Goal: Task Accomplishment & Management: Manage account settings

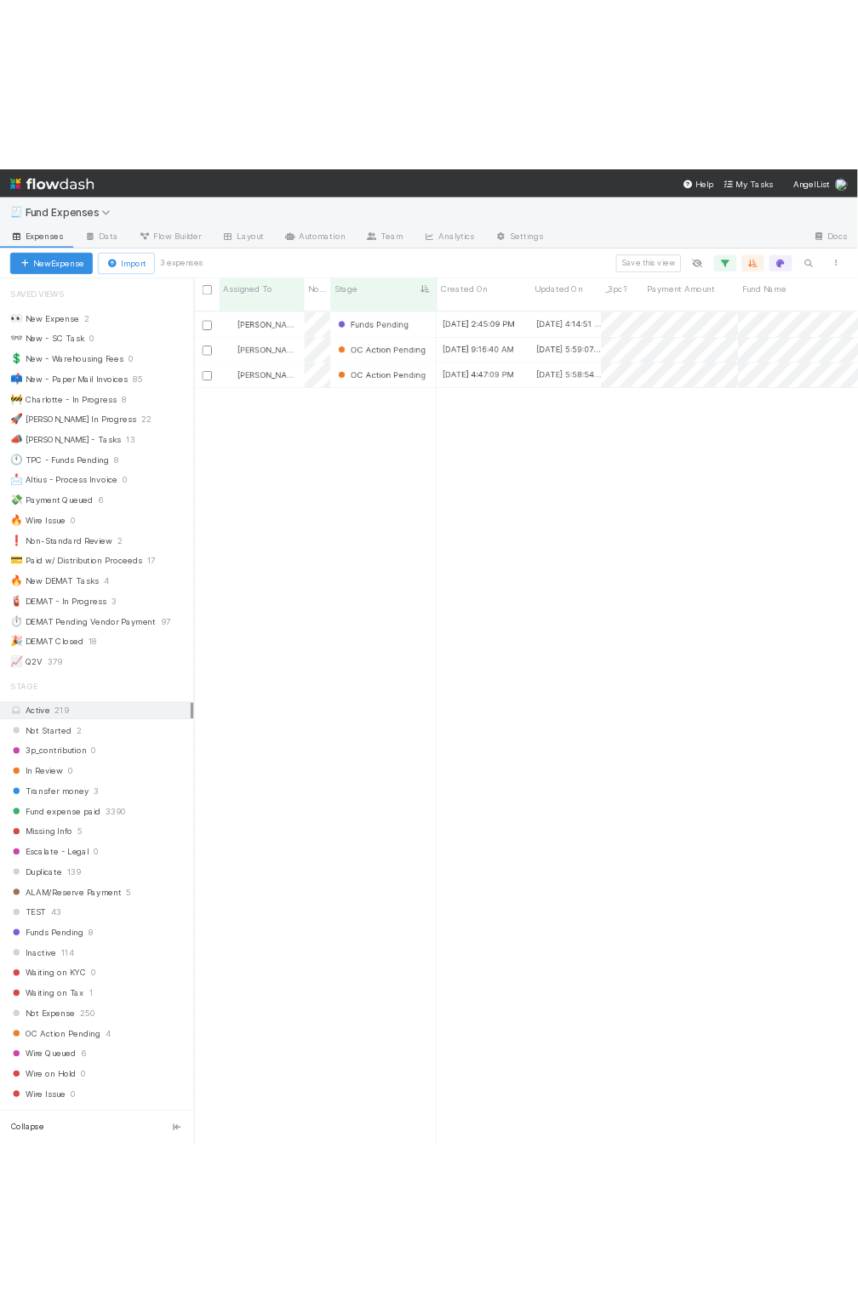
scroll to position [1115, 878]
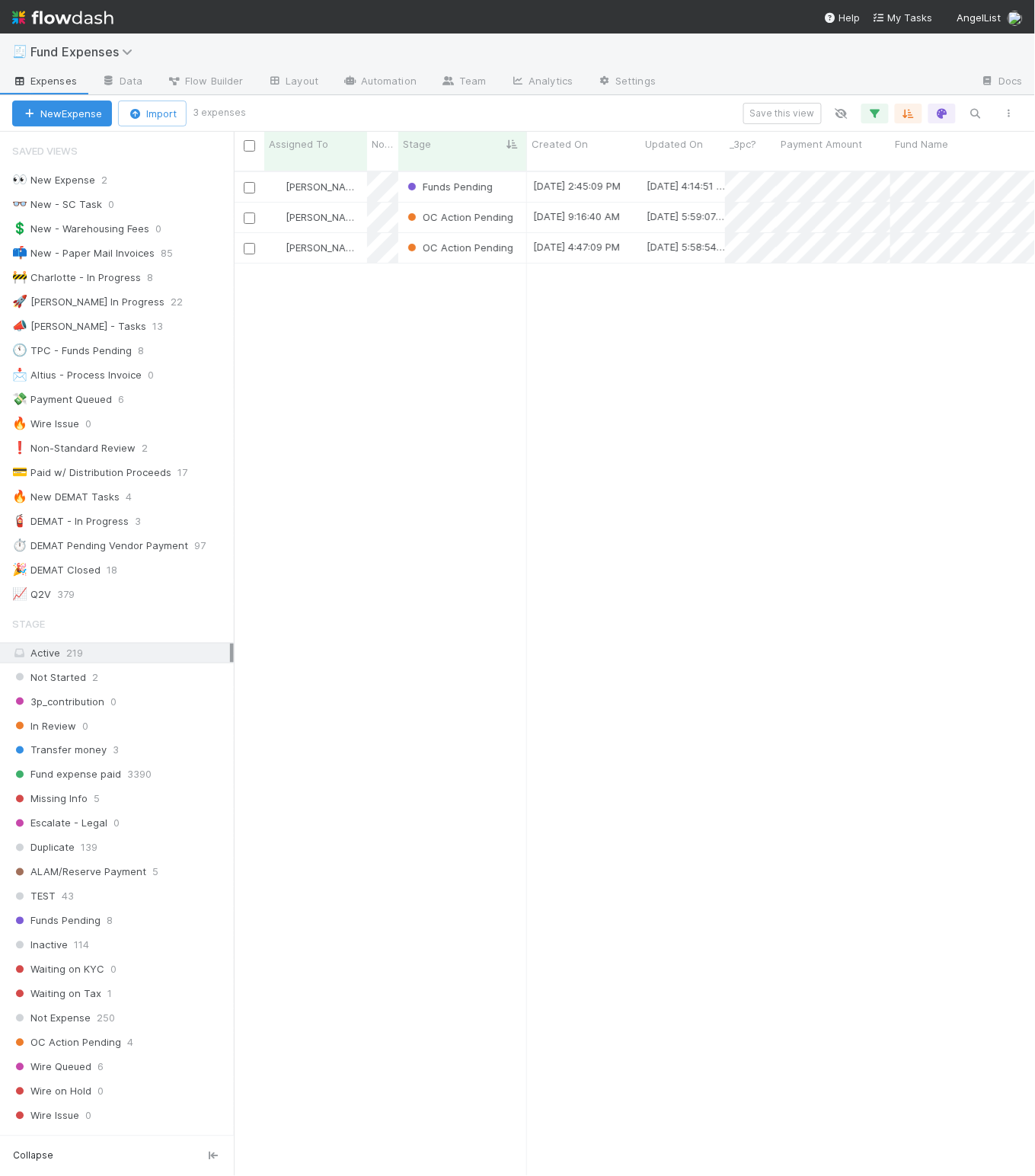
click at [253, 384] on div "[PERSON_NAME] Funds Pending [DATE] 2:45:09 PM [DATE] 4:14:51 PM 0 0 0 0 1 0 1 0…" at bounding box center [634, 679] width 802 height 1016
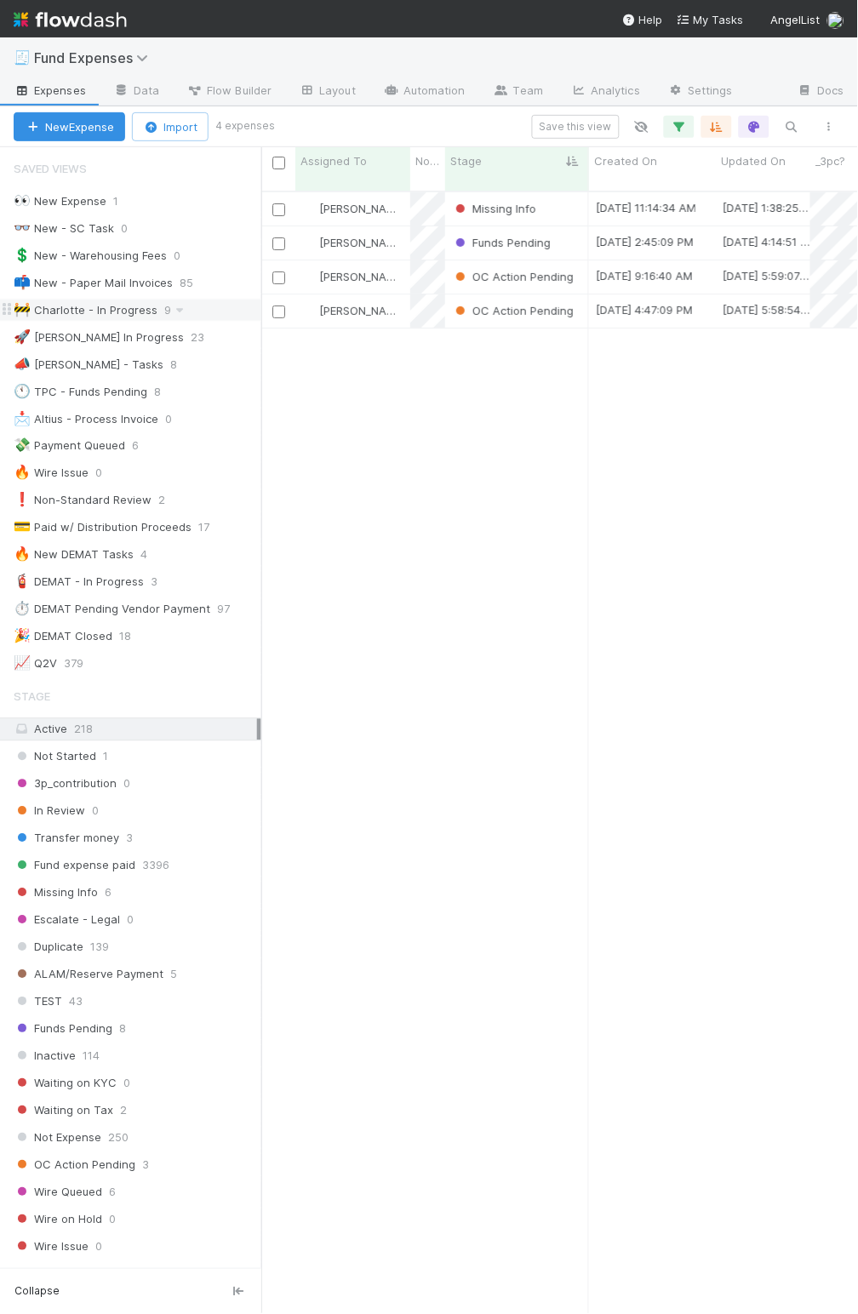
scroll to position [1115, 579]
drag, startPoint x: 503, startPoint y: 420, endPoint x: 267, endPoint y: 156, distance: 354.5
click at [503, 420] on div "[PERSON_NAME] Missing Info [DATE] 11:14:34 AM [DATE] 1:38:25 PM 0 0 0 0 0 0 0 0…" at bounding box center [560, 759] width 598 height 1135
click at [132, 66] on span "Fund Expenses" at bounding box center [102, 58] width 136 height 20
click at [125, 53] on span "Fund Expenses" at bounding box center [95, 57] width 123 height 17
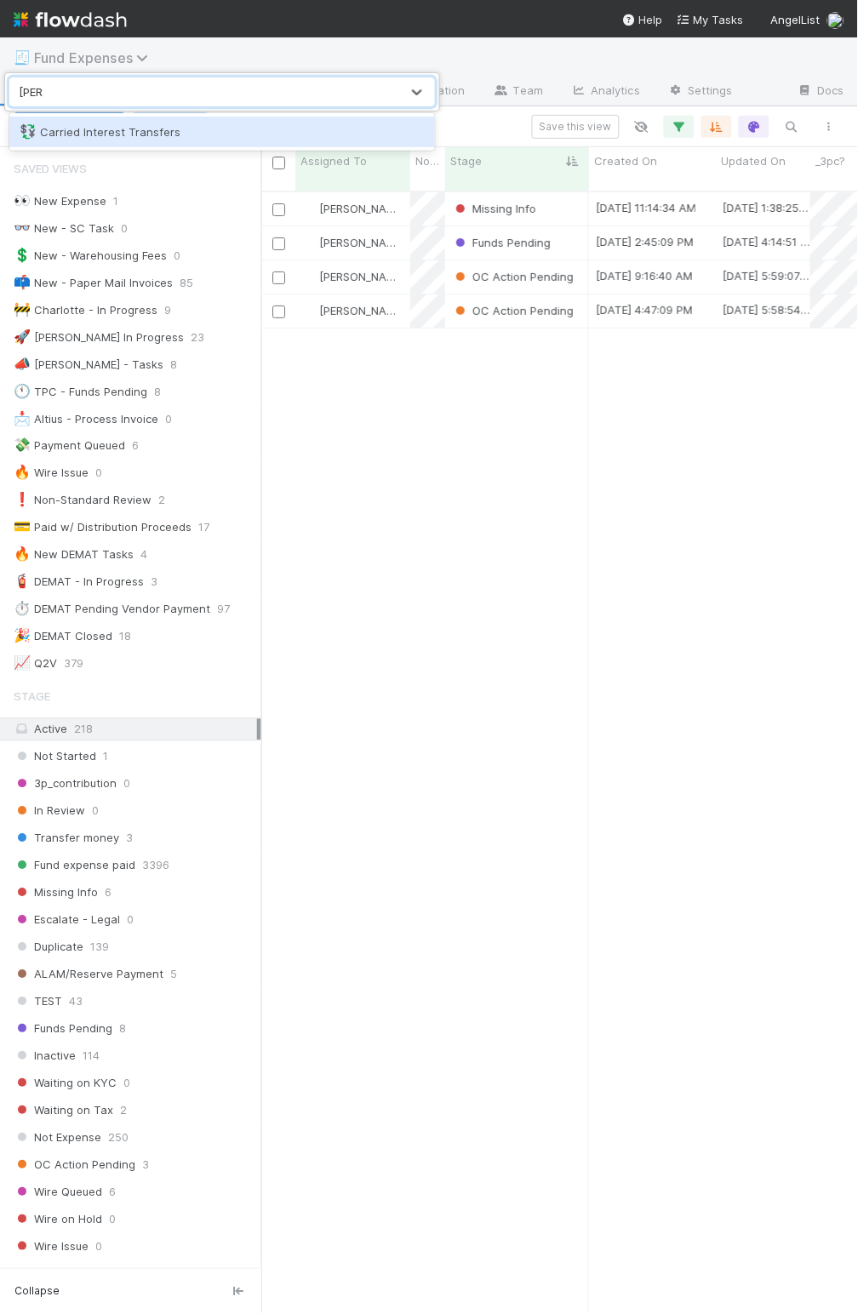
type input "carried"
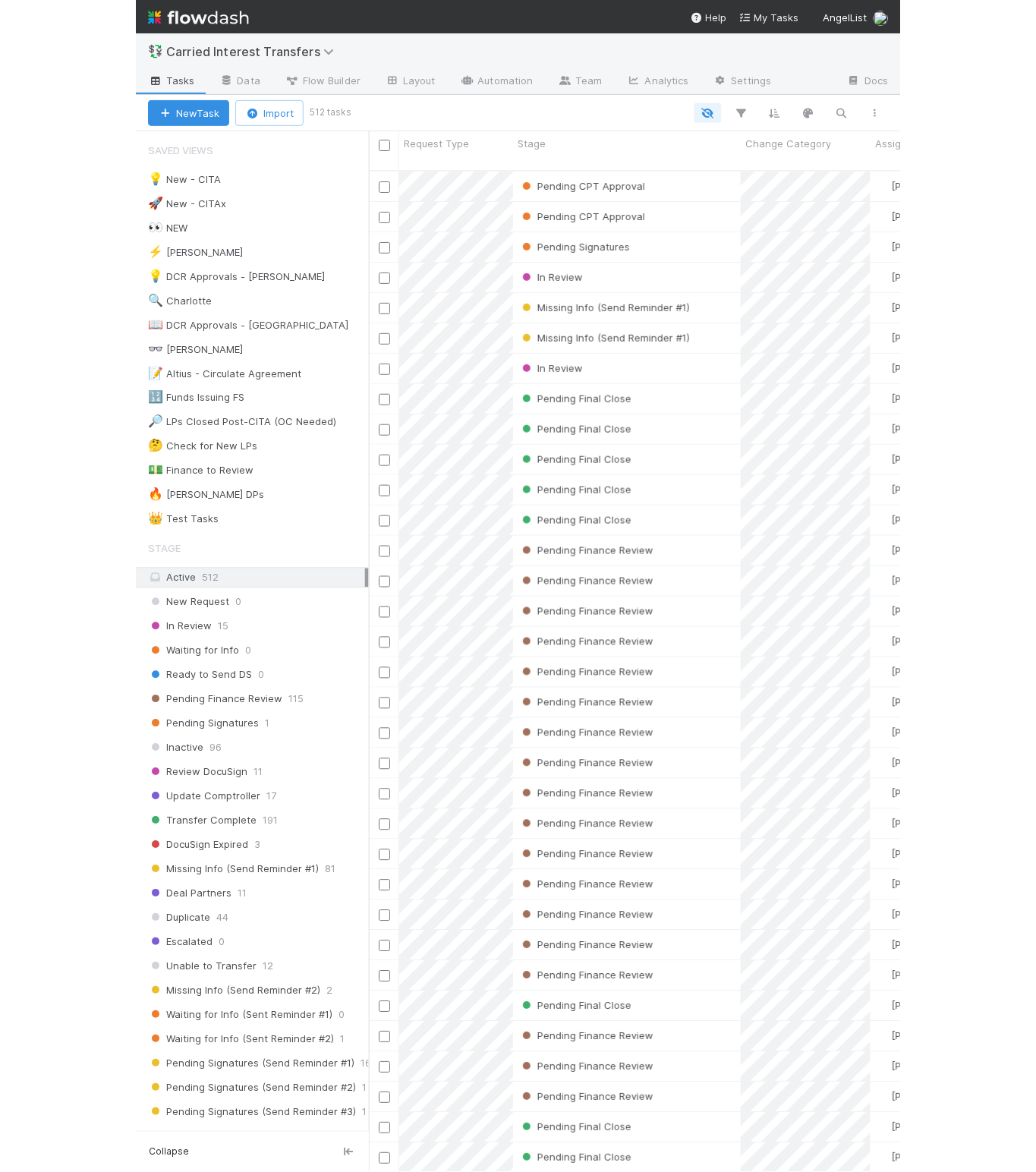
scroll to position [995, 787]
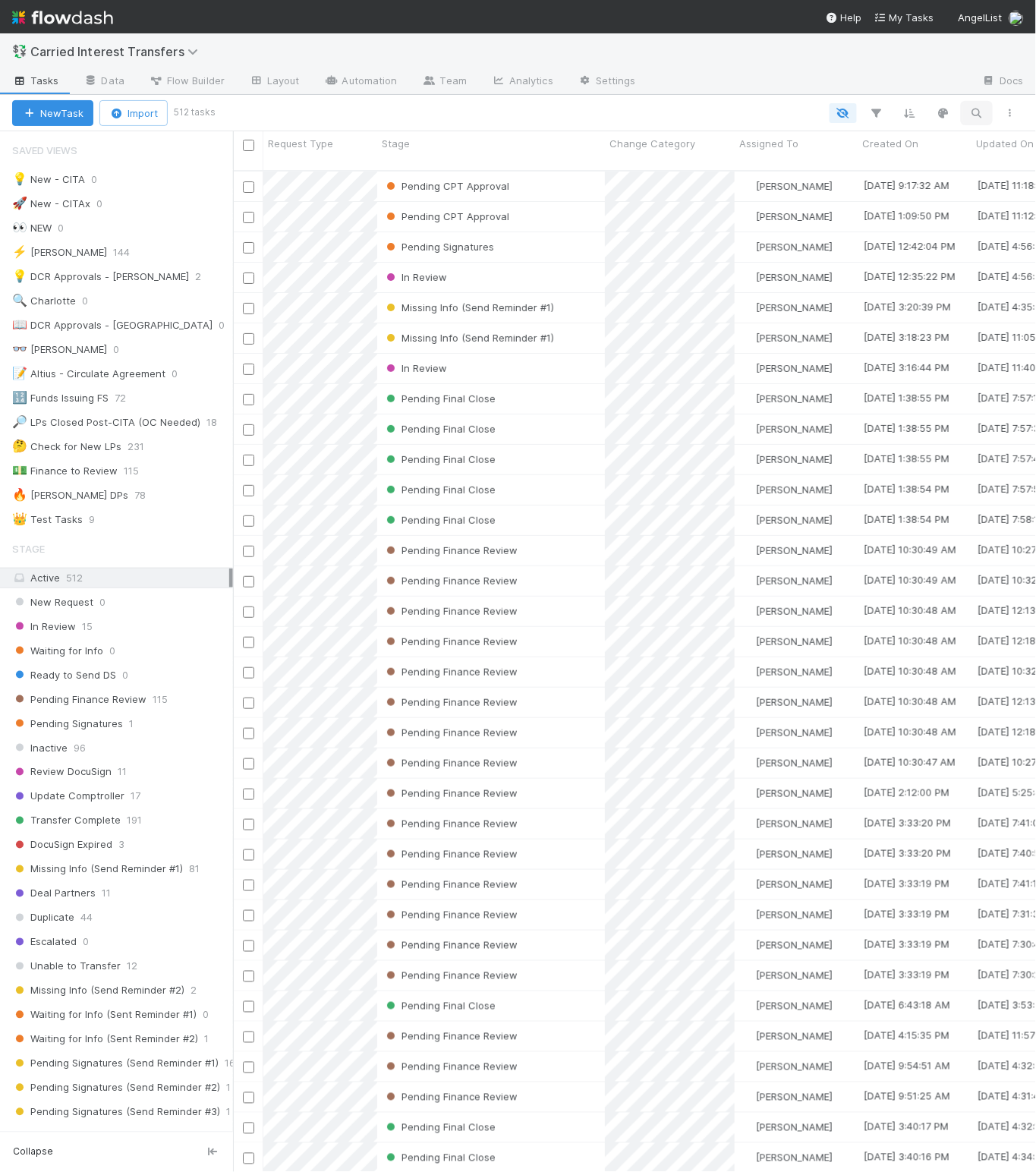
click at [974, 115] on icon "button" at bounding box center [976, 112] width 15 height 13
type input "J.R.M. Ventures, LLC"
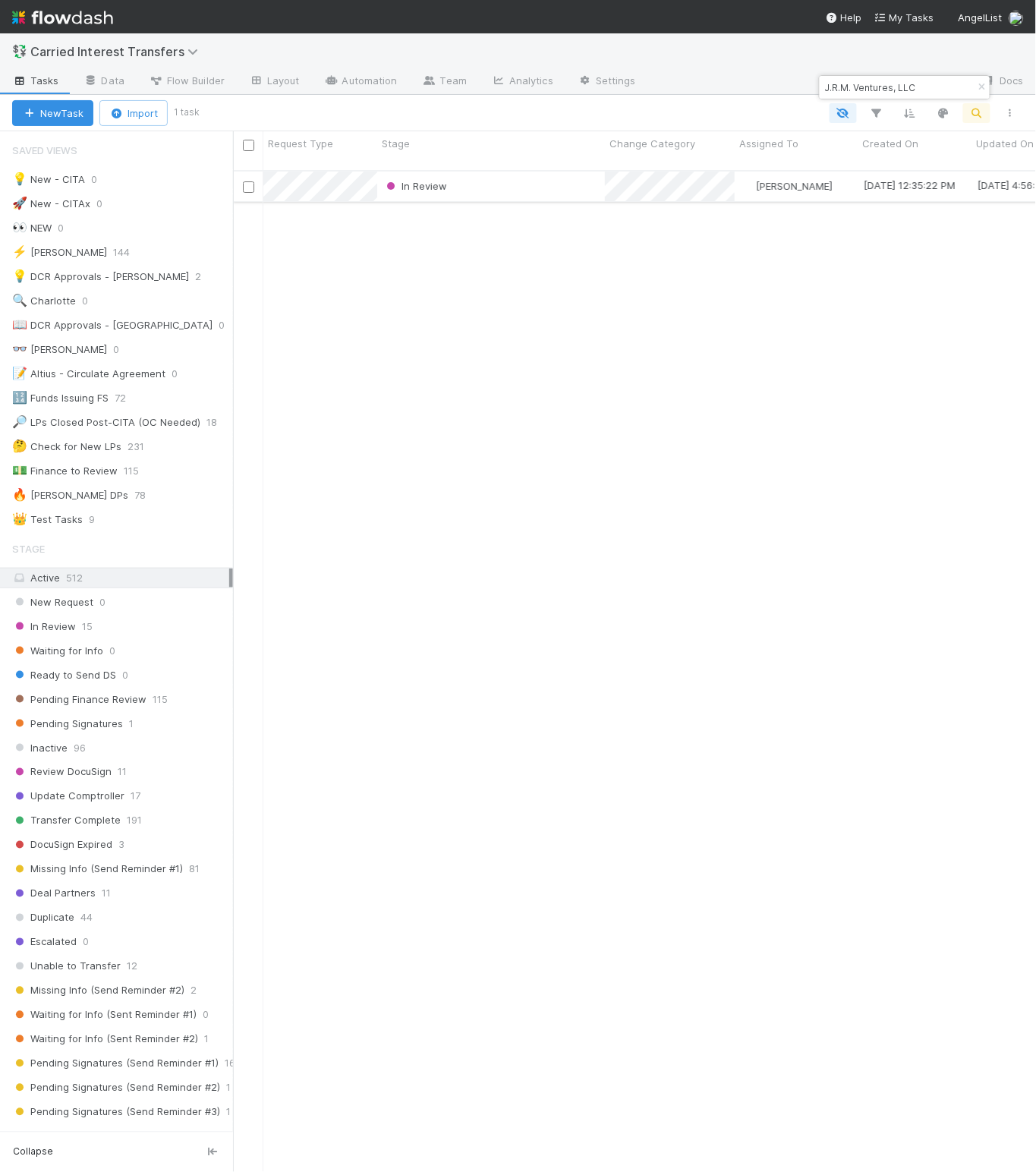
click at [568, 176] on div "In Review" at bounding box center [490, 186] width 227 height 29
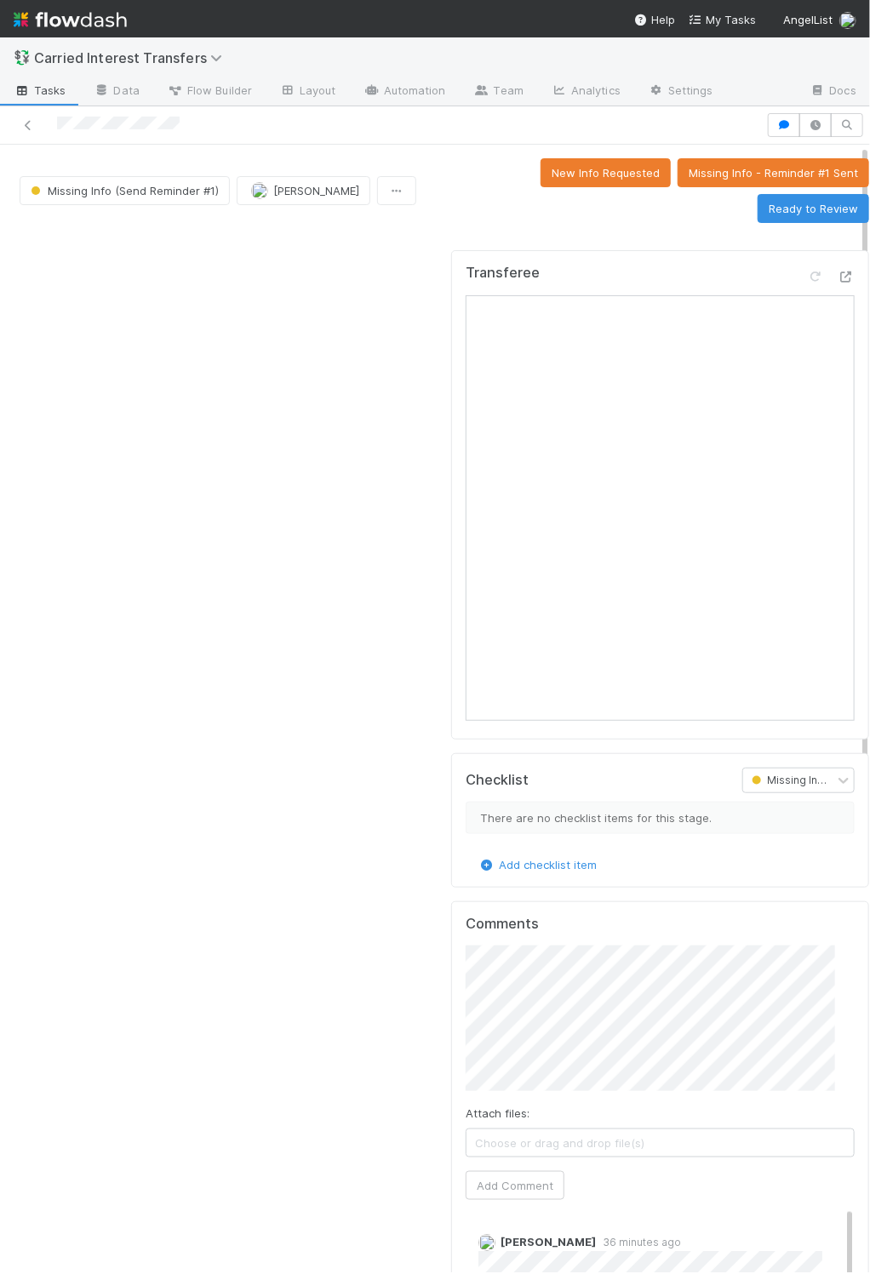
click at [301, 709] on div at bounding box center [229, 1136] width 432 height 1787
click at [290, 852] on div at bounding box center [229, 1136] width 432 height 1787
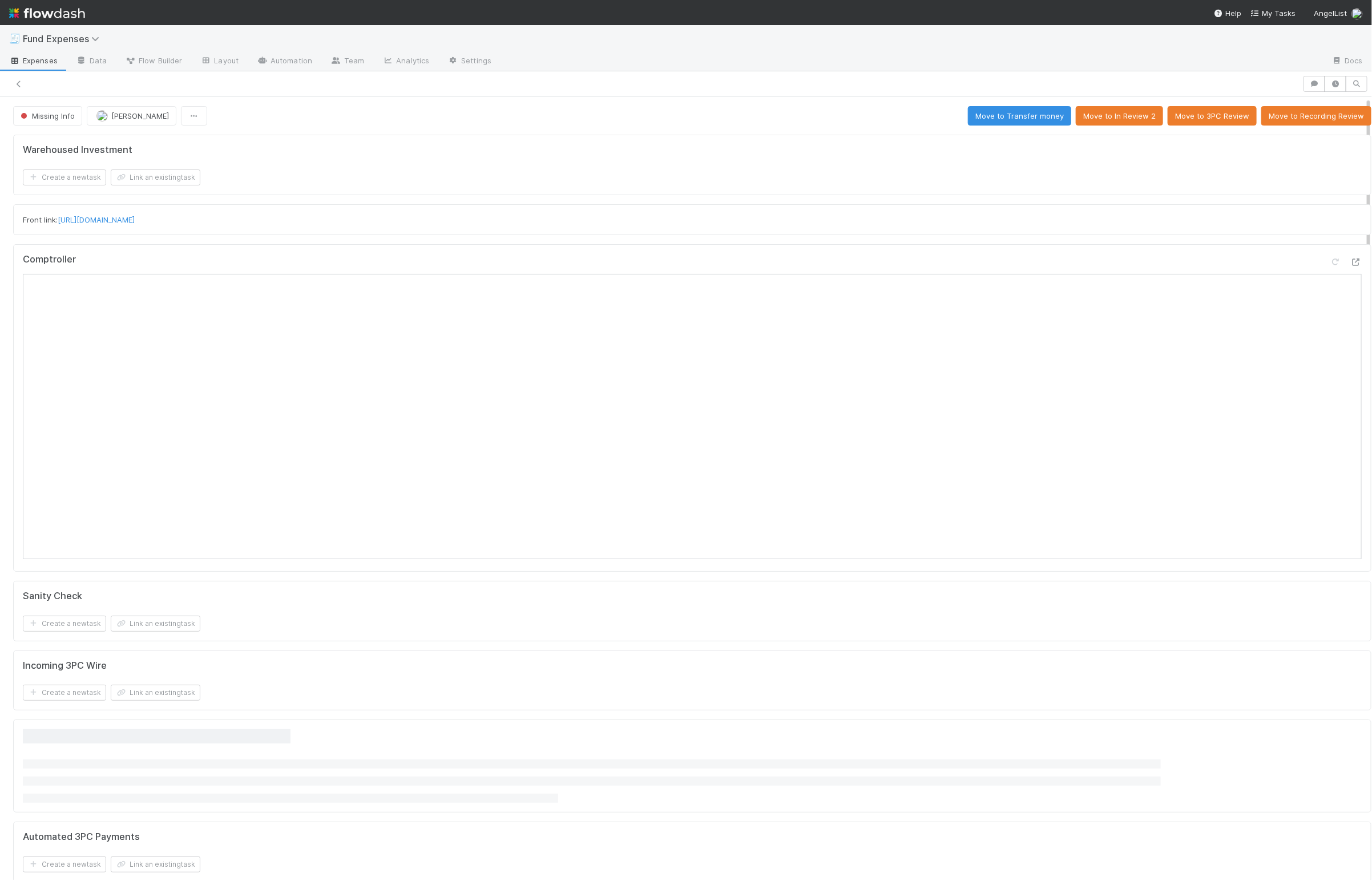
click at [211, 572] on div "Create a new task Link an existing task" at bounding box center [692, 624] width 1339 height 16
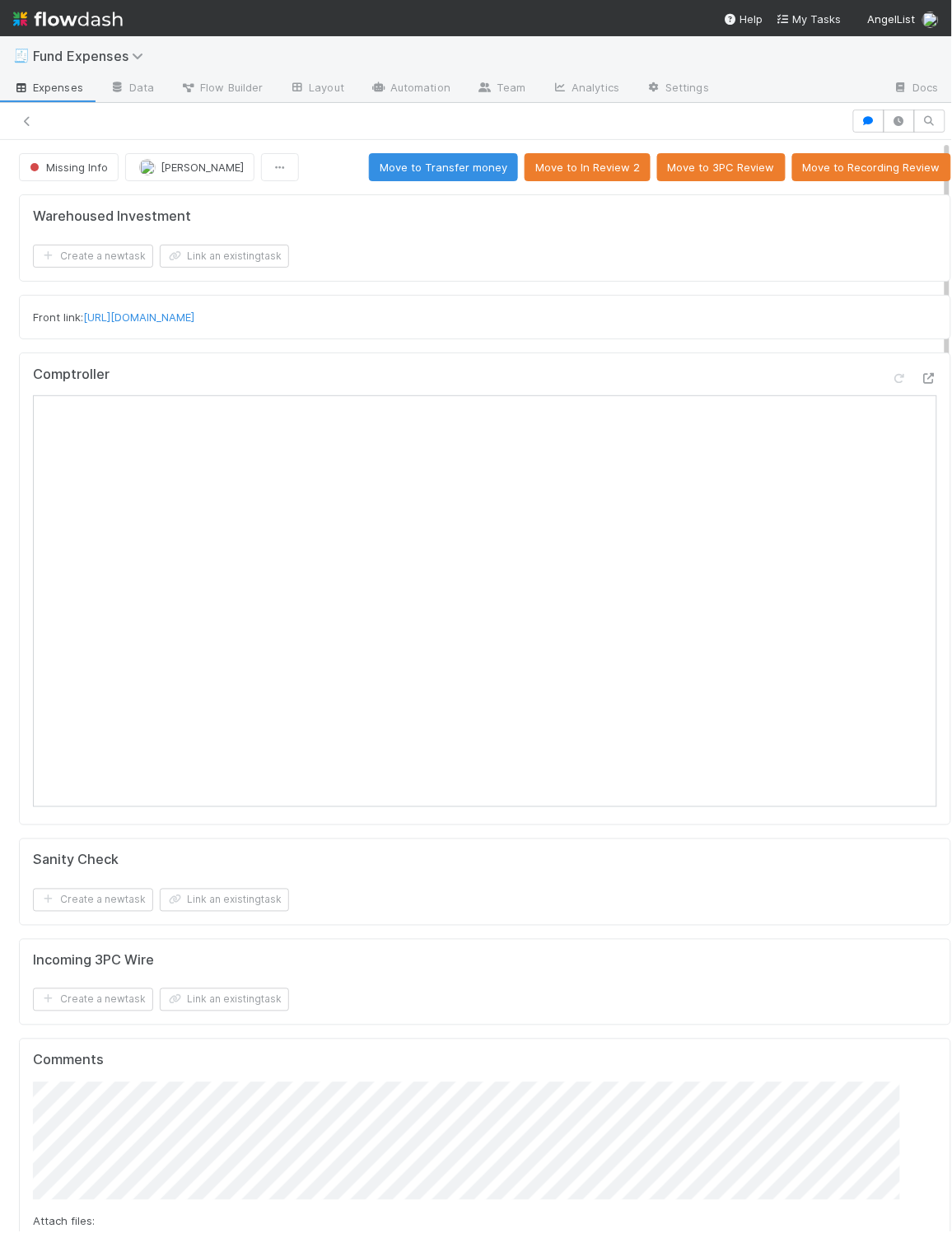
click at [708, 298] on div "Front link: https://app.frontapp.com/open/cnv_qqa9ddz" at bounding box center [486, 317] width 933 height 45
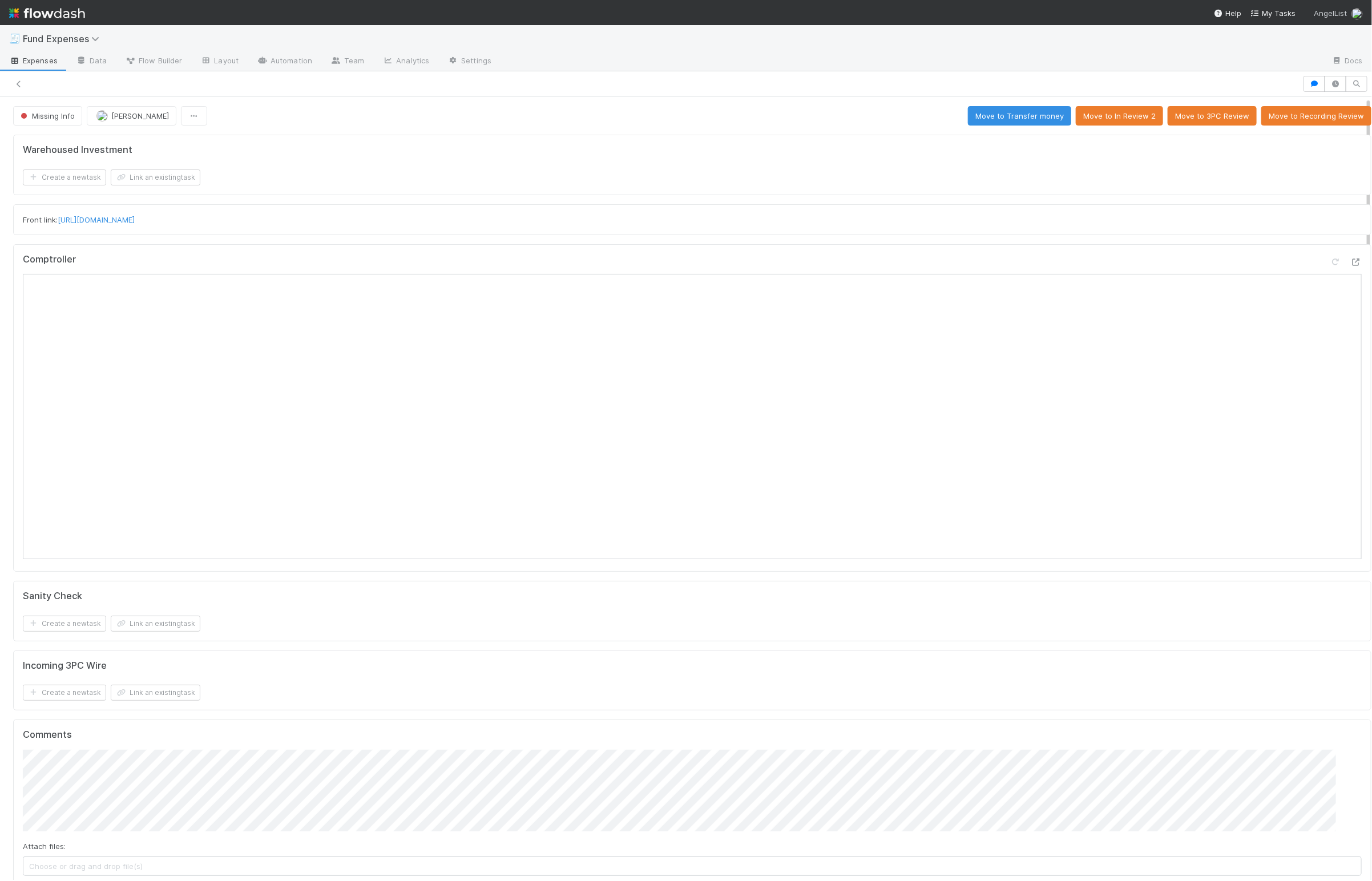
scroll to position [1631, 0]
click at [588, 188] on div "Warehoused Investment Create a new task Link an existing task" at bounding box center [693, 165] width 1359 height 60
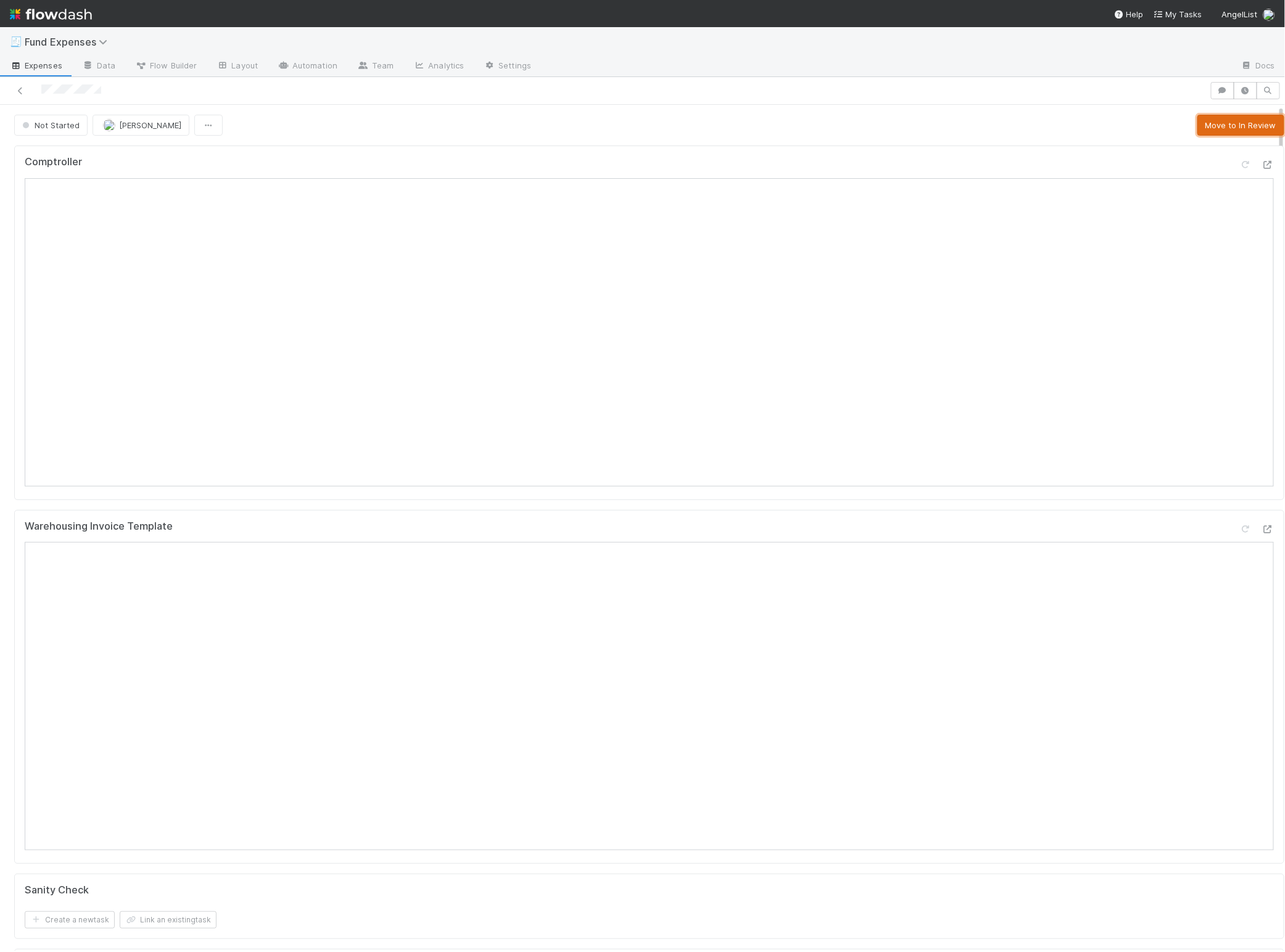
click at [621, 128] on button "Move to In Review" at bounding box center [1241, 125] width 87 height 21
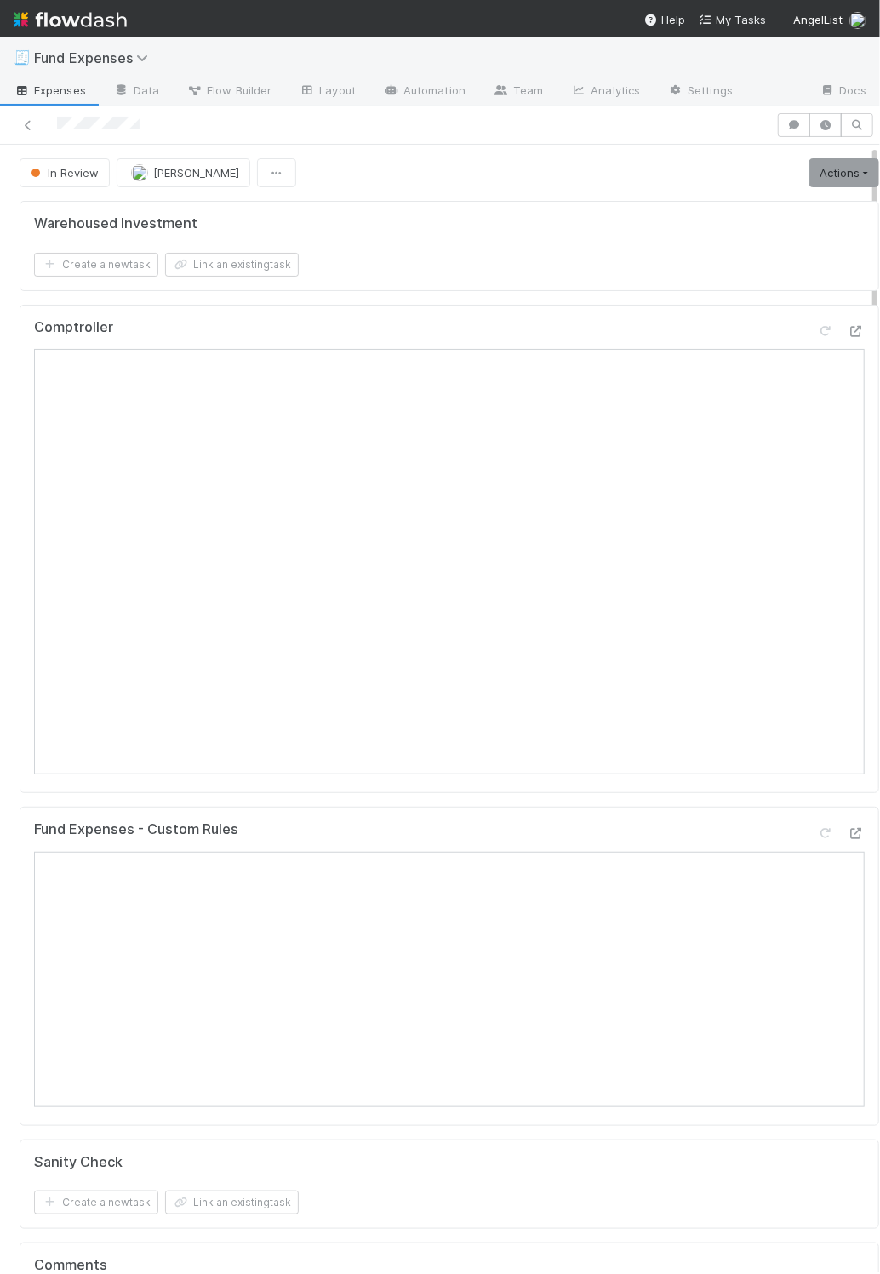
click at [609, 262] on div "Create a new task Link an existing task" at bounding box center [449, 265] width 831 height 24
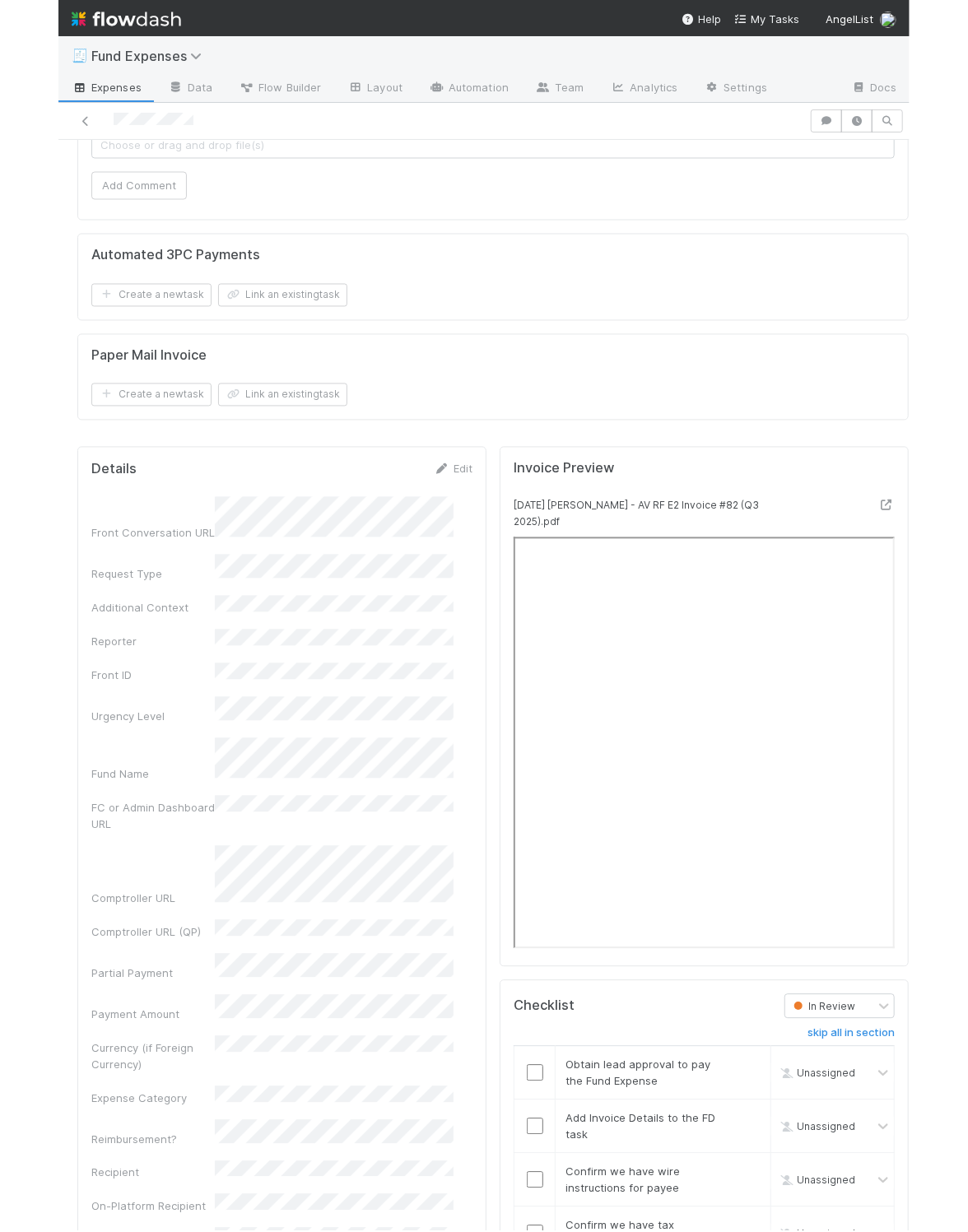
scroll to position [1273, 0]
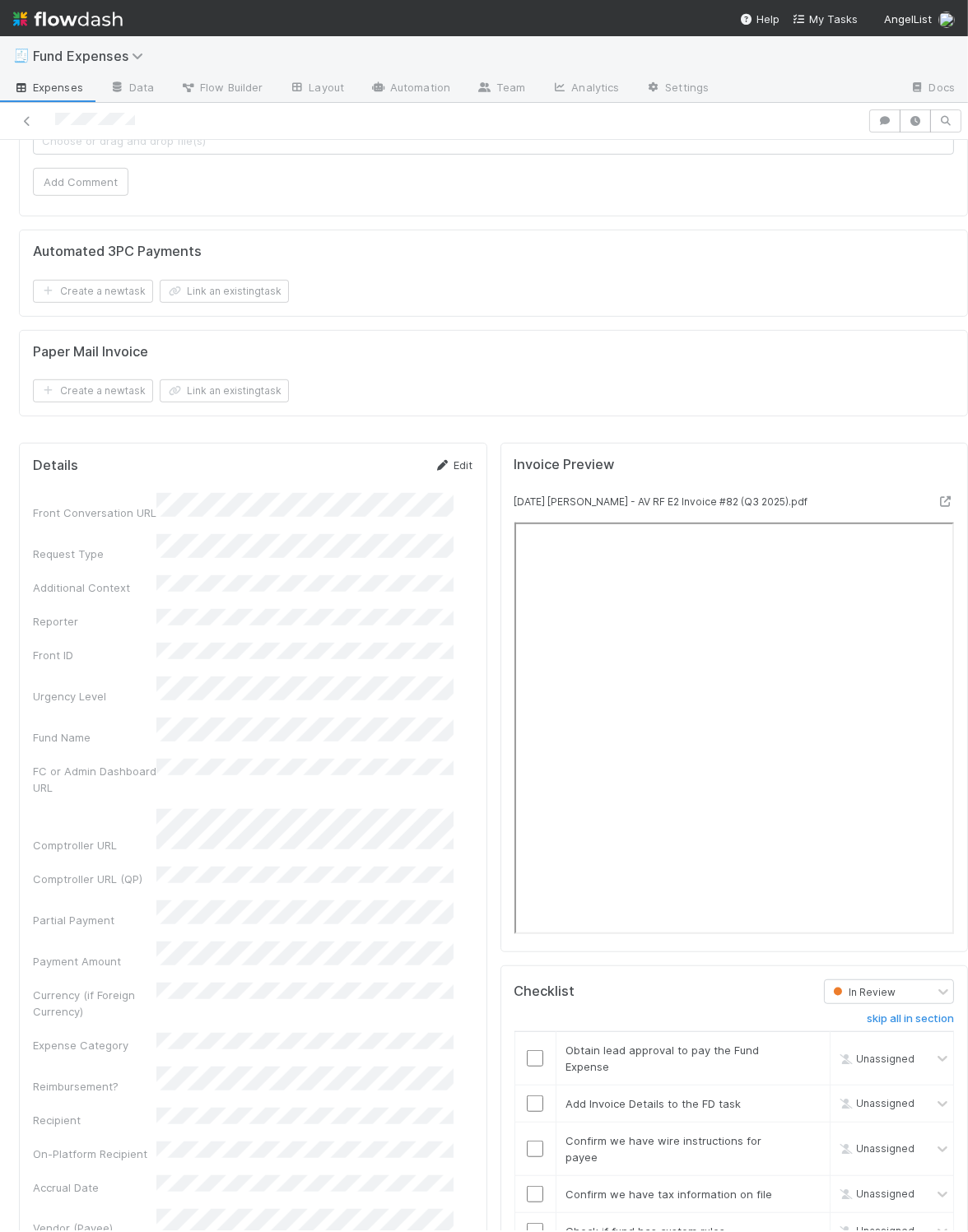
click at [441, 472] on link "Edit" at bounding box center [454, 465] width 39 height 14
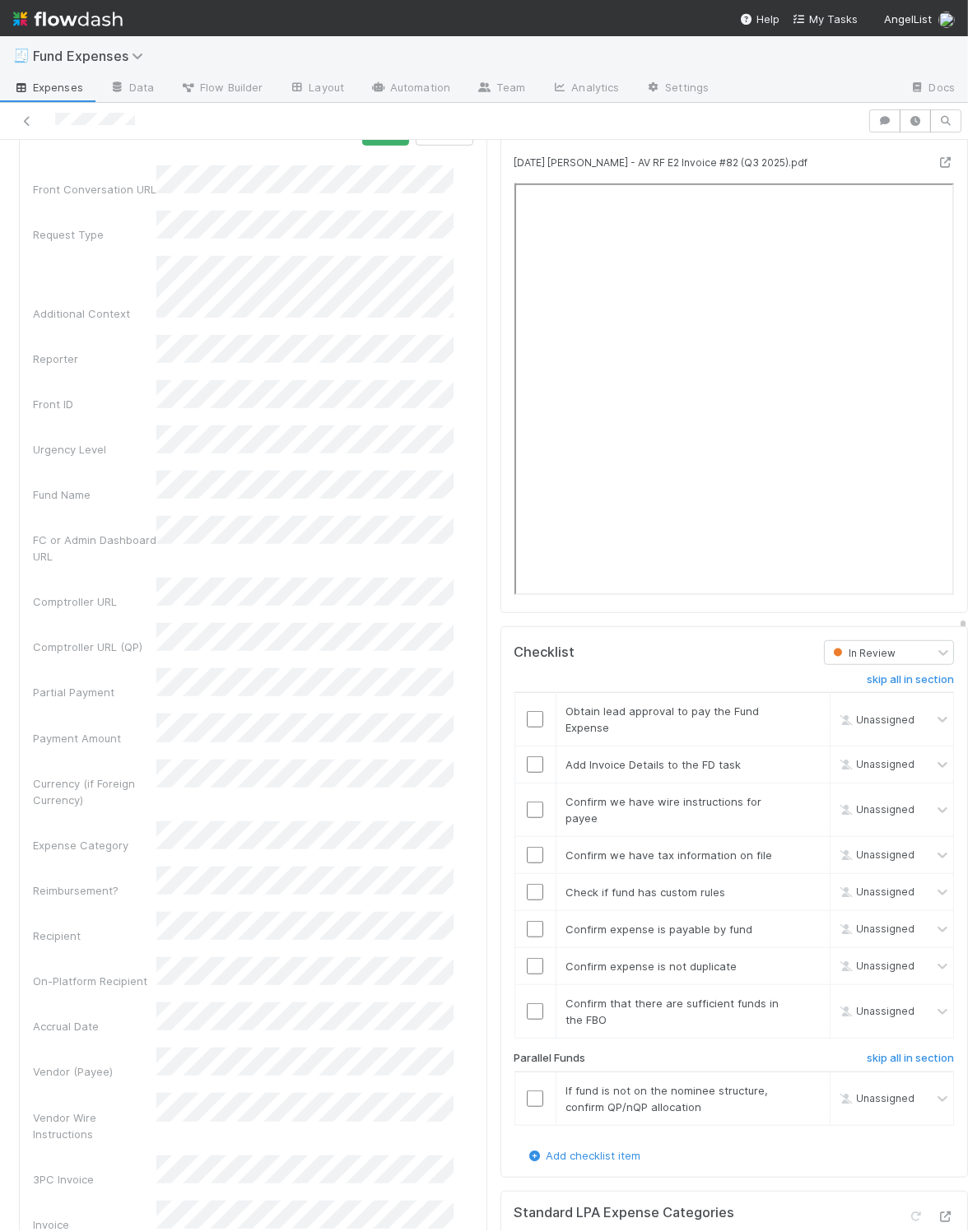
scroll to position [1660, 0]
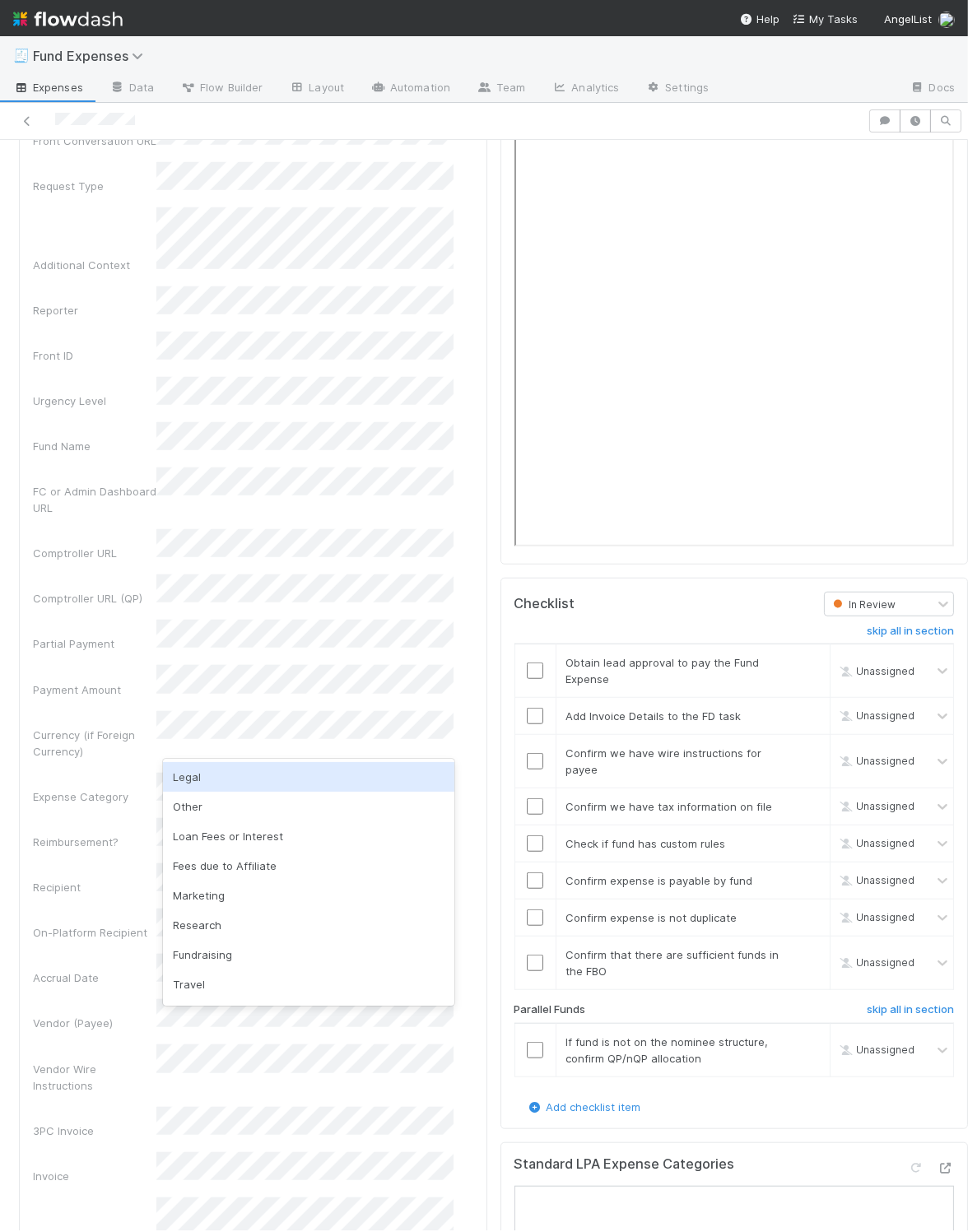
drag, startPoint x: 441, startPoint y: 475, endPoint x: 223, endPoint y: 811, distance: 400.5
click at [223, 811] on div "Other" at bounding box center [308, 807] width 290 height 30
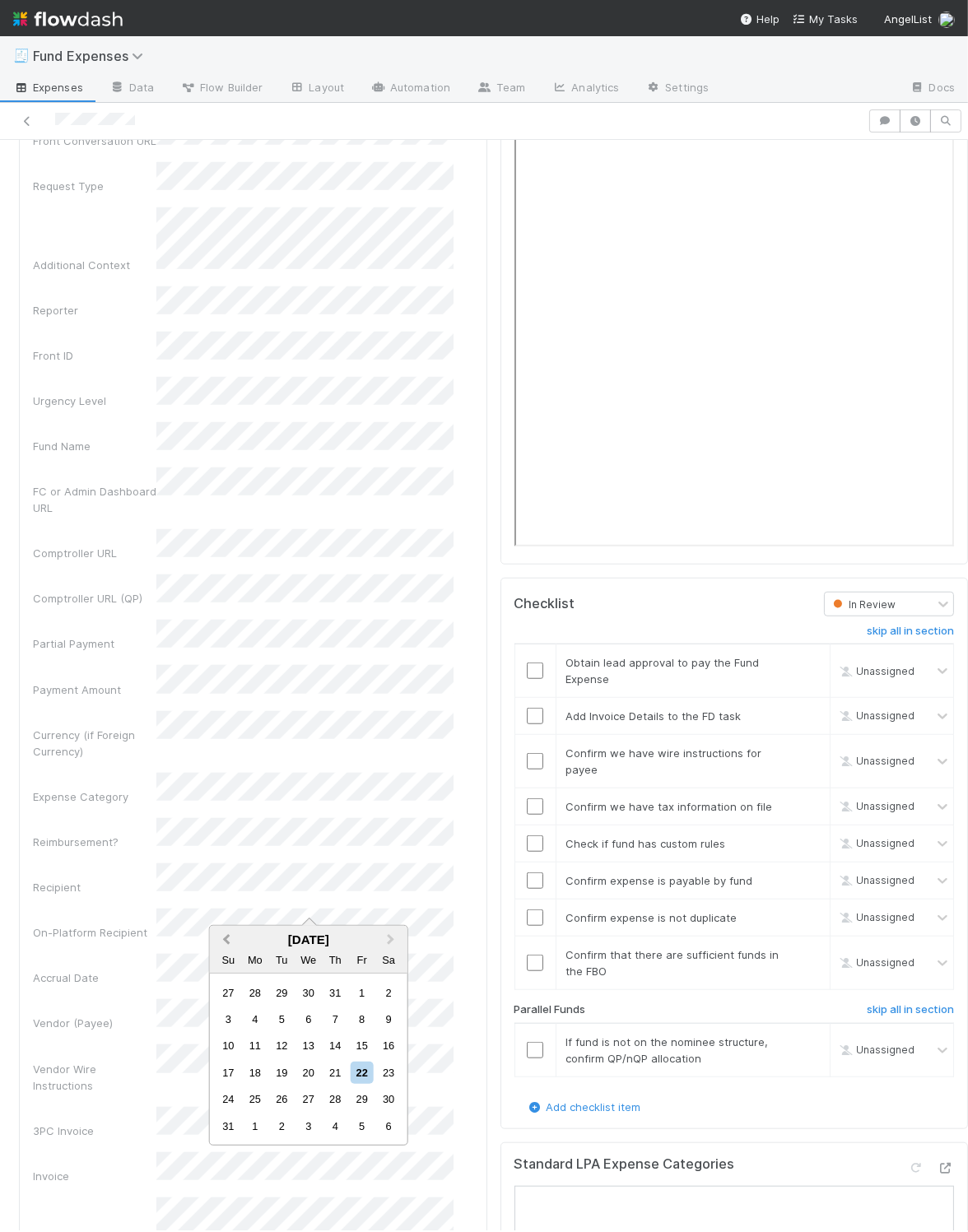
drag, startPoint x: 223, startPoint y: 811, endPoint x: 233, endPoint y: 934, distance: 123.4
click at [233, 934] on button "Previous Month" at bounding box center [224, 940] width 26 height 26
drag, startPoint x: 233, startPoint y: 934, endPoint x: 279, endPoint y: 985, distance: 68.7
click at [279, 985] on div "1" at bounding box center [281, 992] width 22 height 22
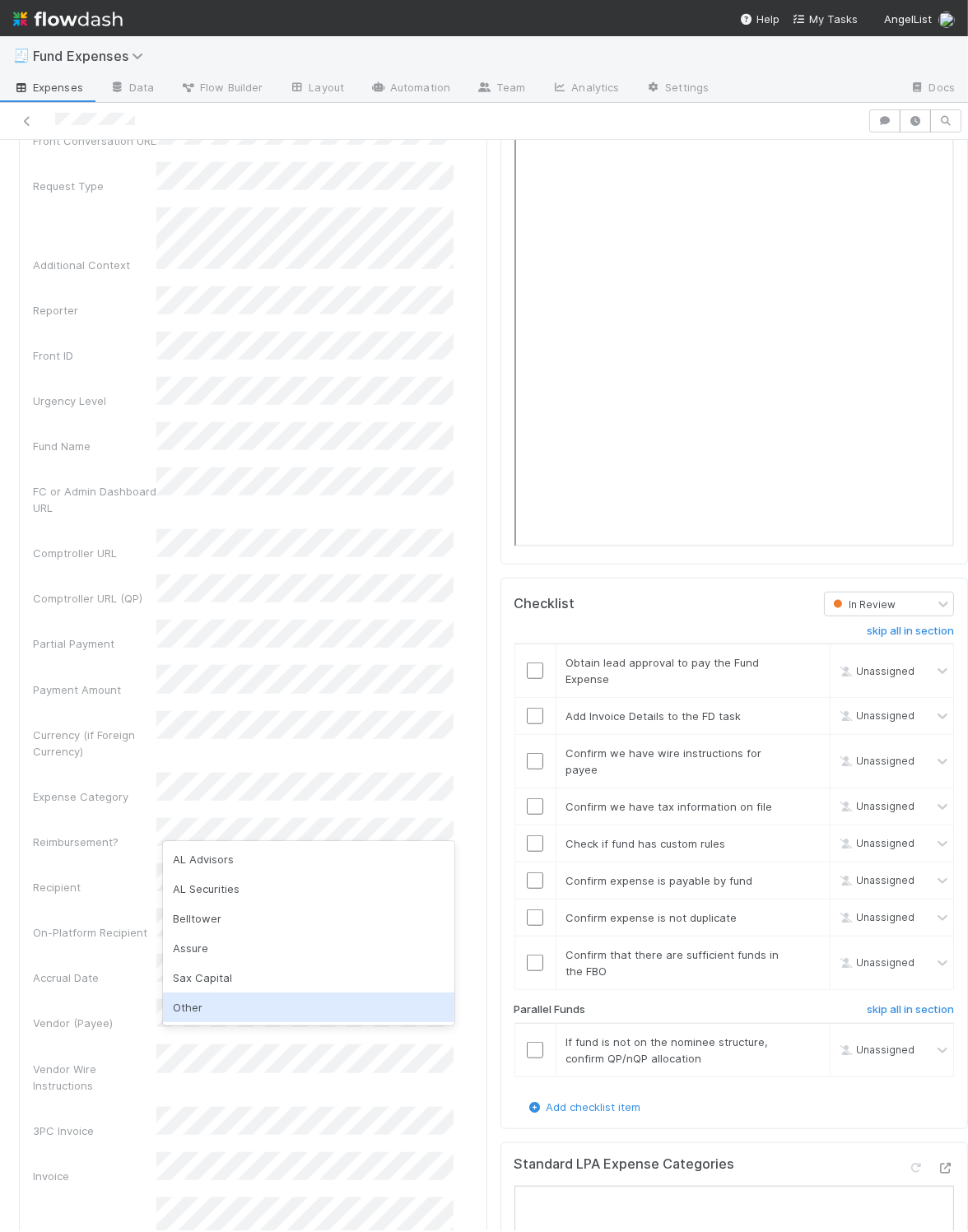
drag, startPoint x: 279, startPoint y: 985, endPoint x: 187, endPoint y: 1003, distance: 93.7
click at [187, 1003] on div "Other" at bounding box center [308, 1008] width 290 height 30
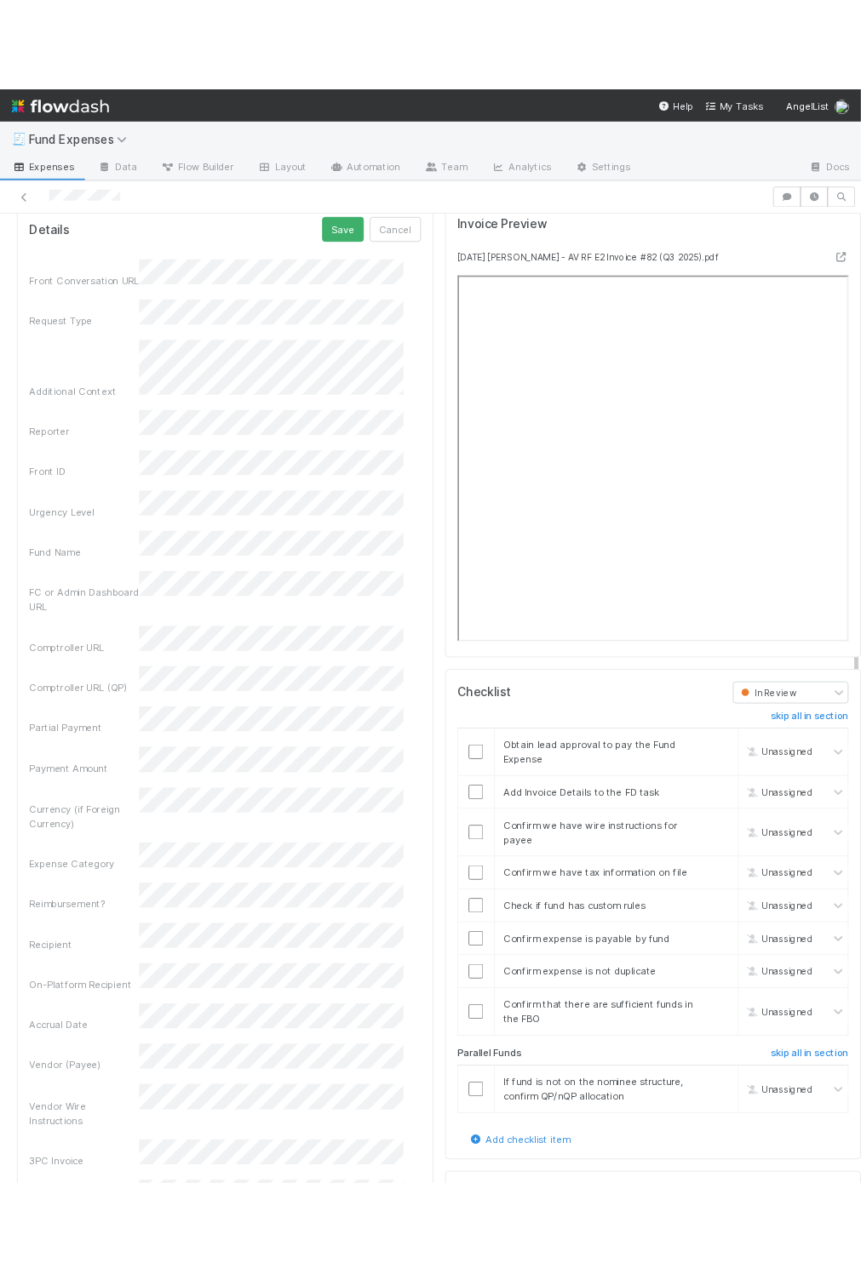
scroll to position [1634, 0]
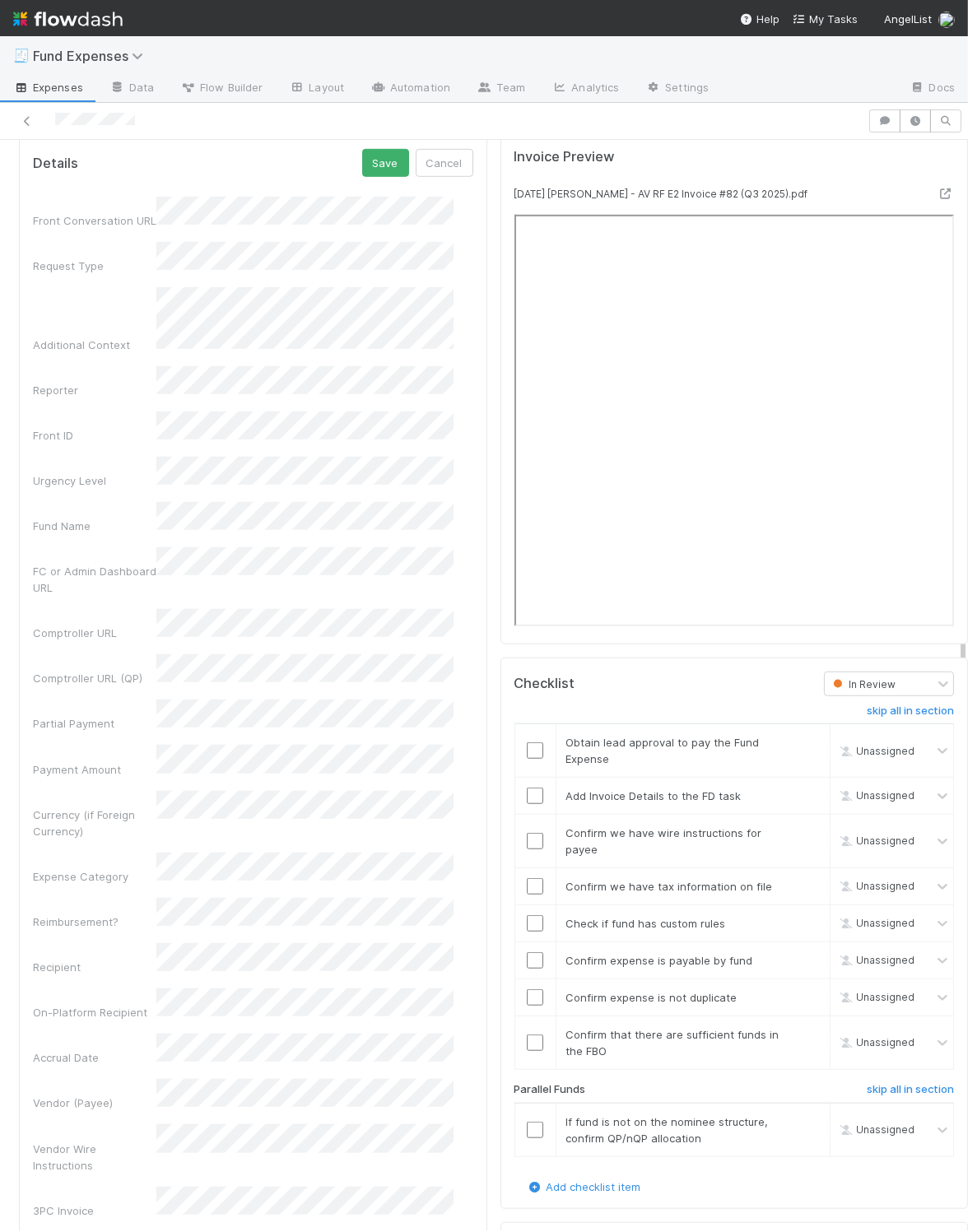
click at [829, 1097] on h6 "skip all in section" at bounding box center [910, 1090] width 87 height 14
drag, startPoint x: 187, startPoint y: 1003, endPoint x: 859, endPoint y: 1135, distance: 684.8
click at [829, 1097] on h6 "undo all in section" at bounding box center [907, 1090] width 93 height 14
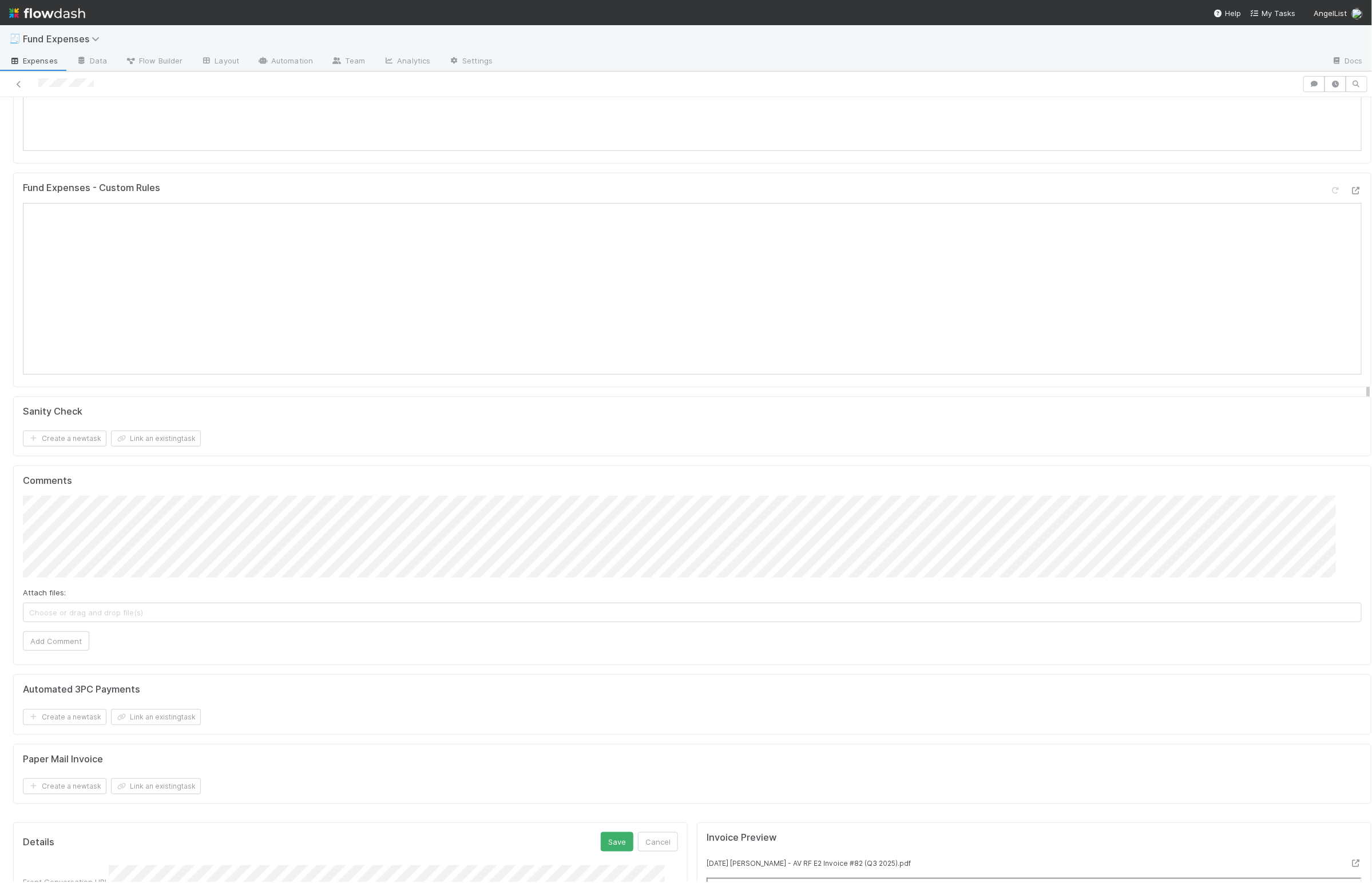
scroll to position [1087, 0]
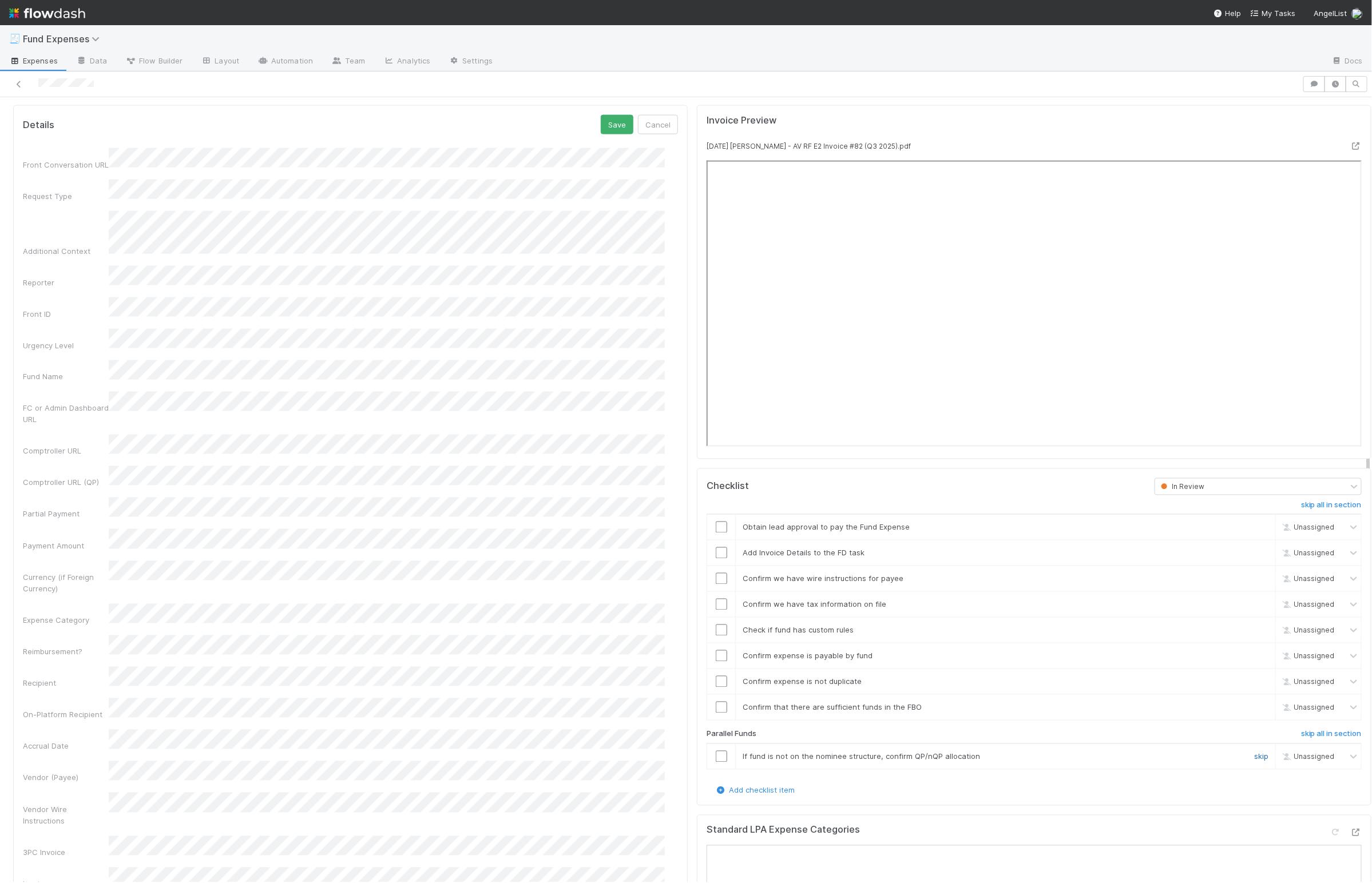
click at [576, 761] on link "skip" at bounding box center [1261, 757] width 14 height 9
click at [576, 533] on input "checkbox" at bounding box center [721, 527] width 11 height 11
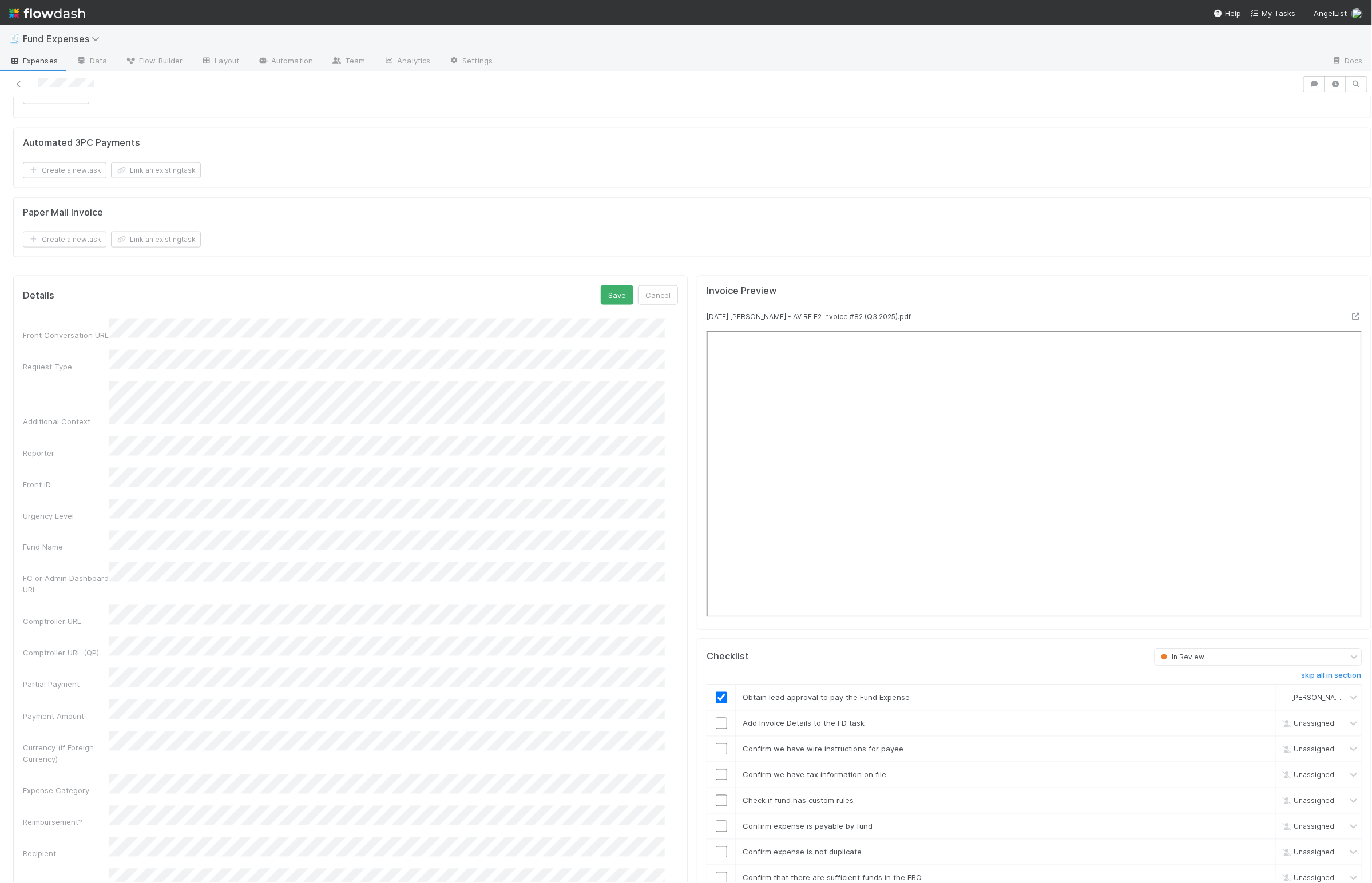
scroll to position [907, 0]
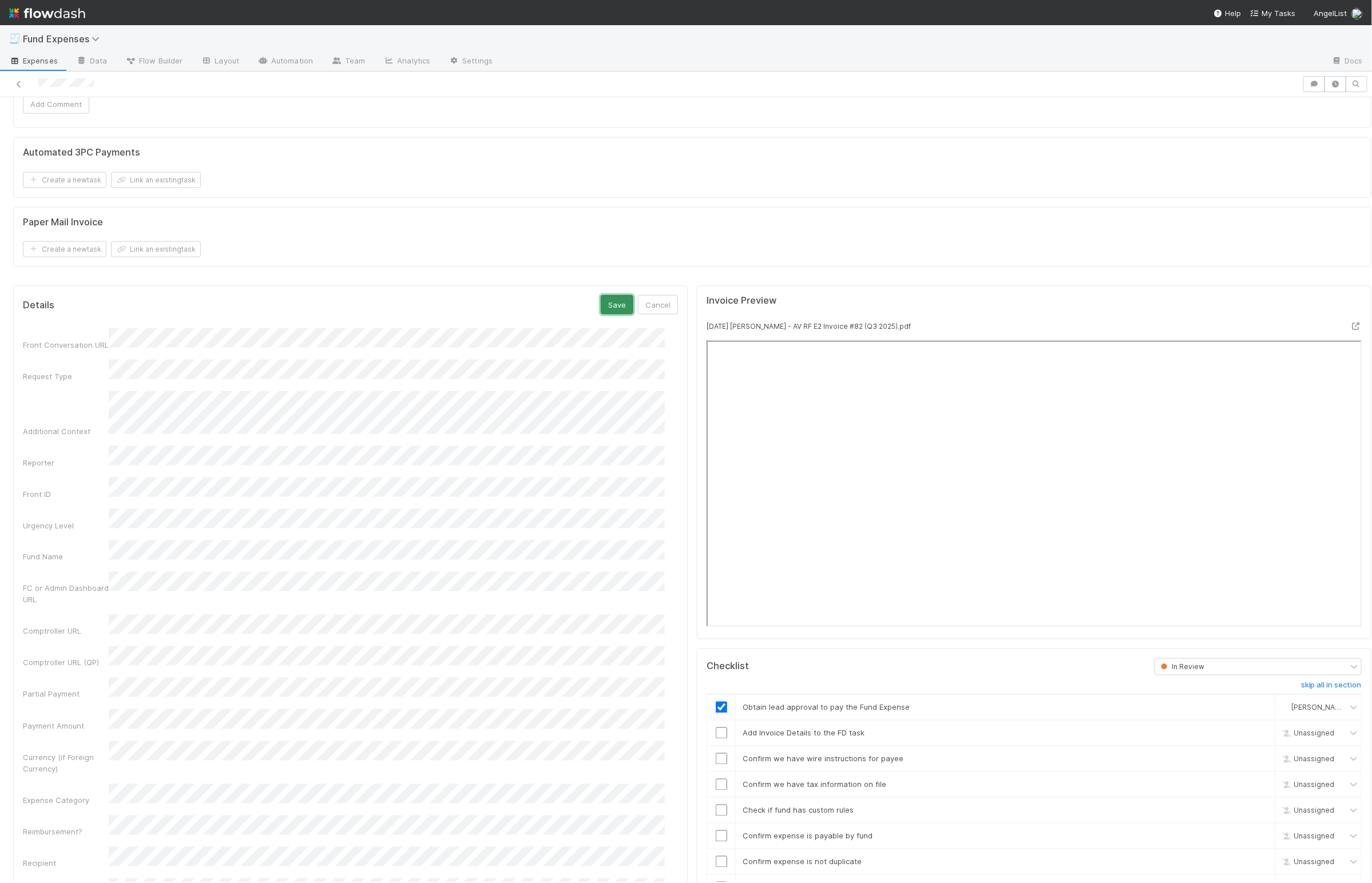
click at [576, 311] on button "Save" at bounding box center [617, 304] width 33 height 19
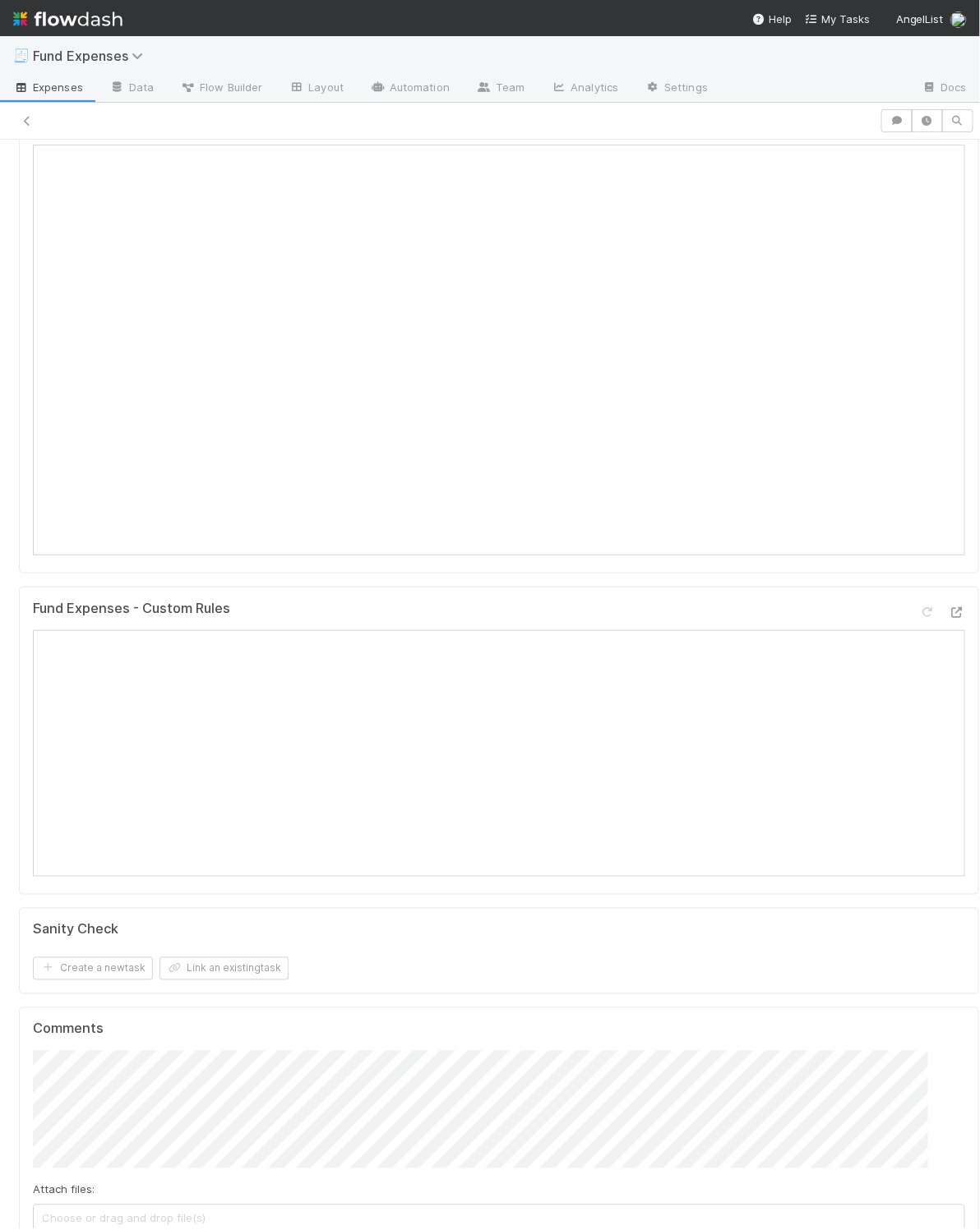
scroll to position [0, 0]
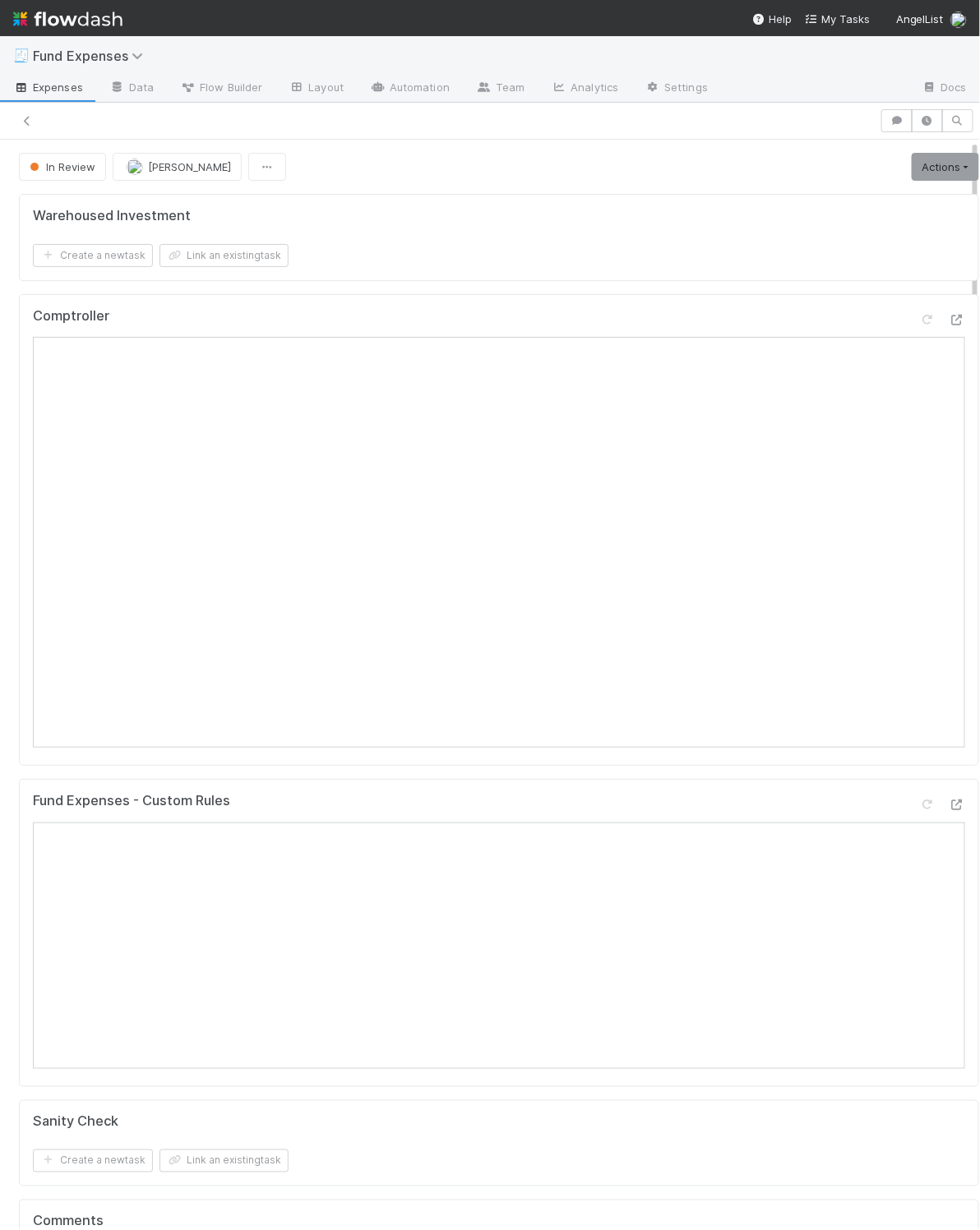
click at [501, 238] on form "Warehoused Investment Create a new task Link an existing task" at bounding box center [498, 237] width 932 height 59
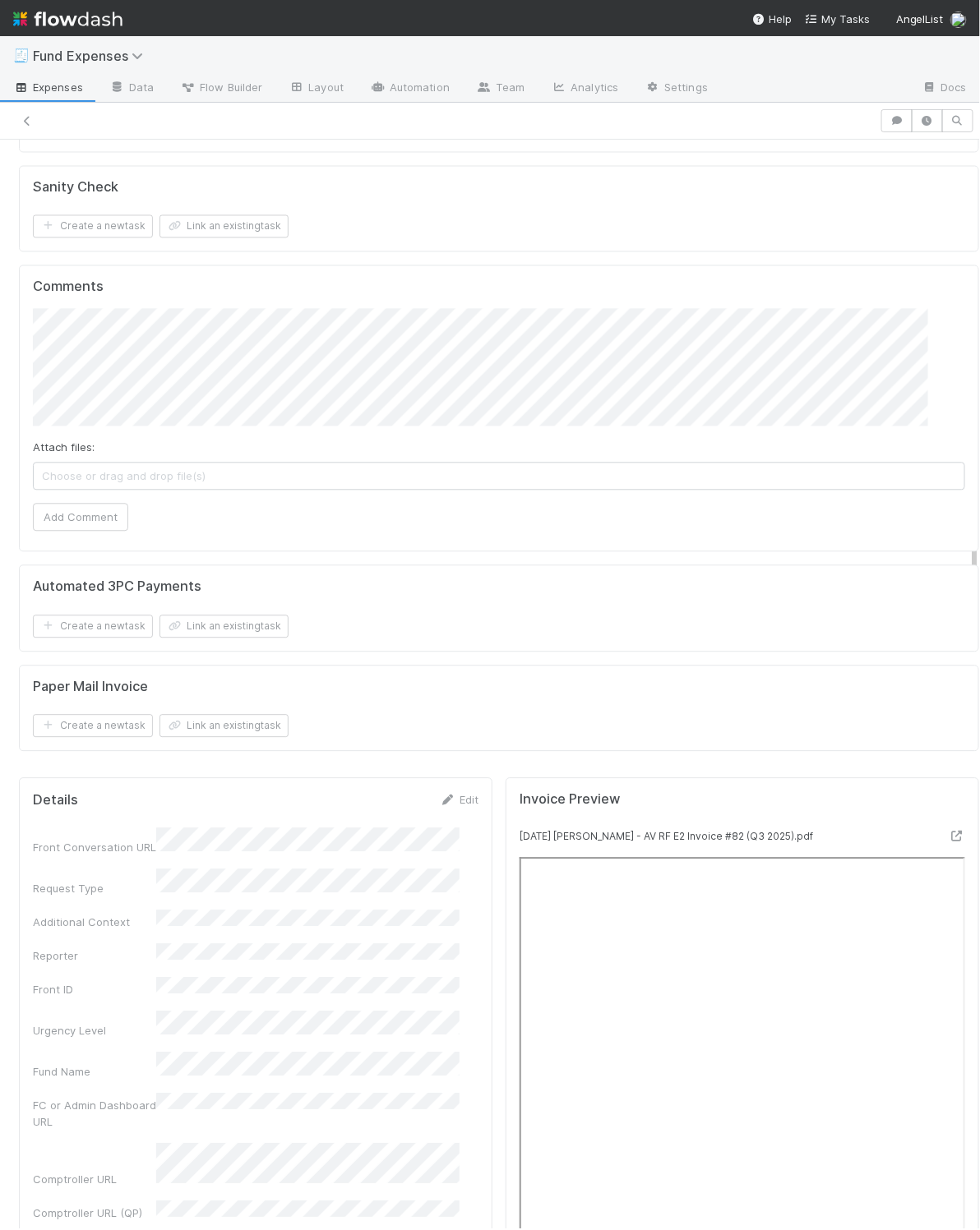
scroll to position [1139, 0]
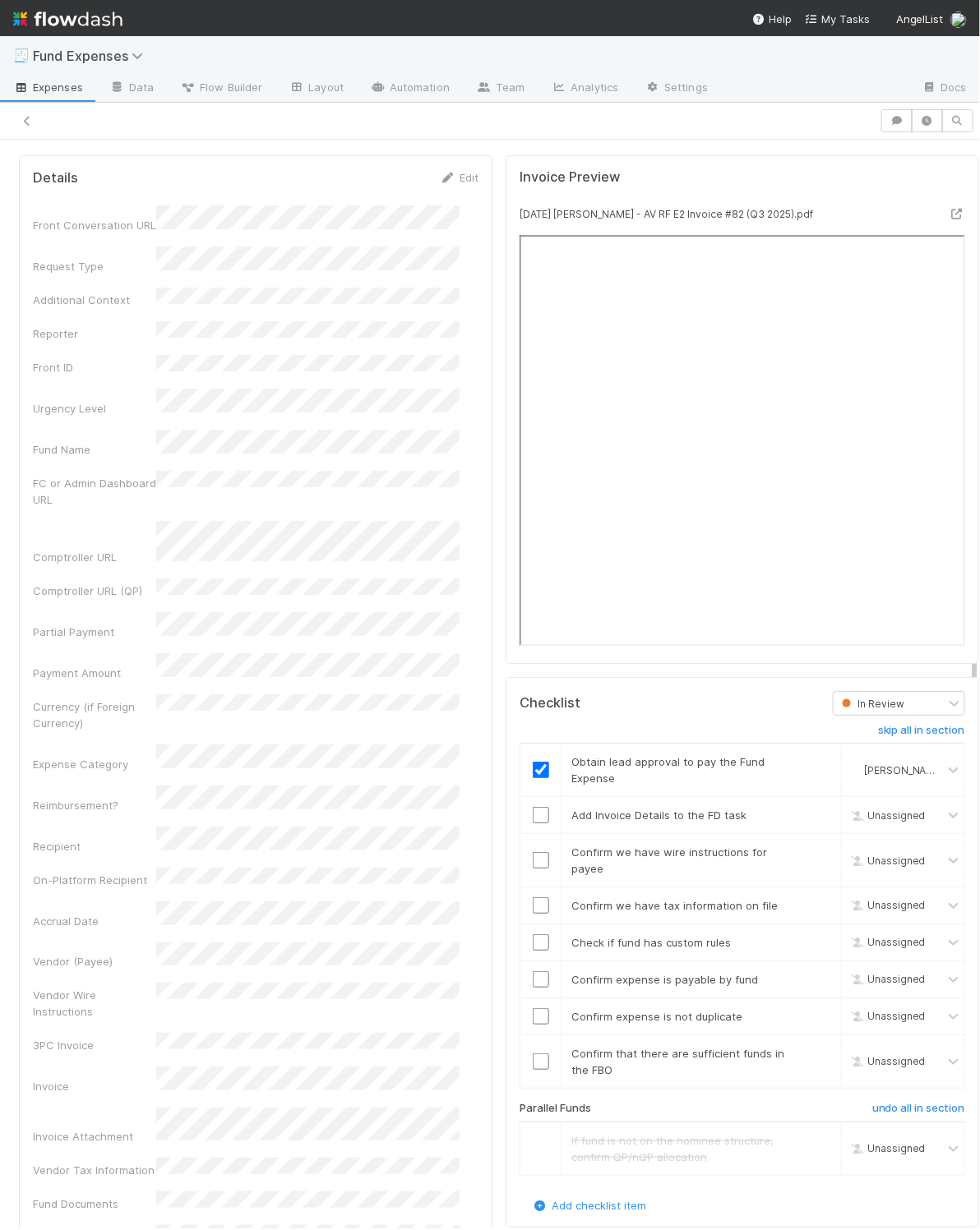
scroll to position [1554, 0]
click at [533, 826] on input "checkbox" at bounding box center [541, 818] width 16 height 16
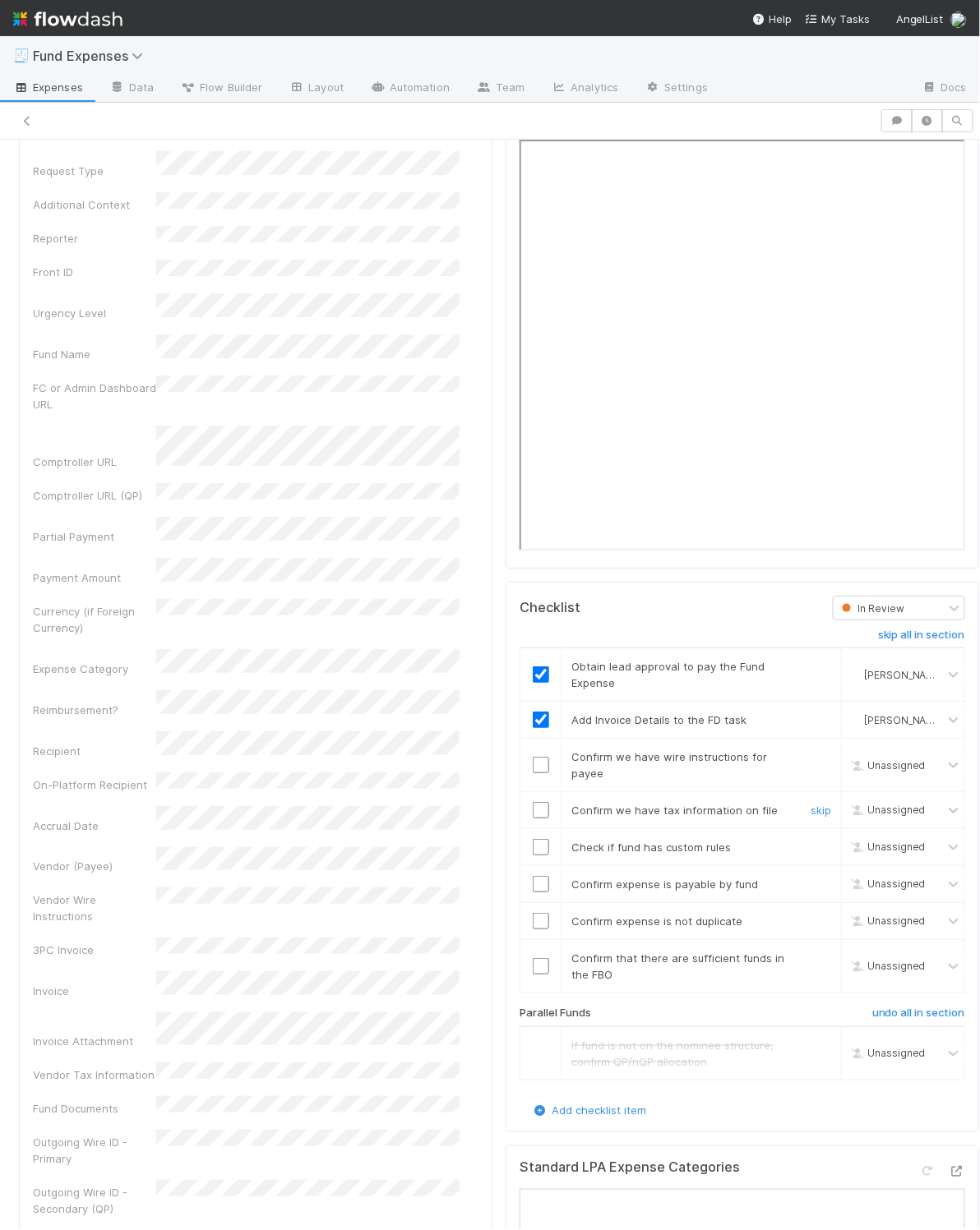
scroll to position [1654, 0]
click at [533, 771] on input "checkbox" at bounding box center [541, 763] width 16 height 16
click at [533, 817] on input "checkbox" at bounding box center [541, 808] width 16 height 16
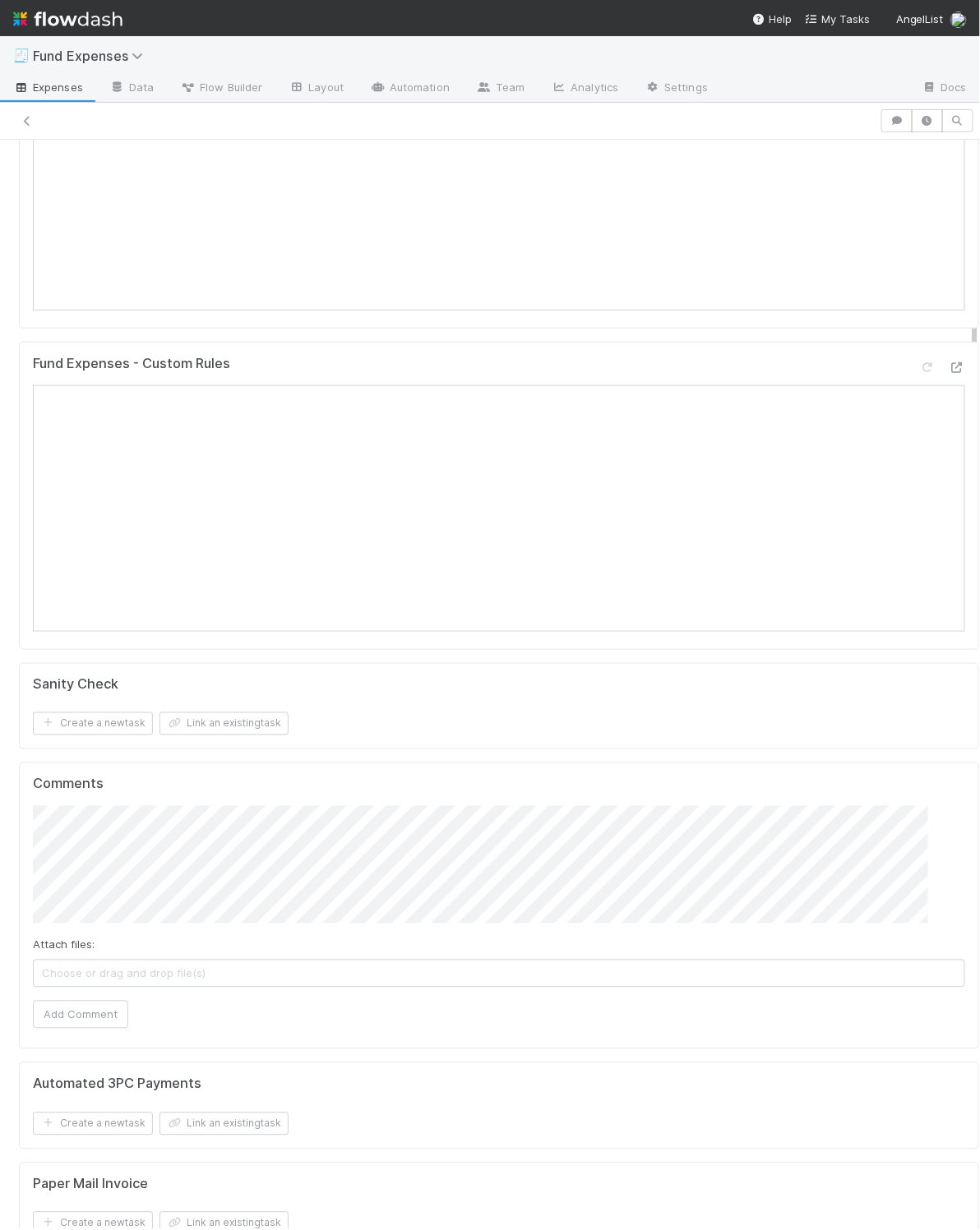
scroll to position [384, 0]
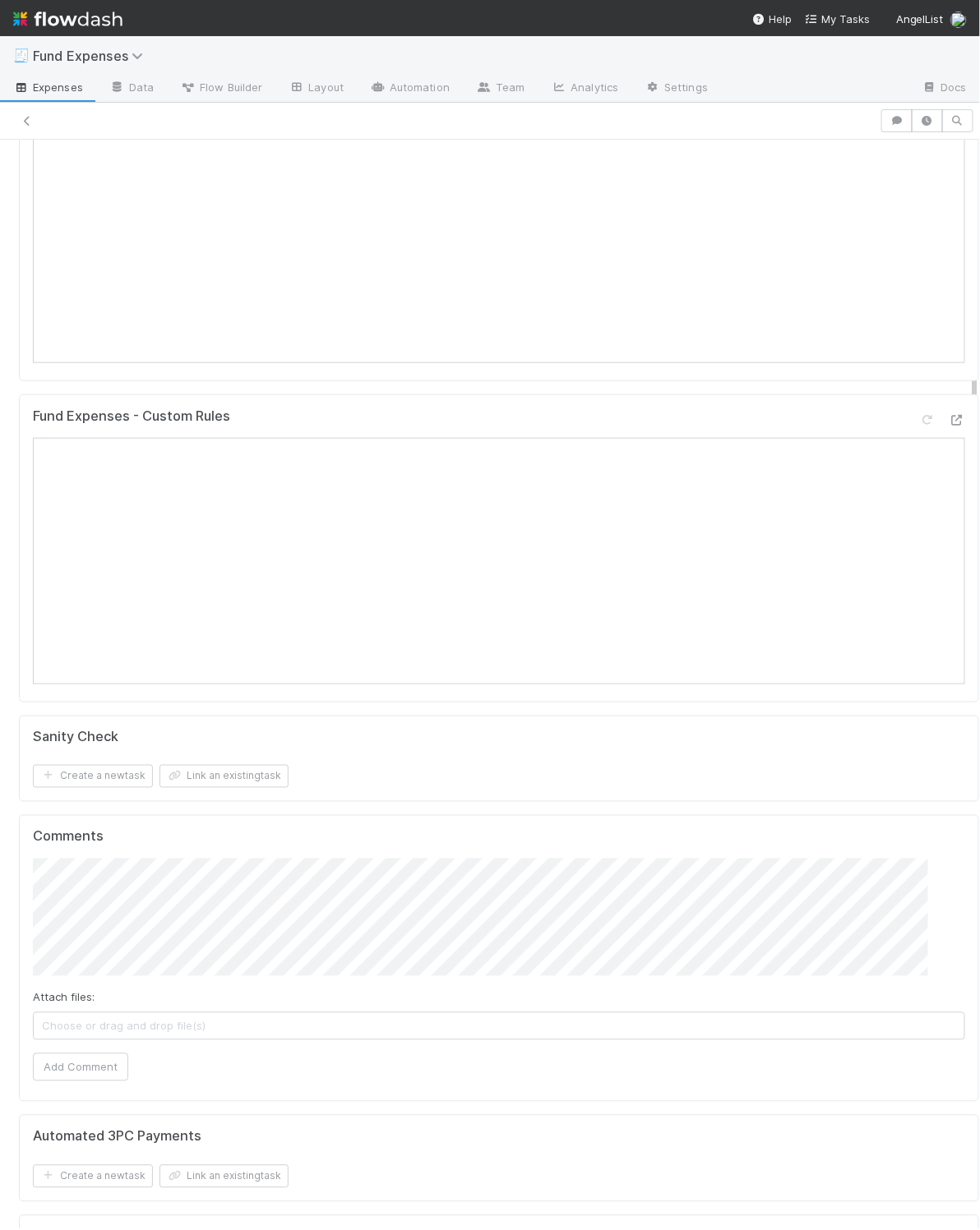
click at [802, 406] on div "Fund Expenses - Custom Rules" at bounding box center [499, 548] width 960 height 308
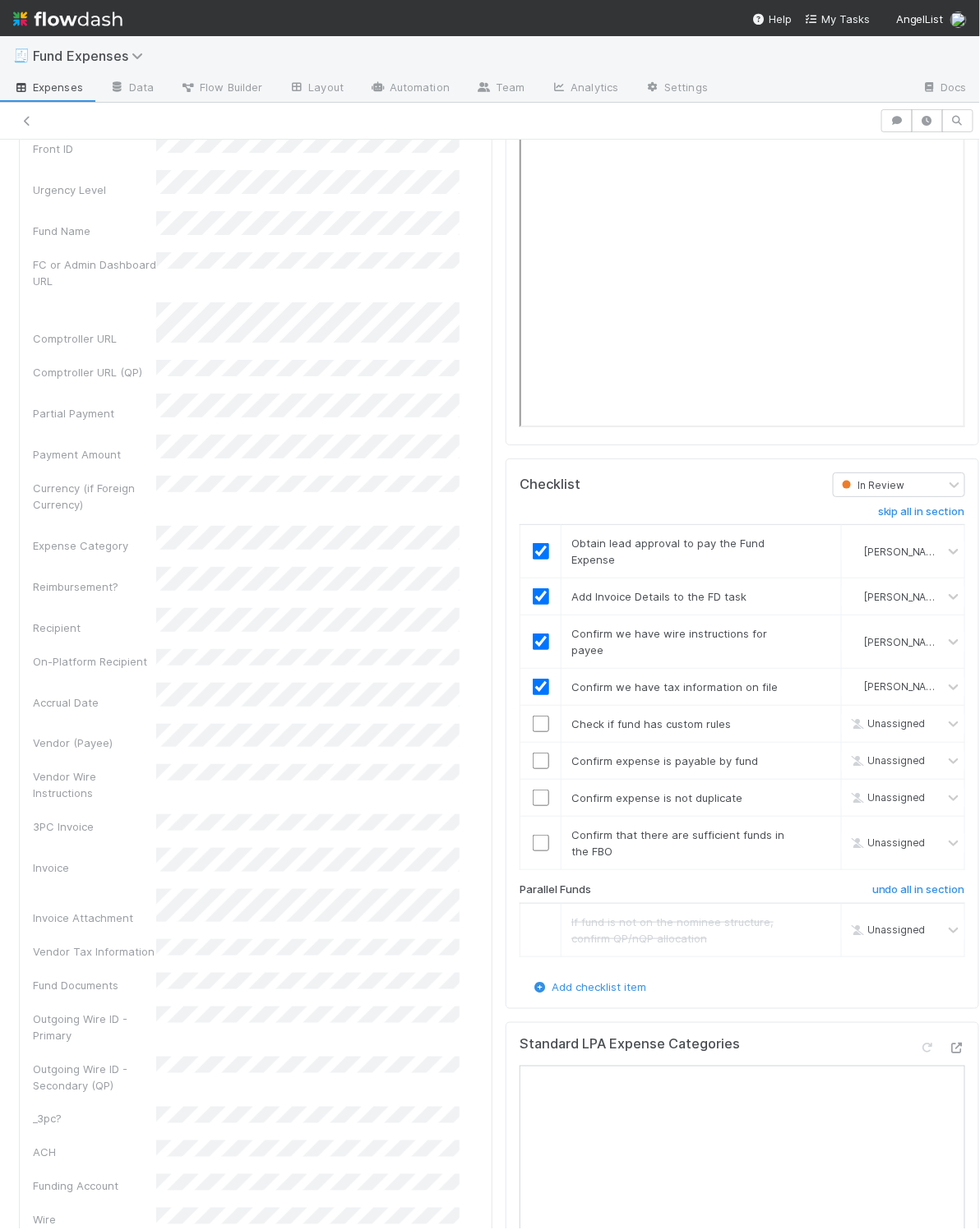
scroll to position [1530, 0]
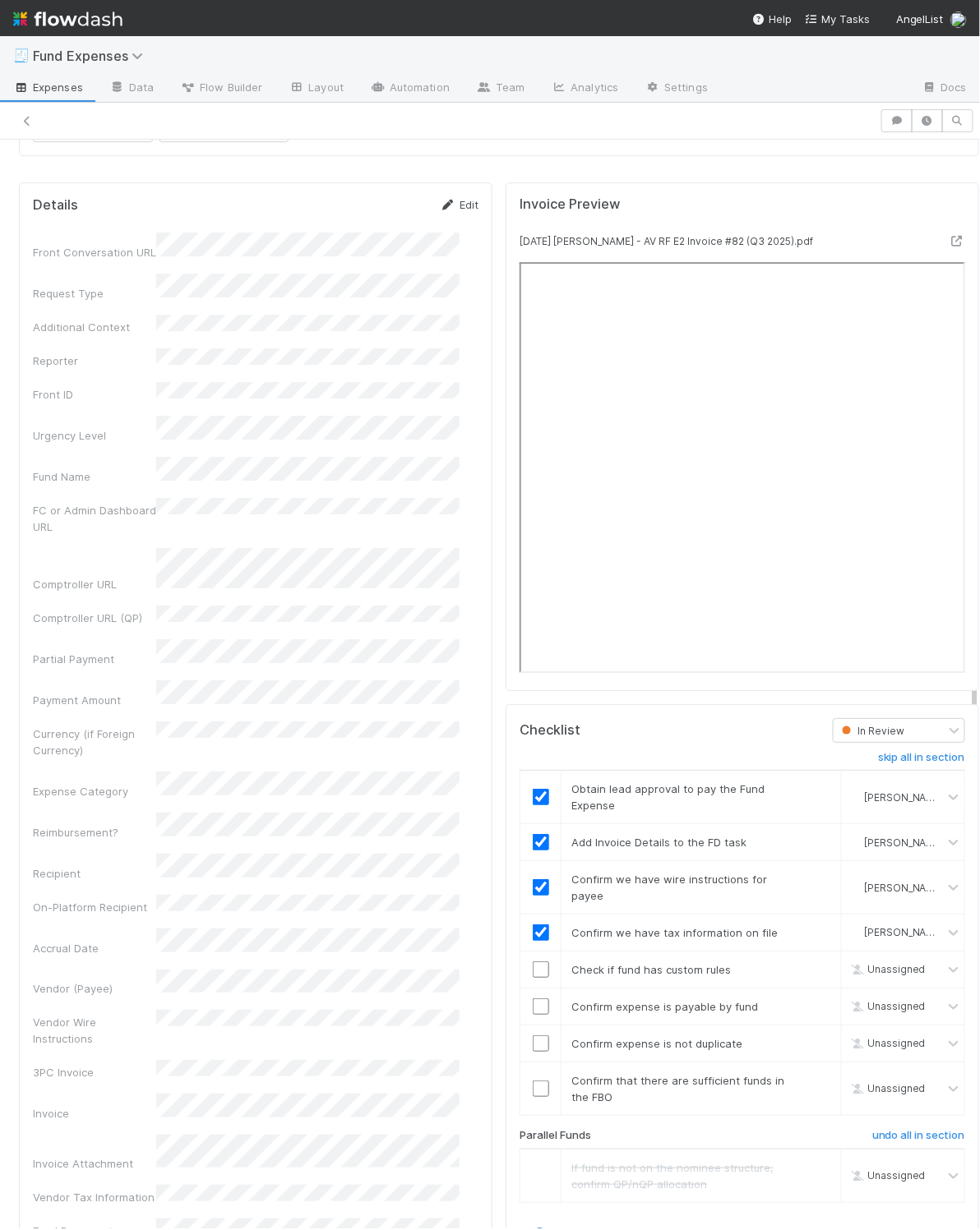
click at [456, 211] on link "Edit" at bounding box center [459, 205] width 39 height 14
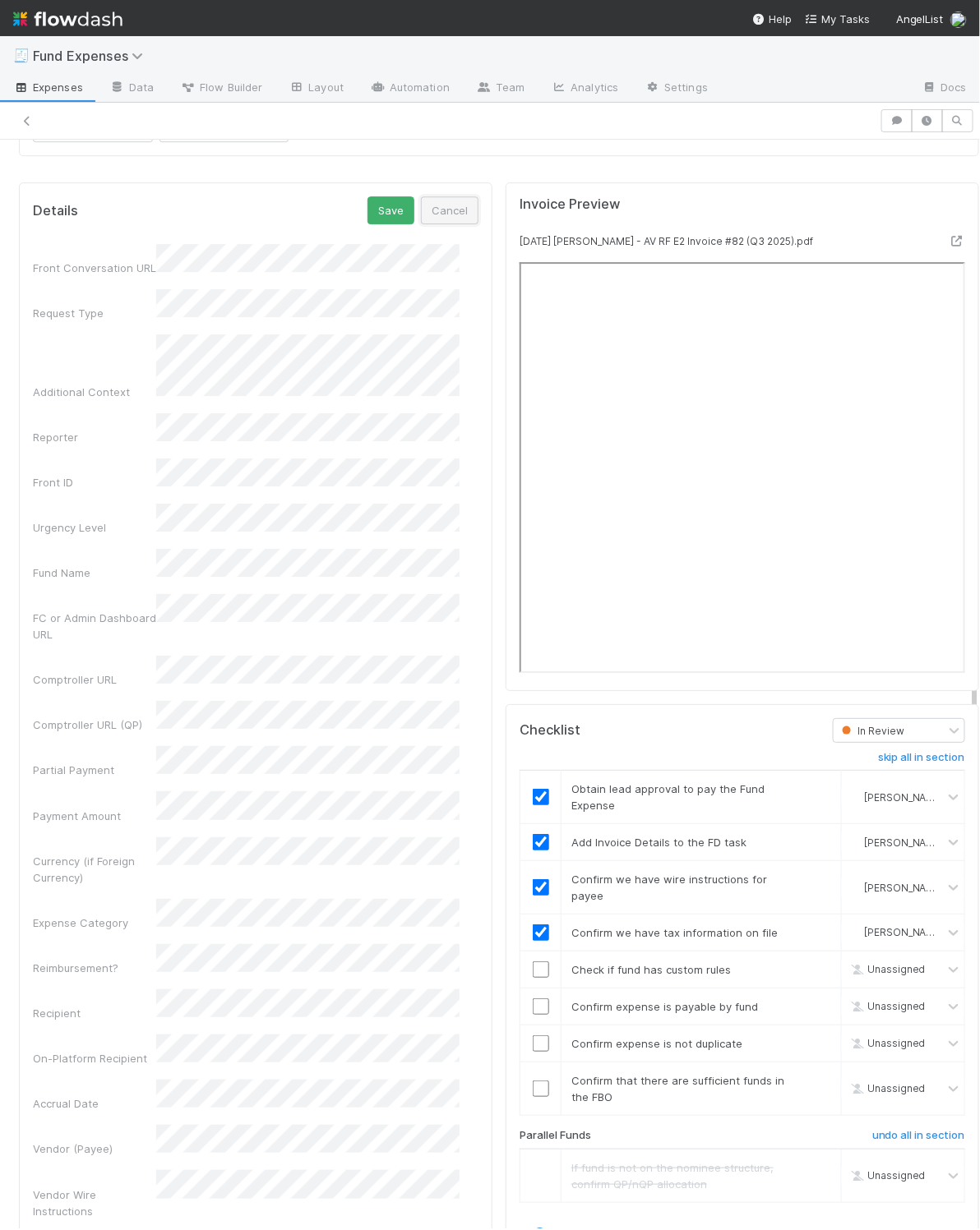
click at [439, 224] on button "Cancel" at bounding box center [450, 210] width 58 height 28
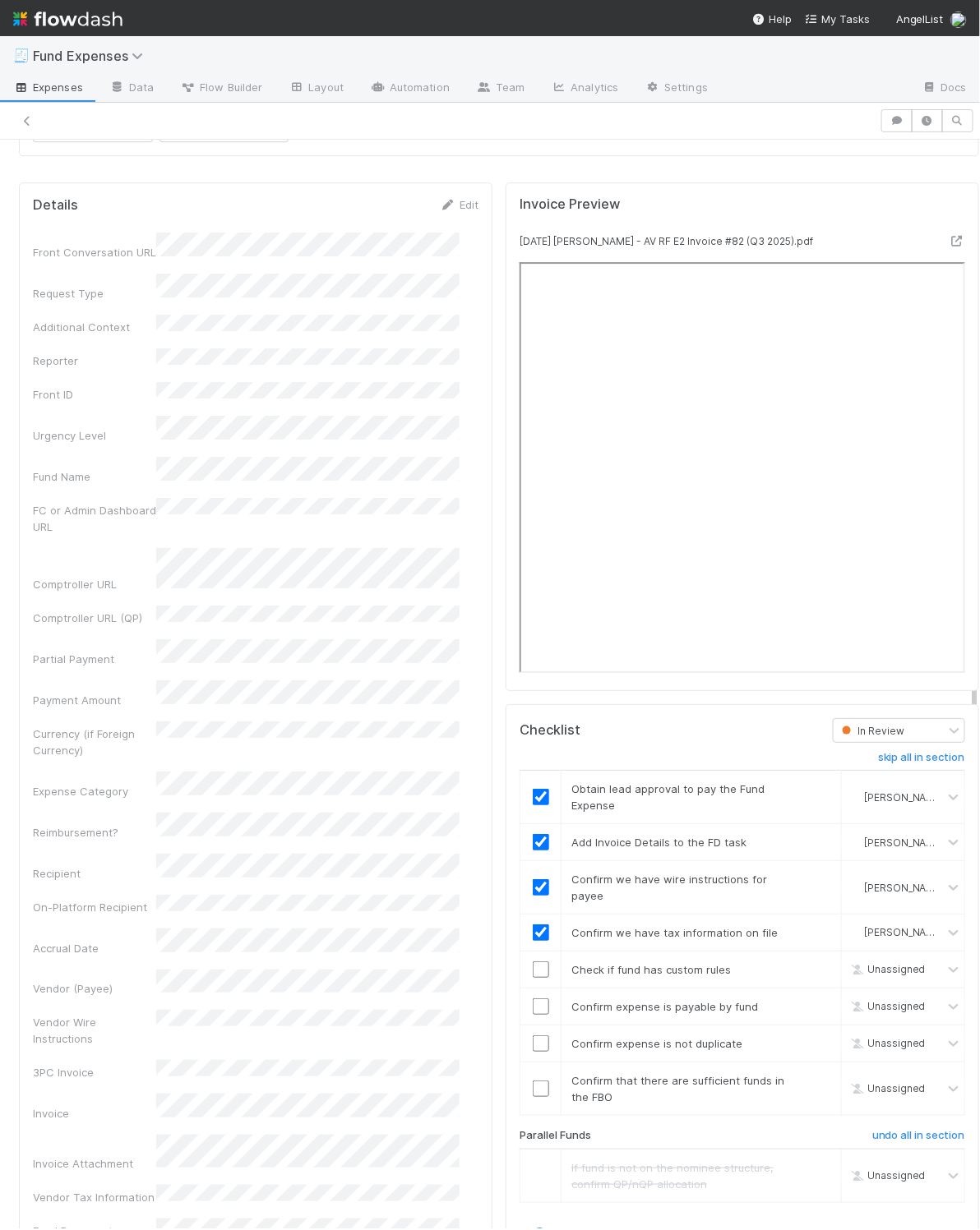
click at [499, 304] on div "Invoice Preview 2025-07-01 Chantalle Dumonceaux - AV RF E2 Invoice #82 (Q3 2025…" at bounding box center [742, 1230] width 487 height 2110
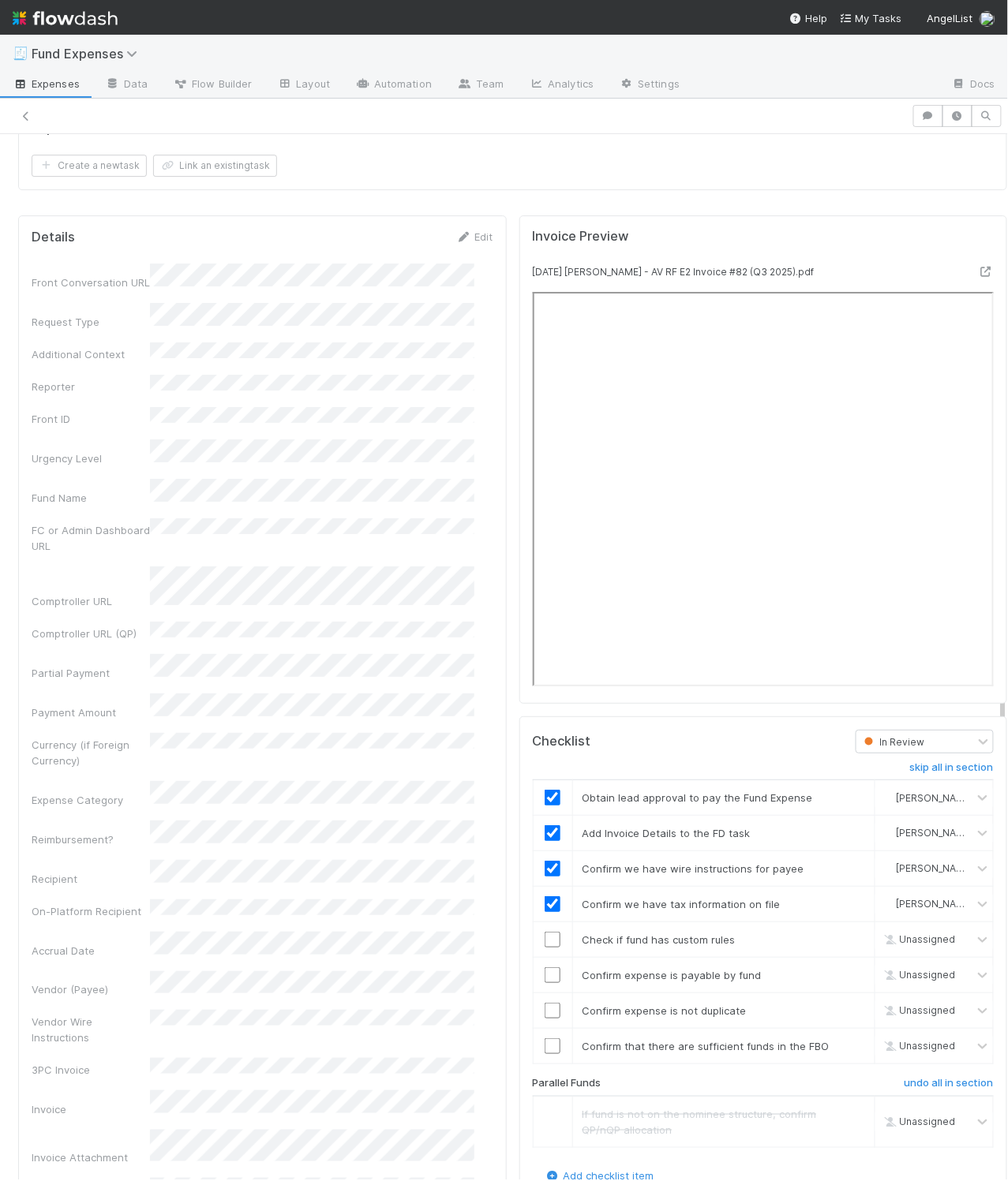
scroll to position [1441, 0]
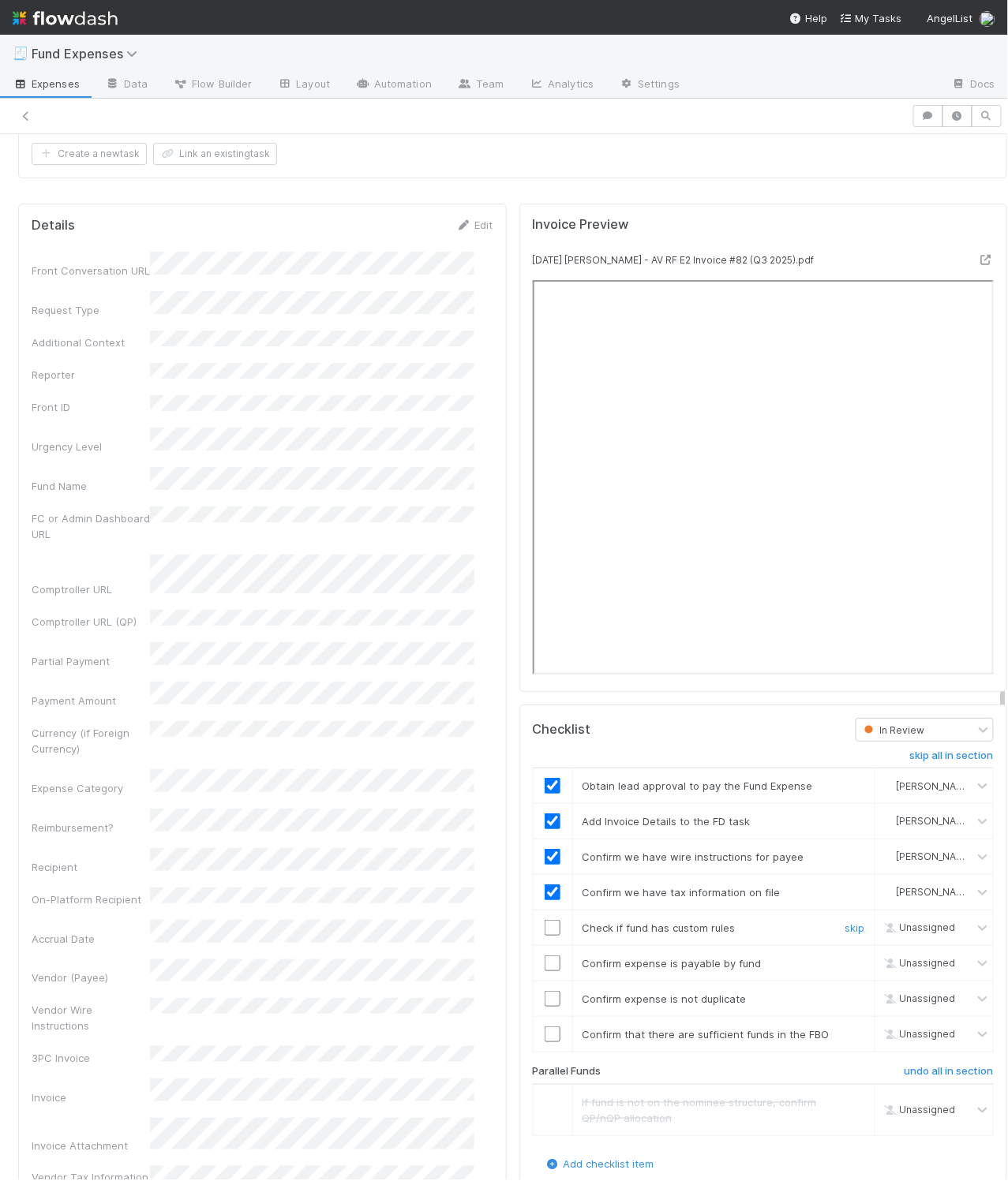
click at [544, 935] on input "checkbox" at bounding box center [552, 927] width 16 height 16
click at [544, 971] on input "checkbox" at bounding box center [552, 963] width 16 height 16
click at [544, 1007] on input "checkbox" at bounding box center [552, 998] width 16 height 16
click at [544, 1042] on input "checkbox" at bounding box center [552, 1034] width 16 height 16
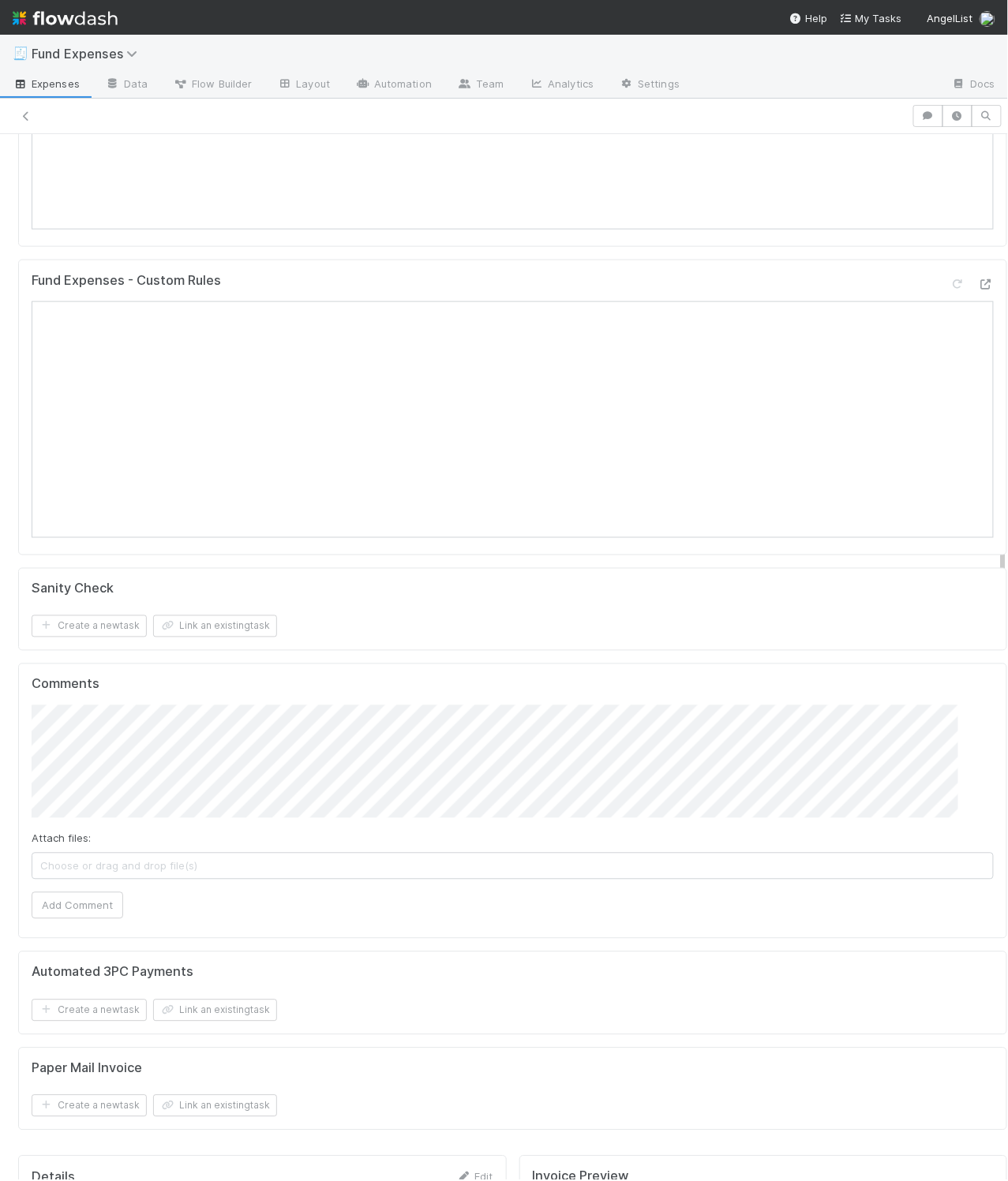
scroll to position [0, 0]
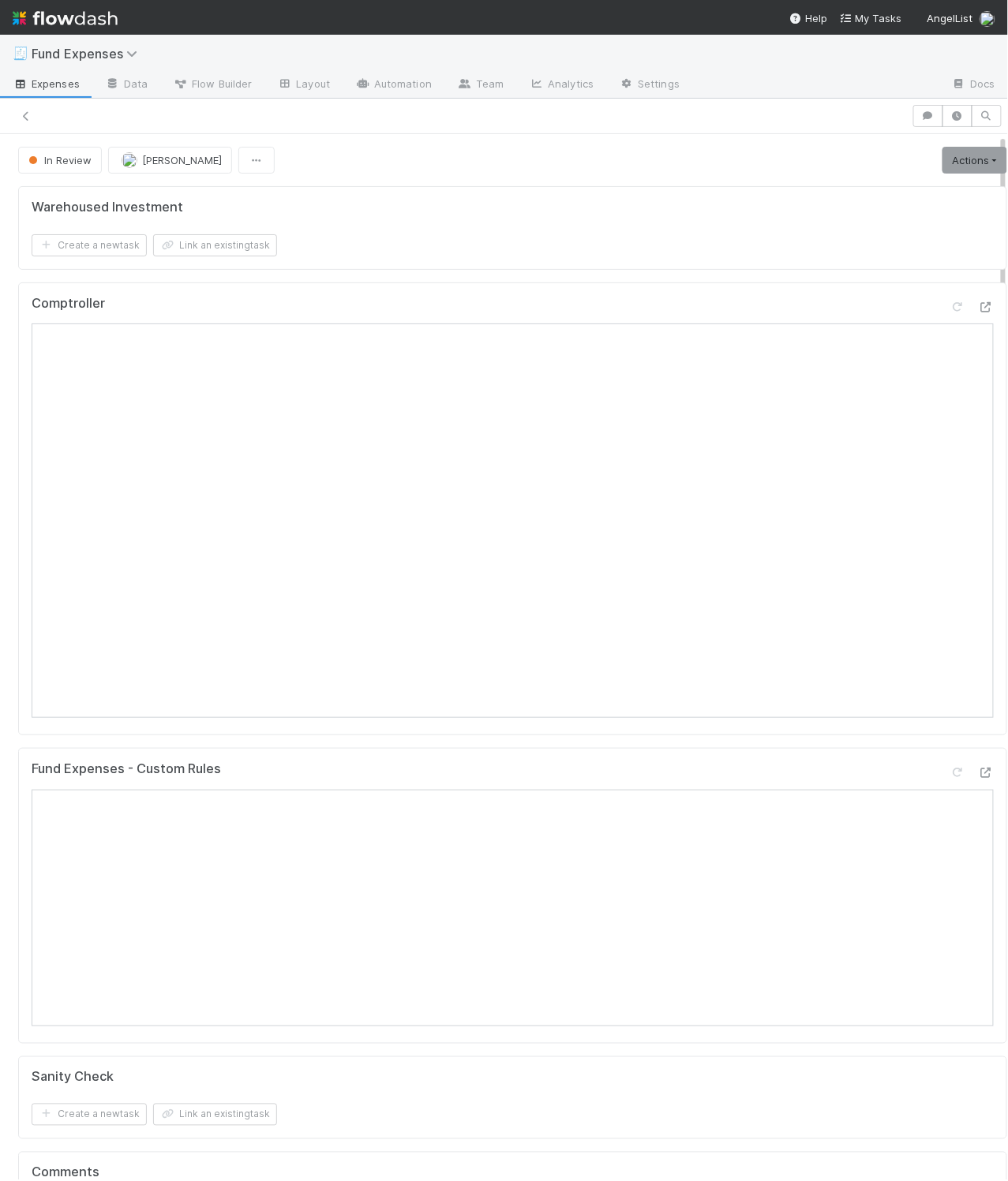
click at [586, 756] on div "Fund Expenses - Custom Rules" at bounding box center [513, 895] width 989 height 296
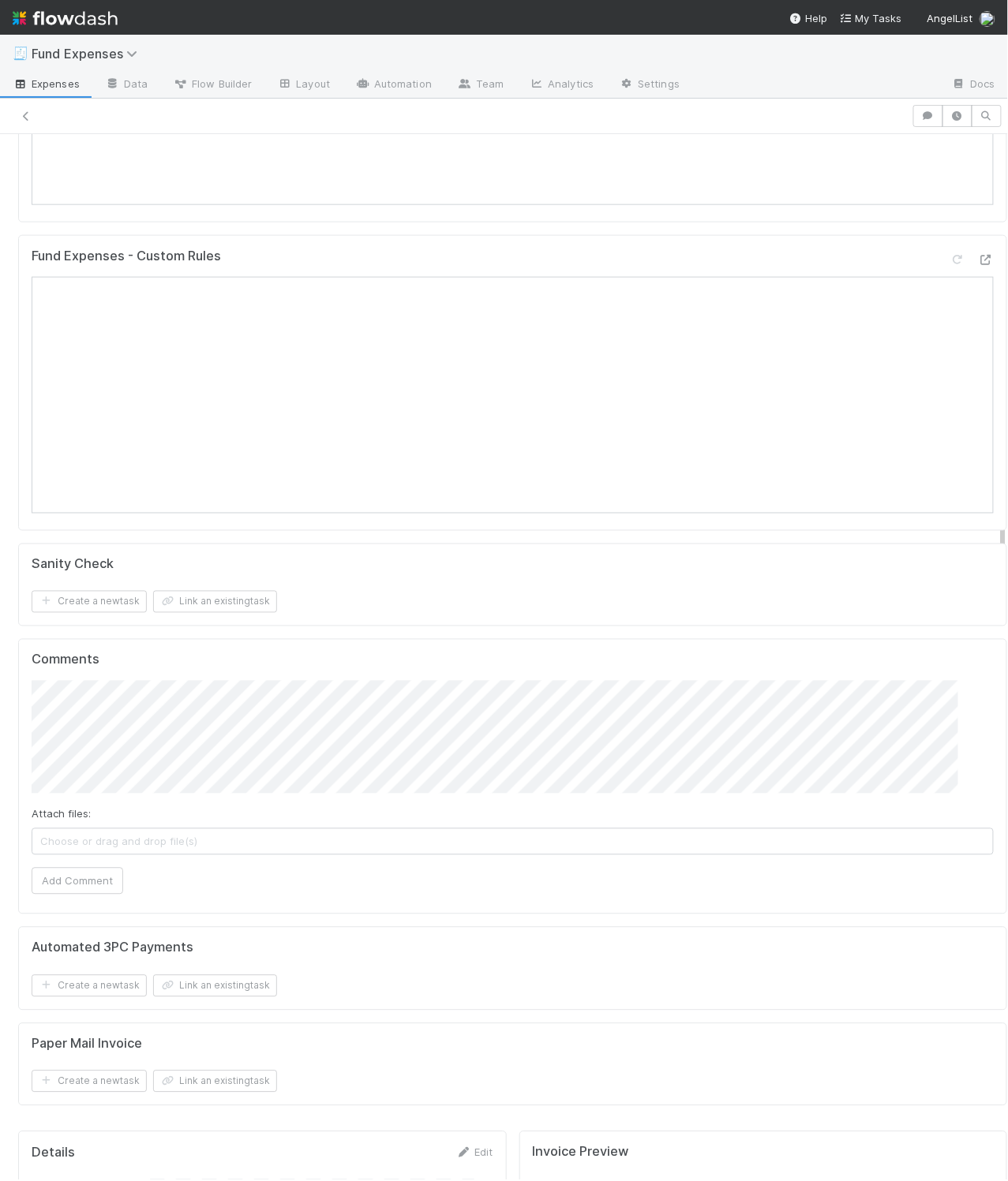
scroll to position [1086, 0]
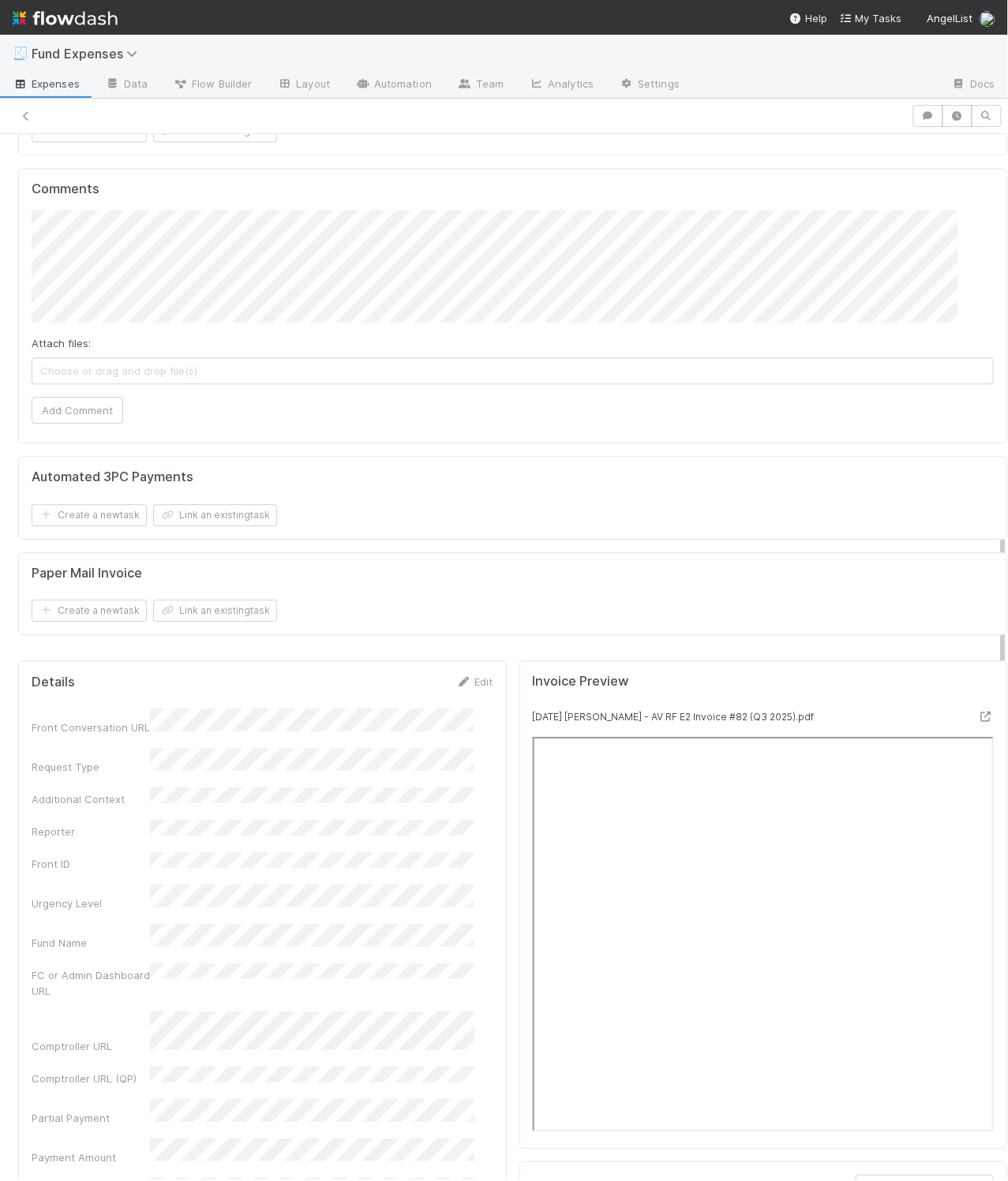
scroll to position [0, 0]
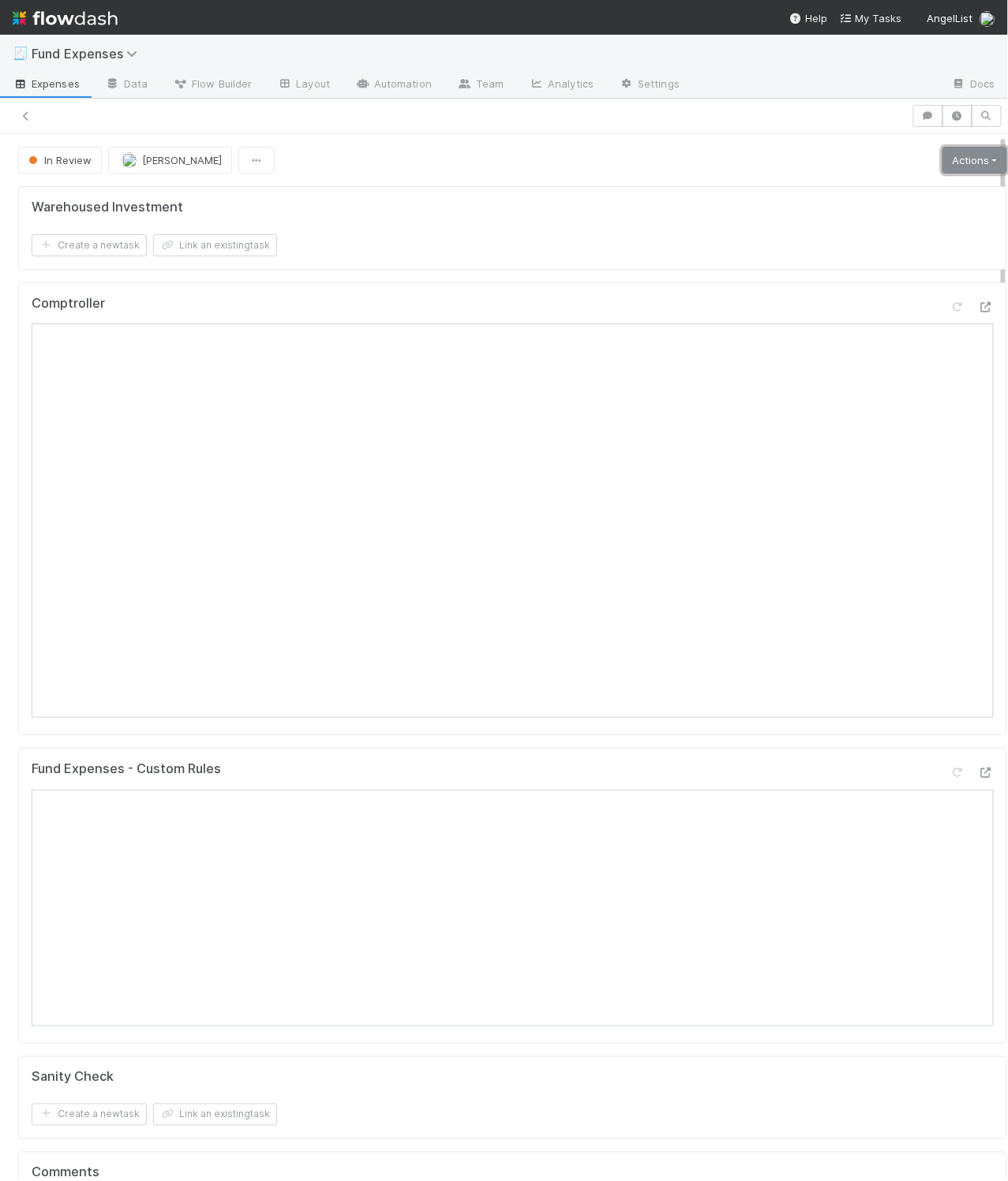
drag, startPoint x: 917, startPoint y: 161, endPoint x: 896, endPoint y: 188, distance: 34.2
click at [795, 161] on link "Actions" at bounding box center [975, 159] width 65 height 27
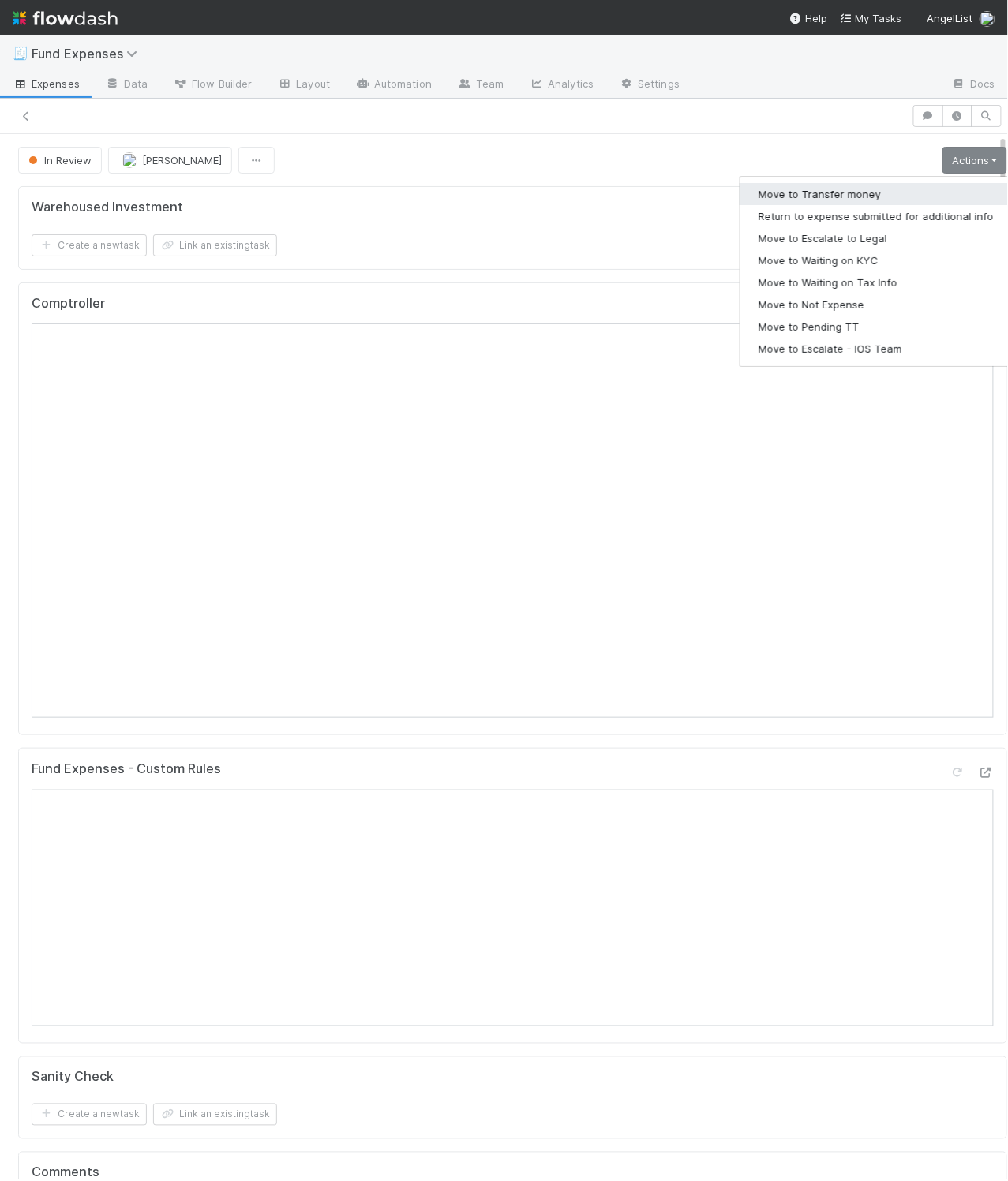
click at [795, 194] on button "Move to Transfer money" at bounding box center [876, 194] width 274 height 22
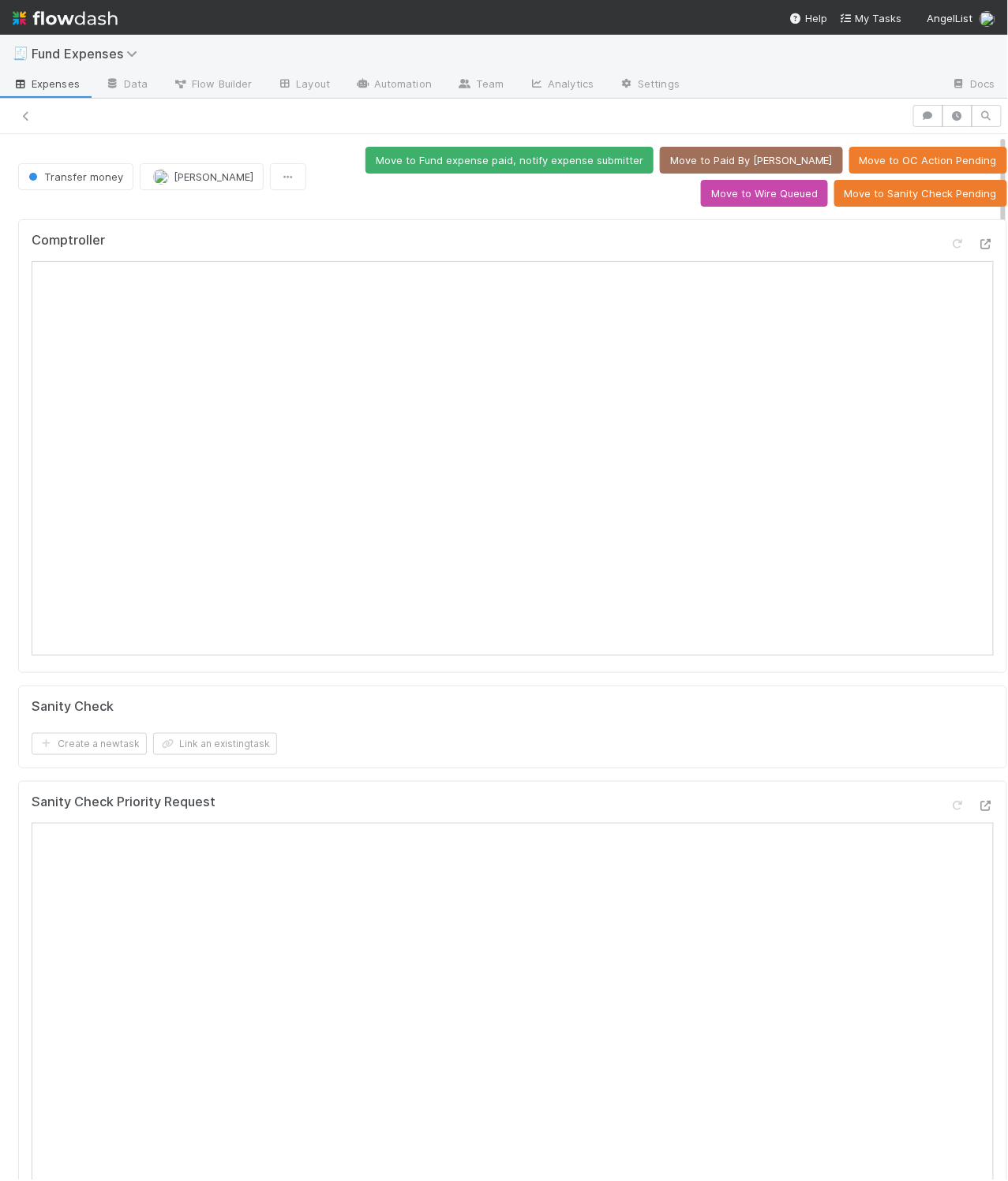
click at [525, 207] on div "Move to Fund expense paid, notify expense submitter Move to Paid By ALAM Move t…" at bounding box center [659, 176] width 695 height 60
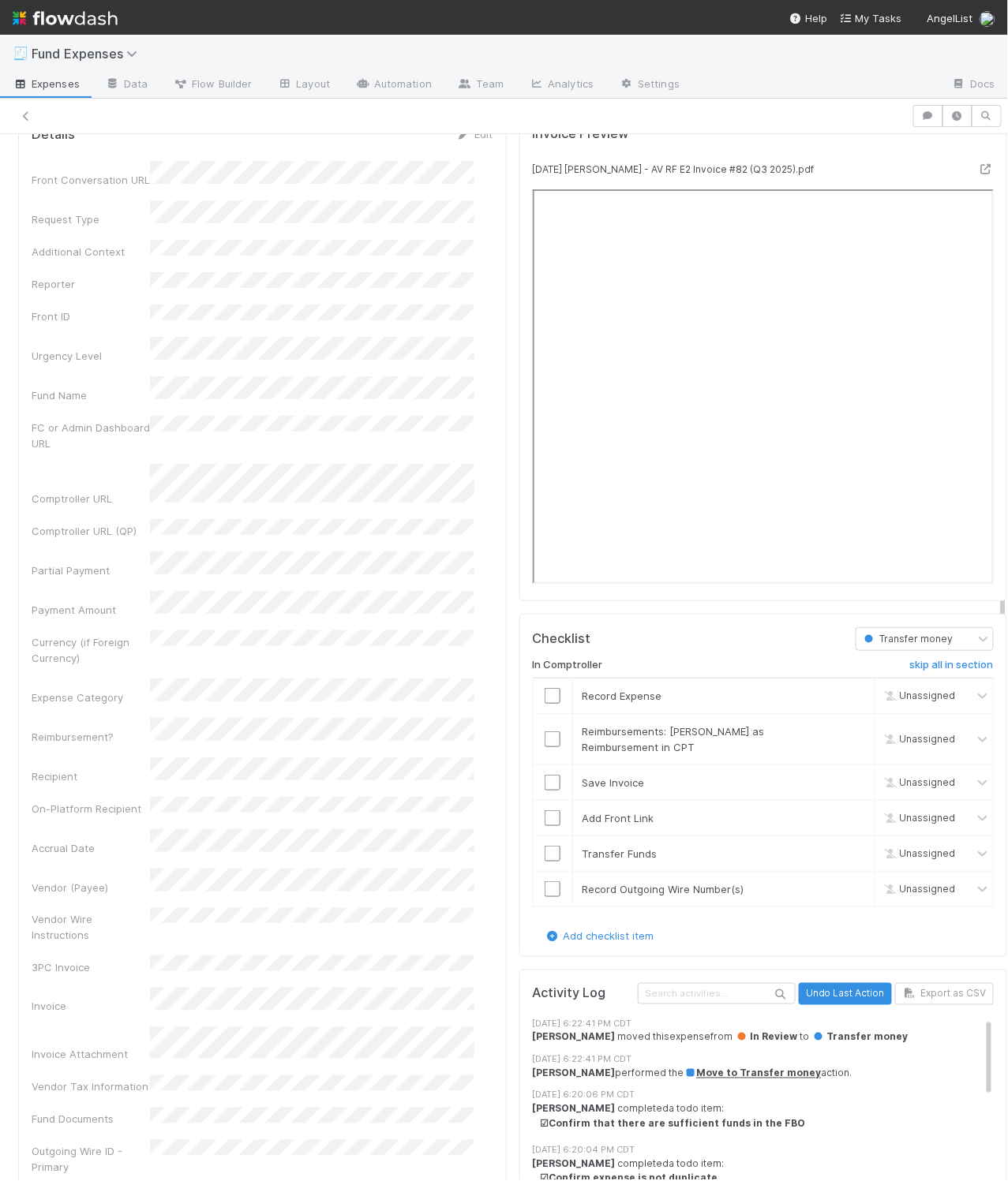
scroll to position [1634, 0]
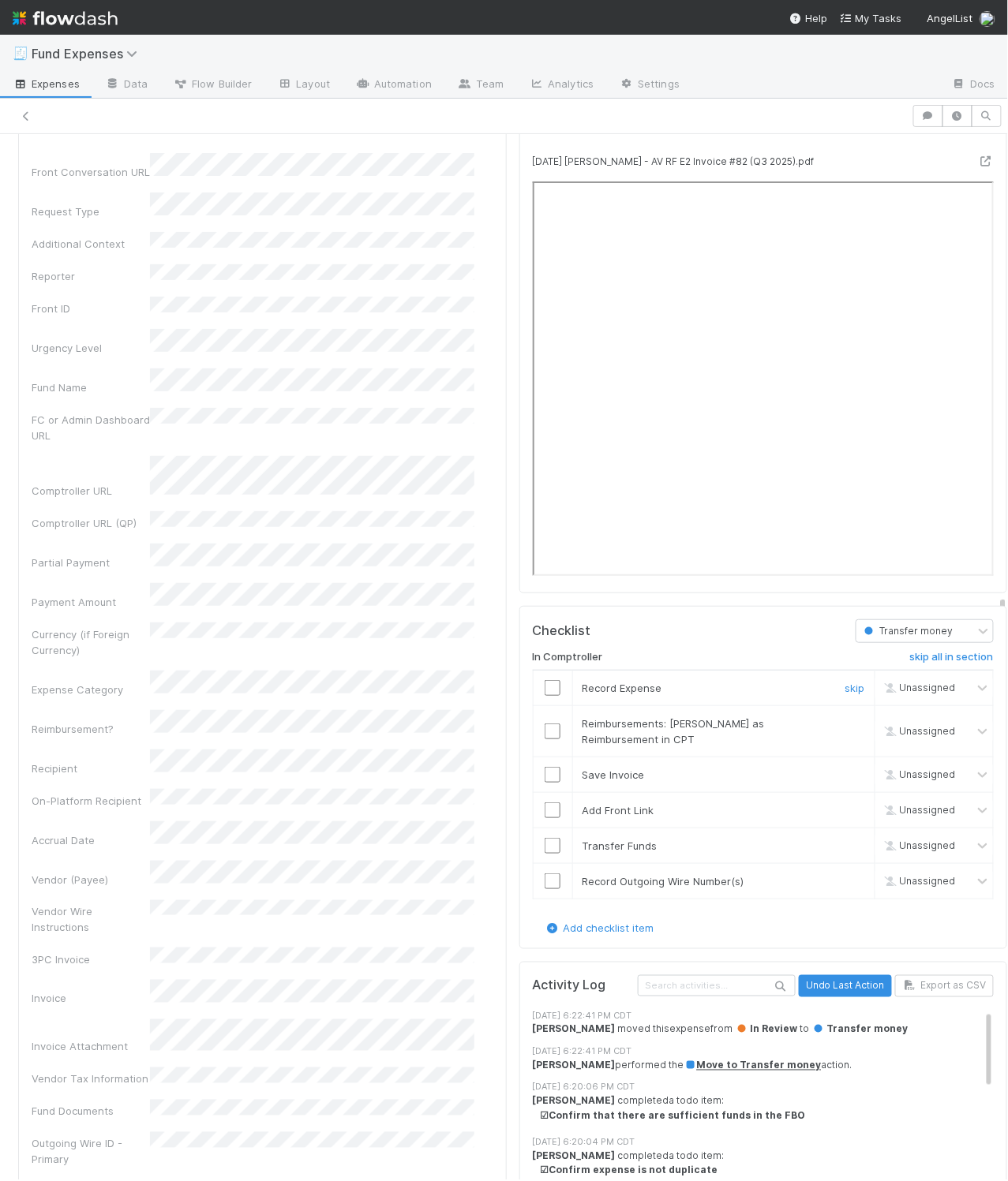
drag, startPoint x: 534, startPoint y: 712, endPoint x: 563, endPoint y: 723, distance: 31.0
click at [544, 696] on input "checkbox" at bounding box center [552, 688] width 16 height 16
click at [795, 730] on link "skip" at bounding box center [855, 724] width 19 height 13
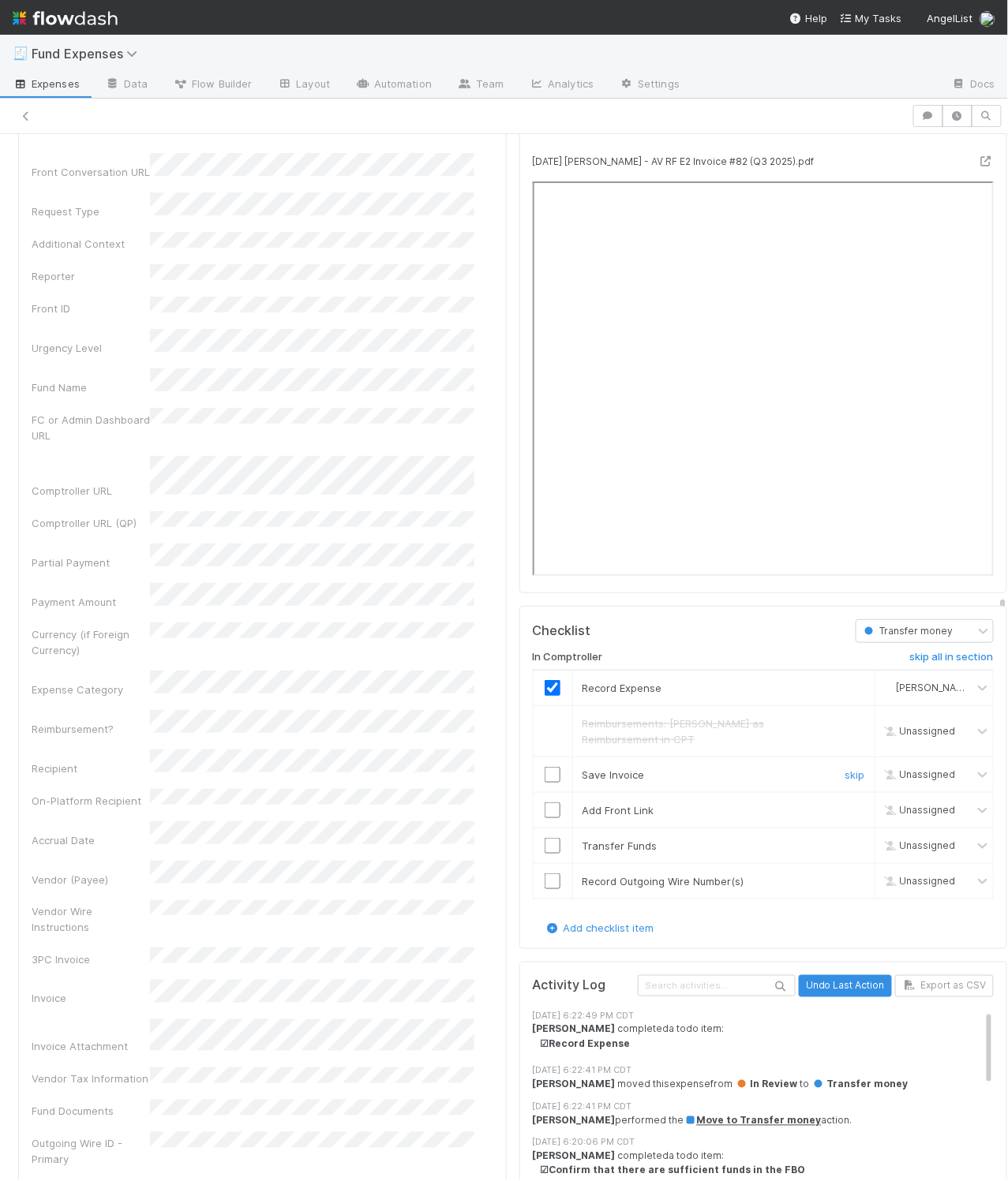
click at [544, 782] on input "checkbox" at bounding box center [552, 774] width 16 height 16
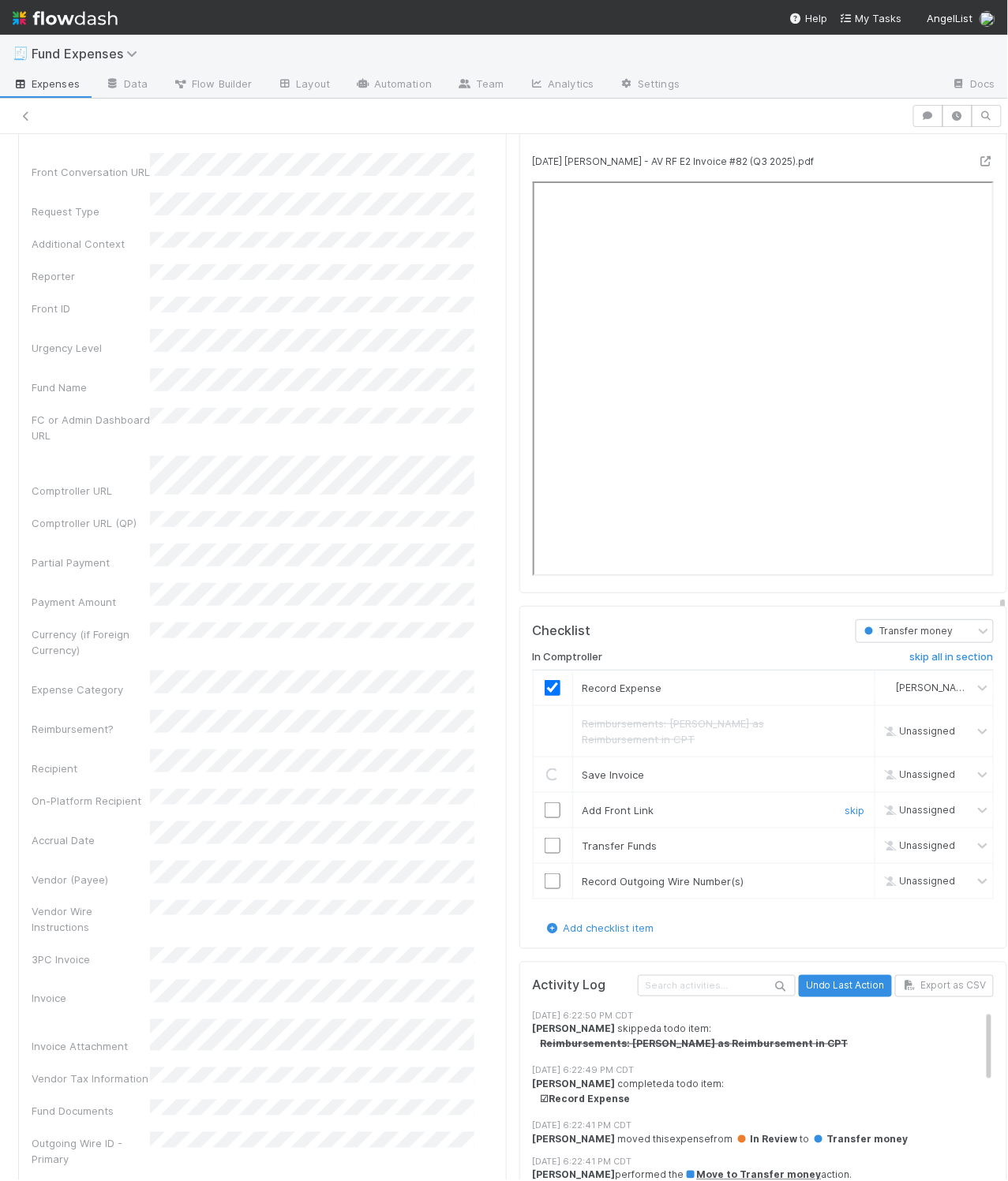
click at [544, 819] on input "checkbox" at bounding box center [552, 810] width 16 height 16
drag, startPoint x: 541, startPoint y: 876, endPoint x: 544, endPoint y: 894, distance: 18.2
click at [544, 854] on input "checkbox" at bounding box center [552, 845] width 16 height 16
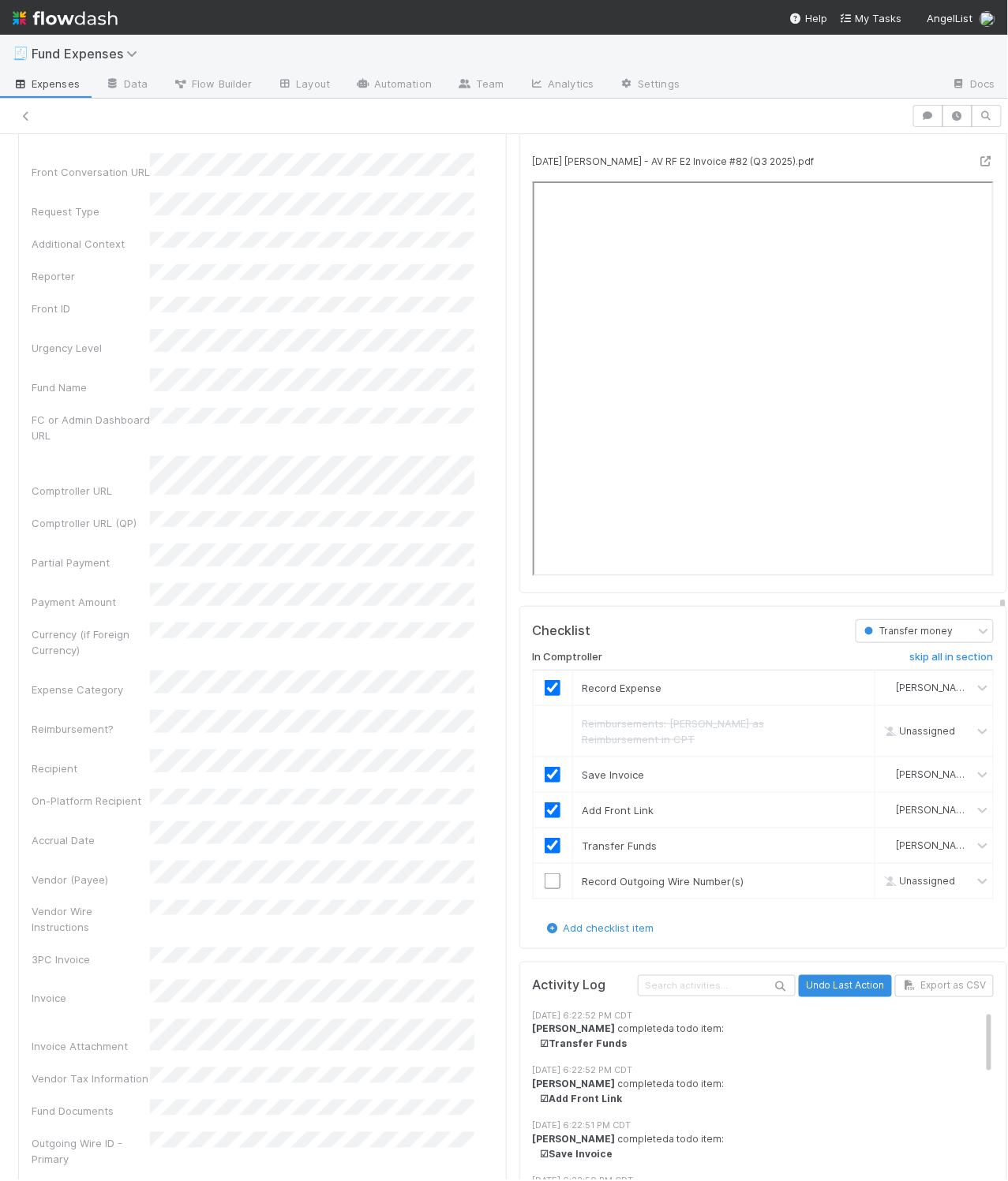
scroll to position [1873, 0]
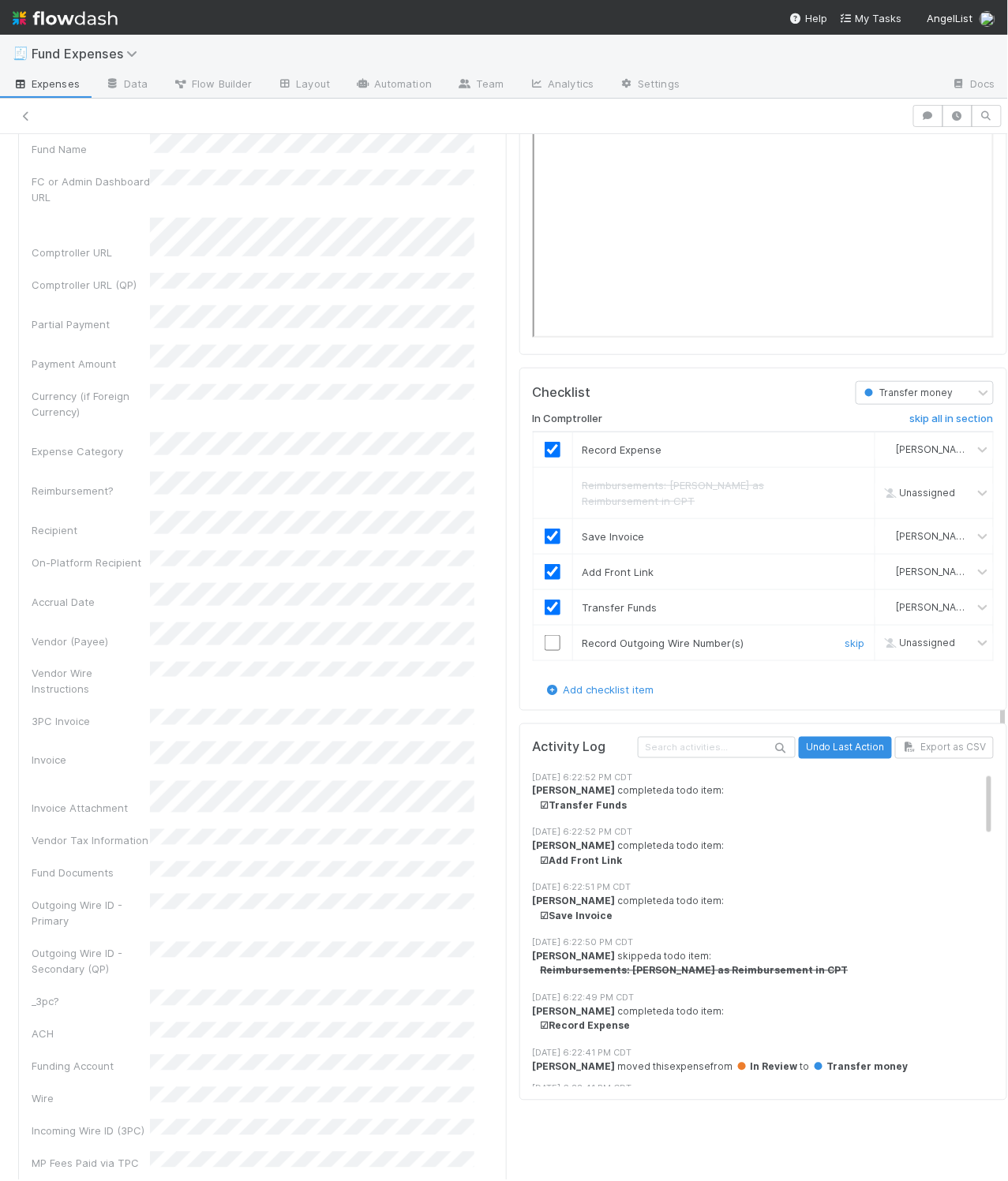
click at [544, 651] on input "checkbox" at bounding box center [552, 642] width 16 height 16
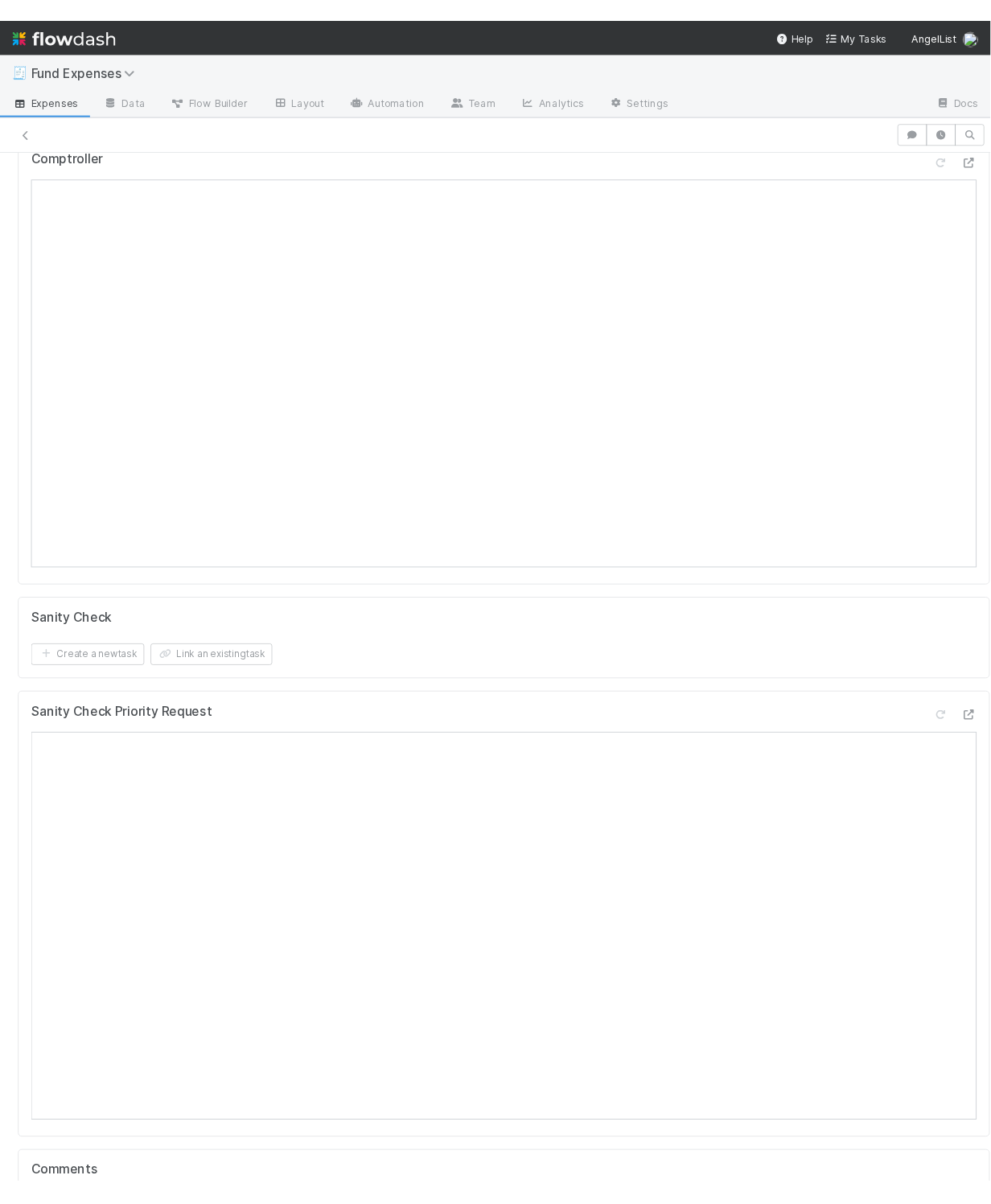
scroll to position [0, 0]
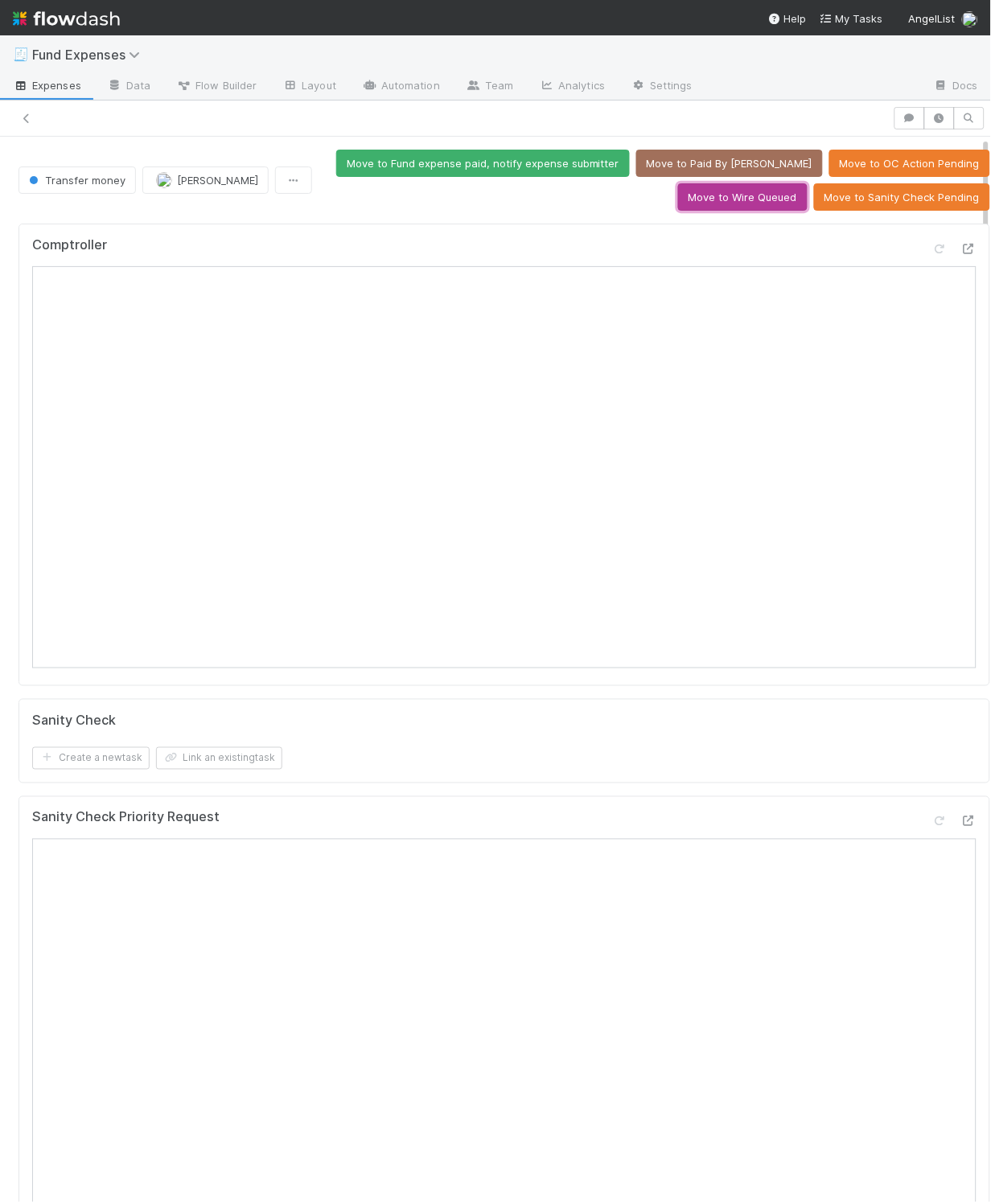
click at [706, 186] on button "Move to Wire Queued" at bounding box center [743, 197] width 129 height 27
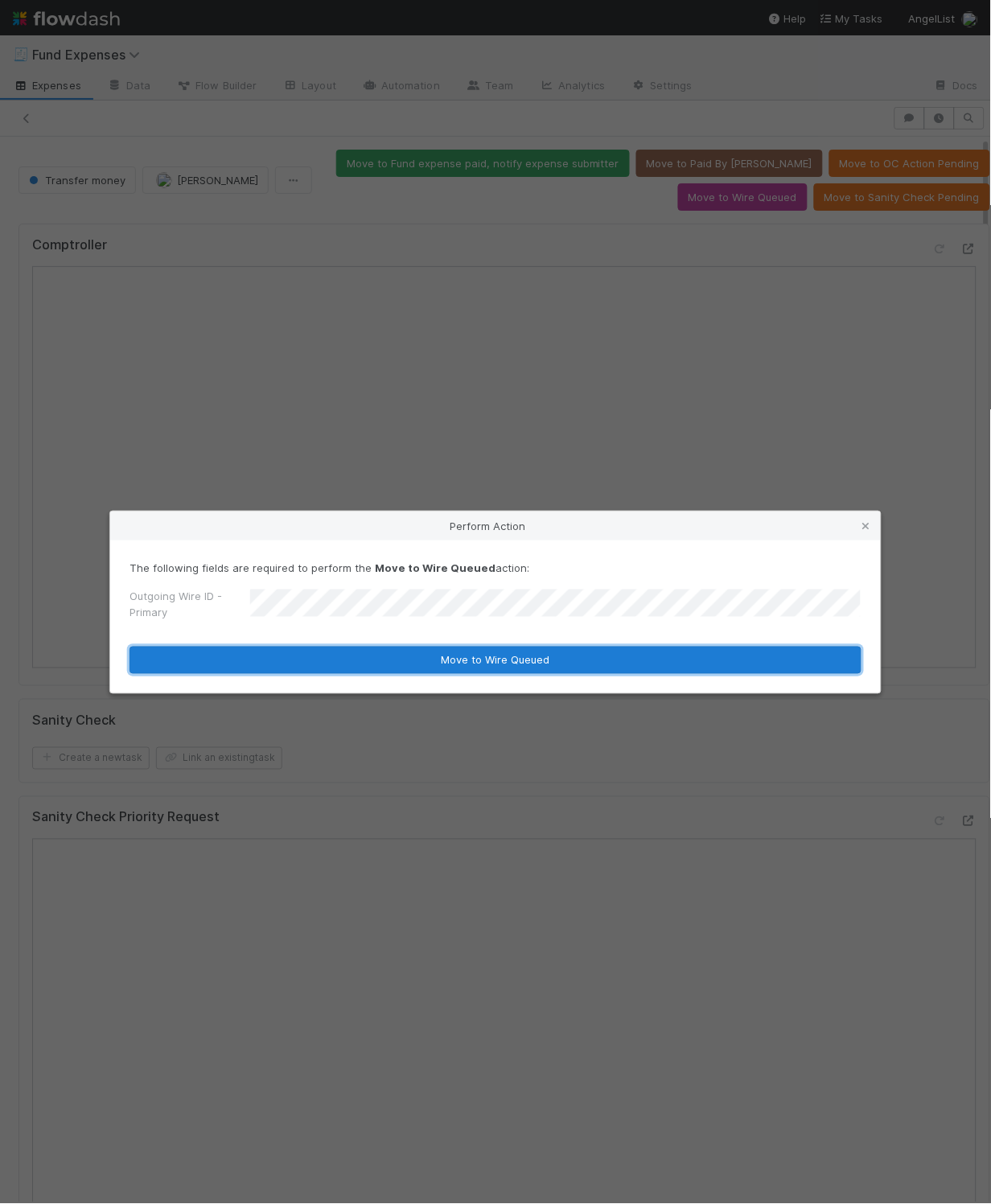
click at [570, 668] on button "Move to Wire Queued" at bounding box center [495, 660] width 732 height 27
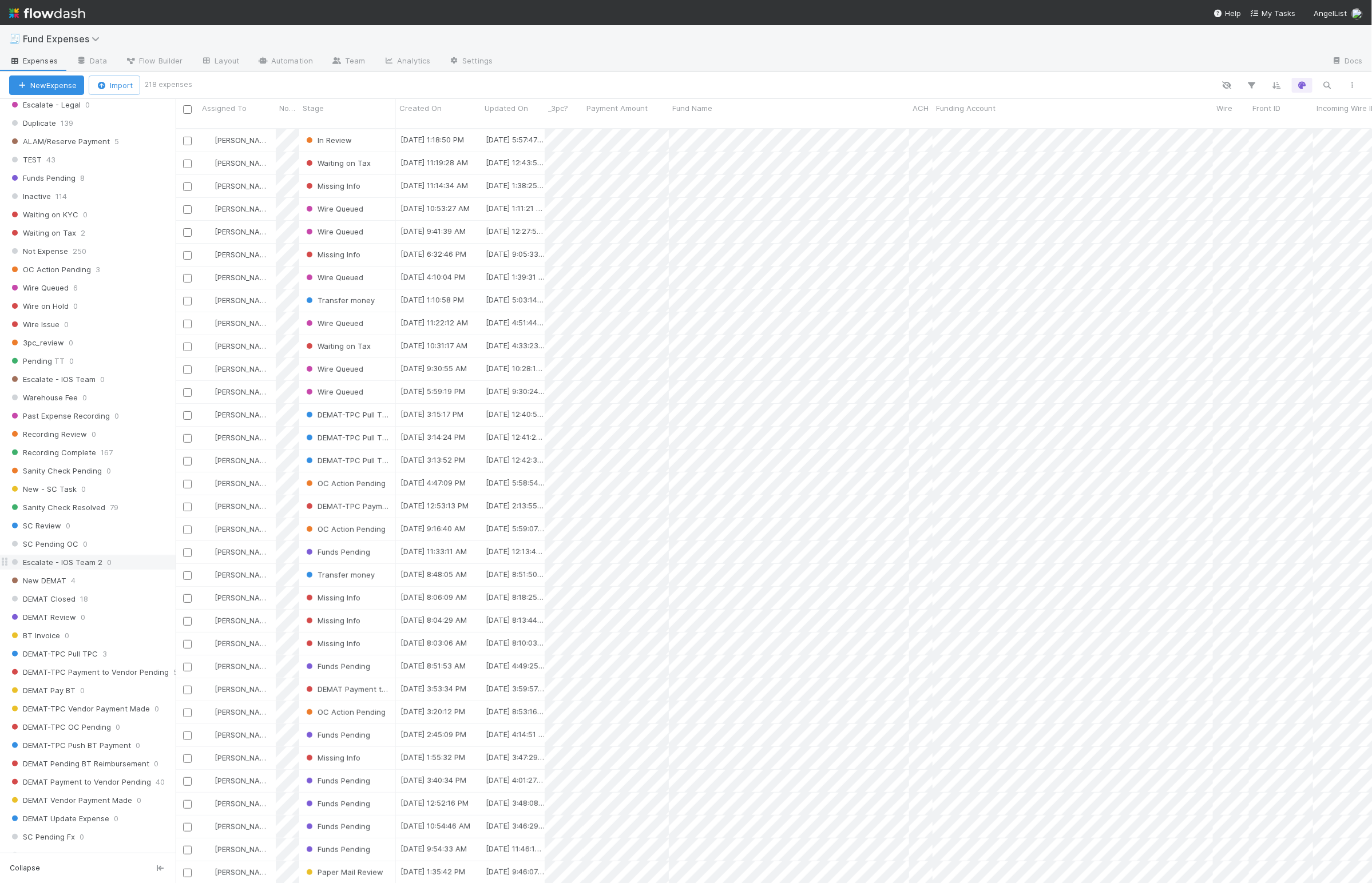
scroll to position [986, 0]
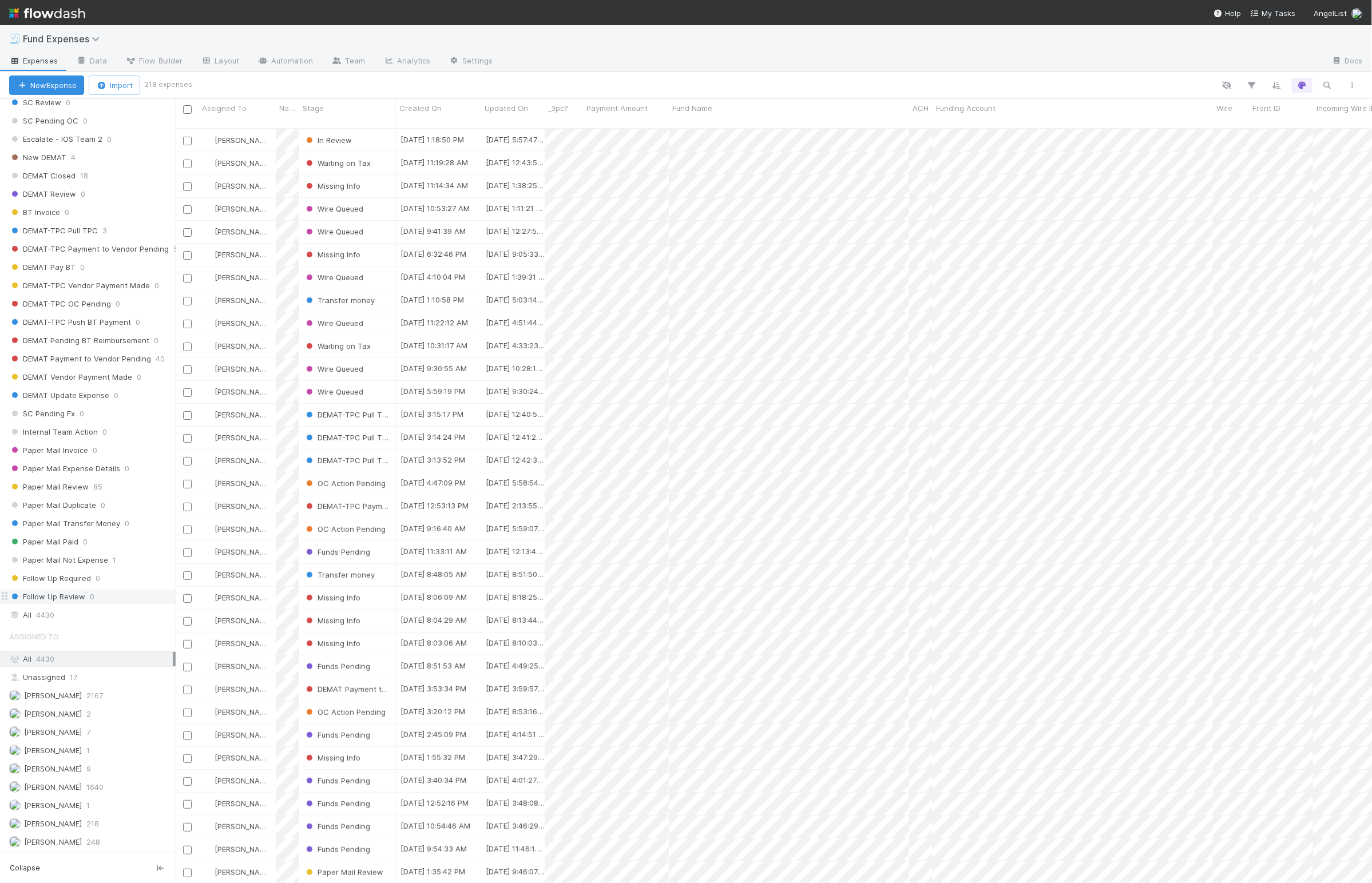
click at [71, 597] on div "Follow Up Review 0" at bounding box center [87, 597] width 175 height 15
click at [71, 607] on div "All 4430" at bounding box center [87, 615] width 175 height 15
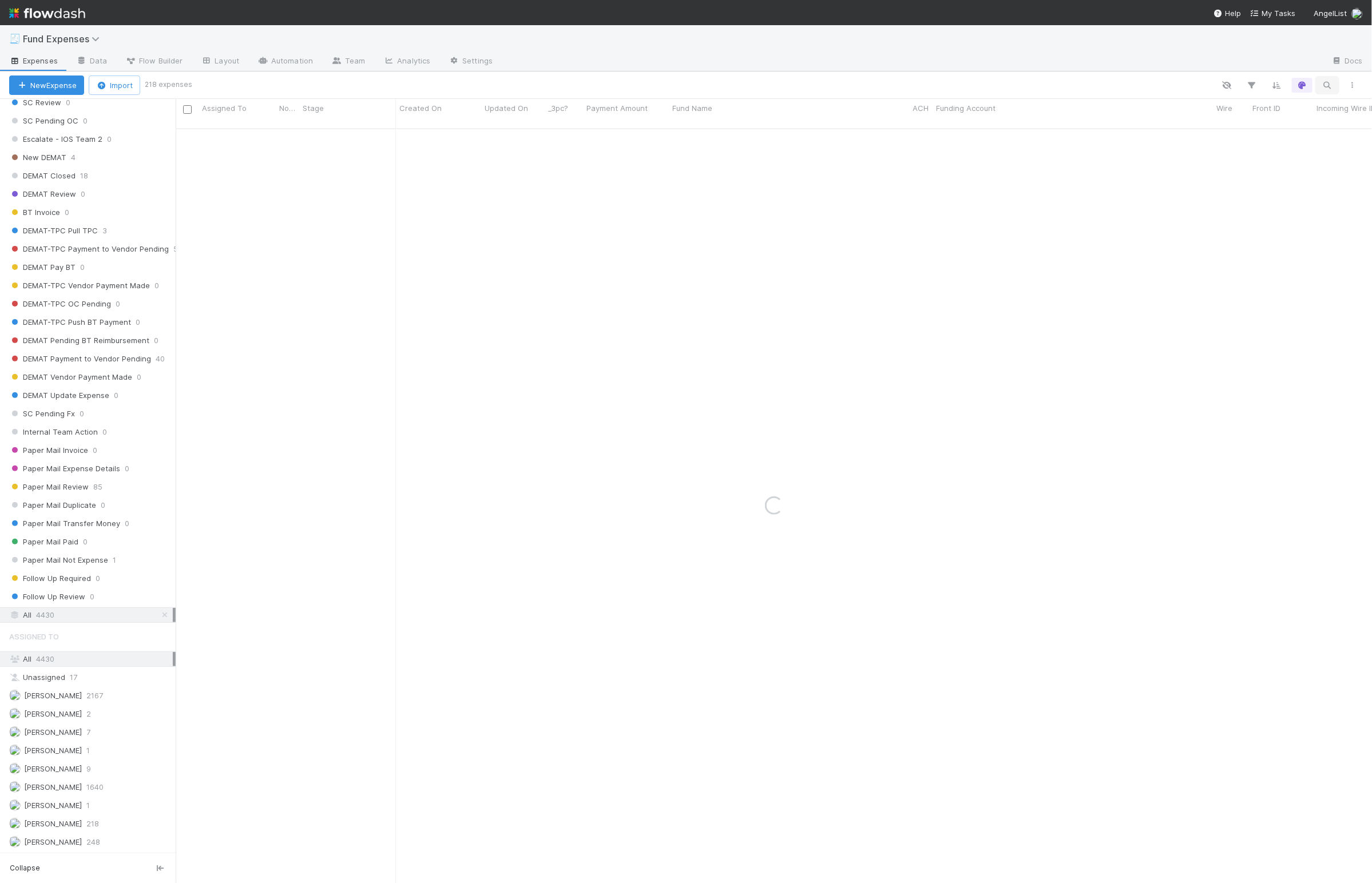
click at [1326, 90] on button "button" at bounding box center [1327, 85] width 21 height 15
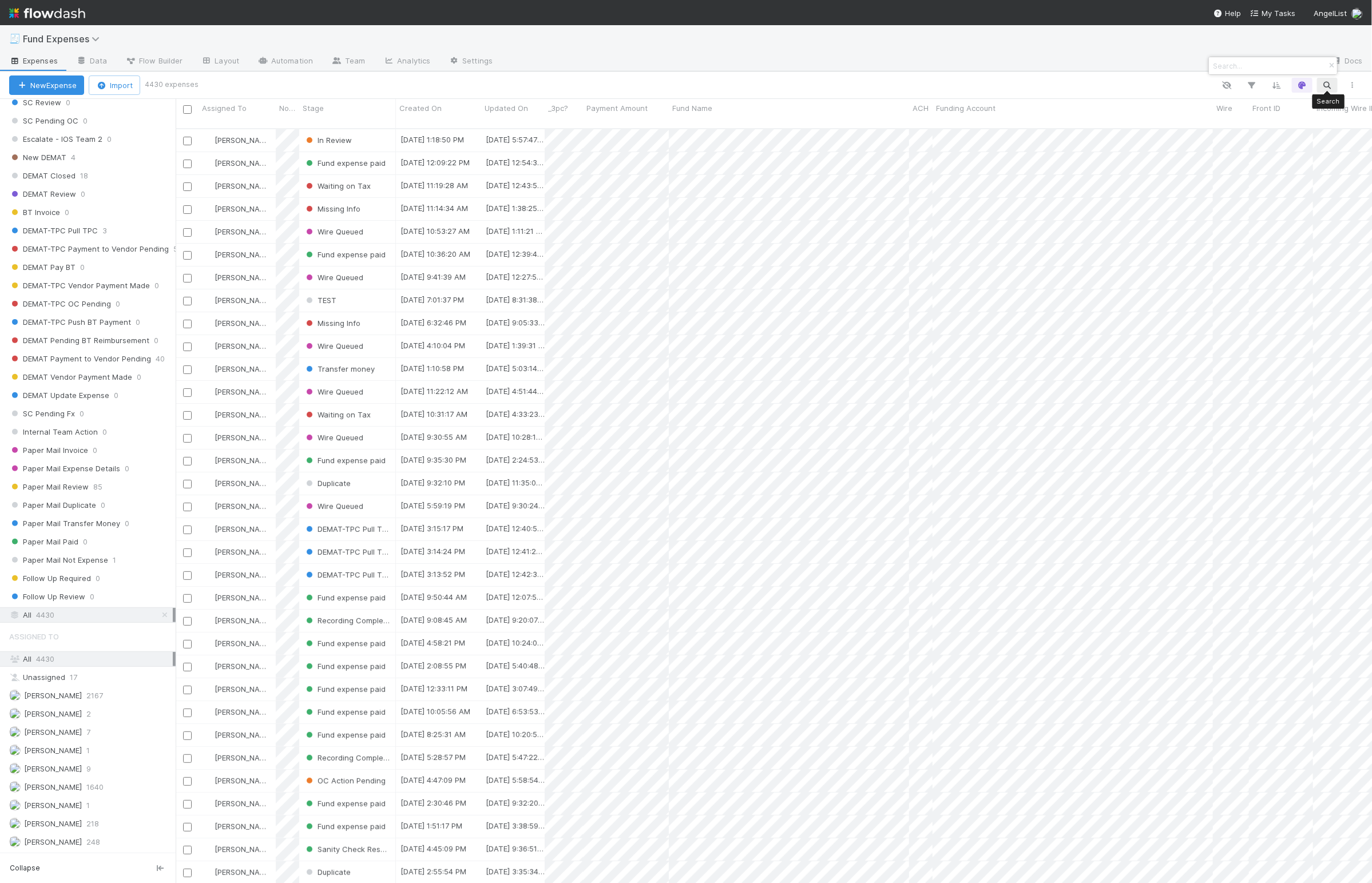
scroll to position [749, 1184]
paste input "Accelerator Ventures Rolling Fund, LP"
type input "Accelerator Ventures Rolling Fund, LP"
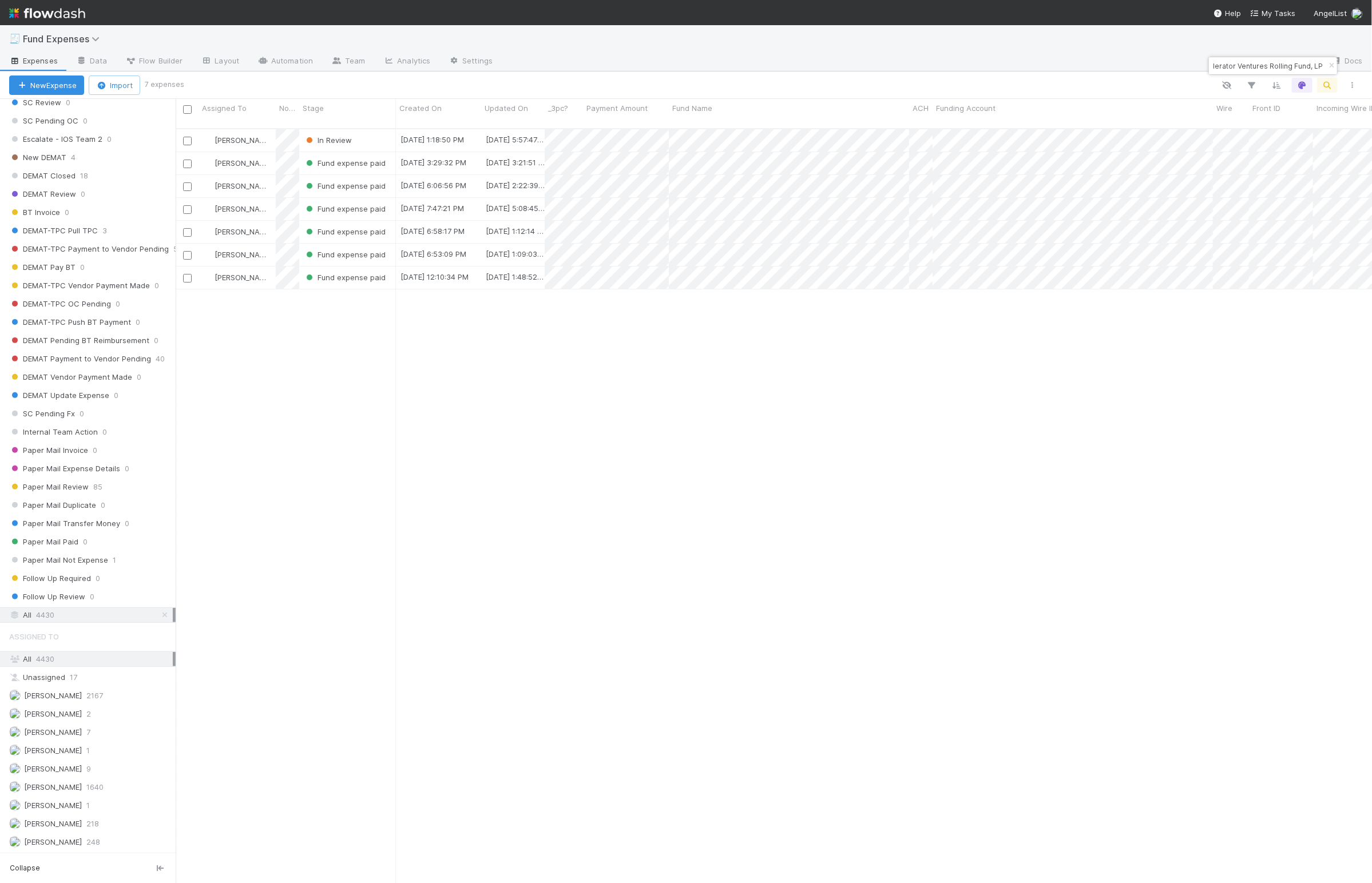
scroll to position [749, 1184]
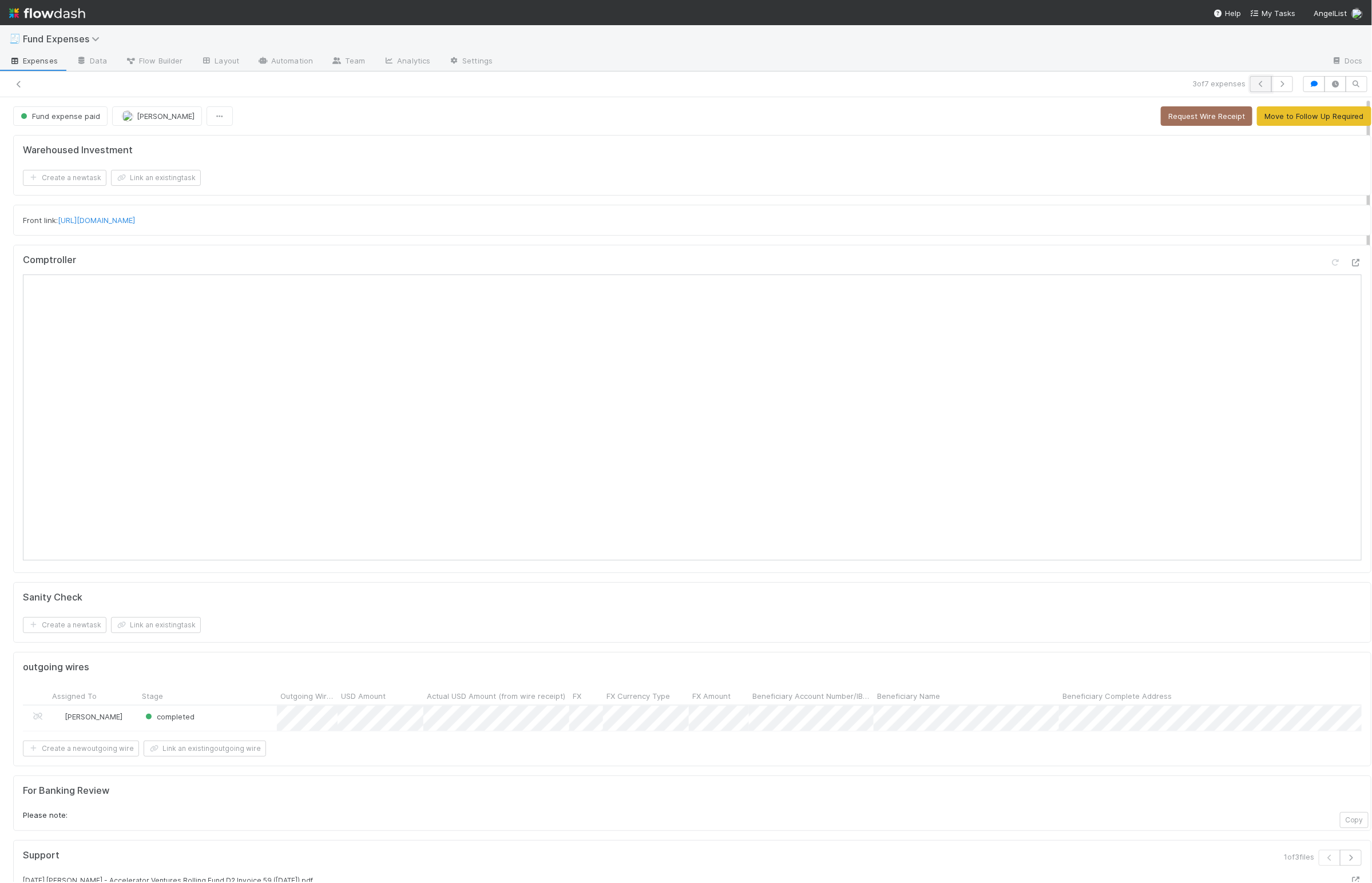
click at [1255, 87] on icon "button" at bounding box center [1260, 84] width 11 height 7
click at [1273, 85] on button "button" at bounding box center [1282, 84] width 22 height 16
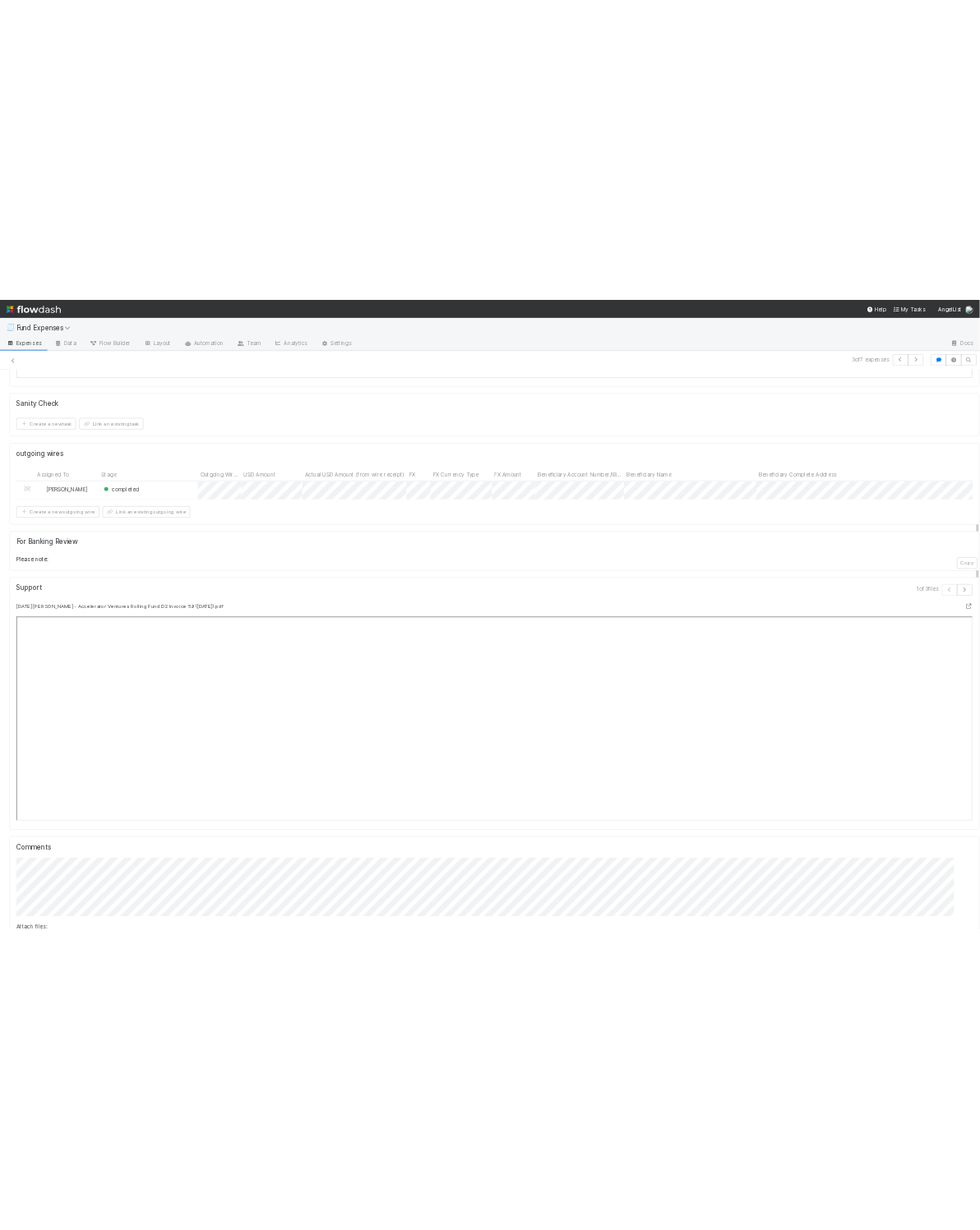
scroll to position [1772, 0]
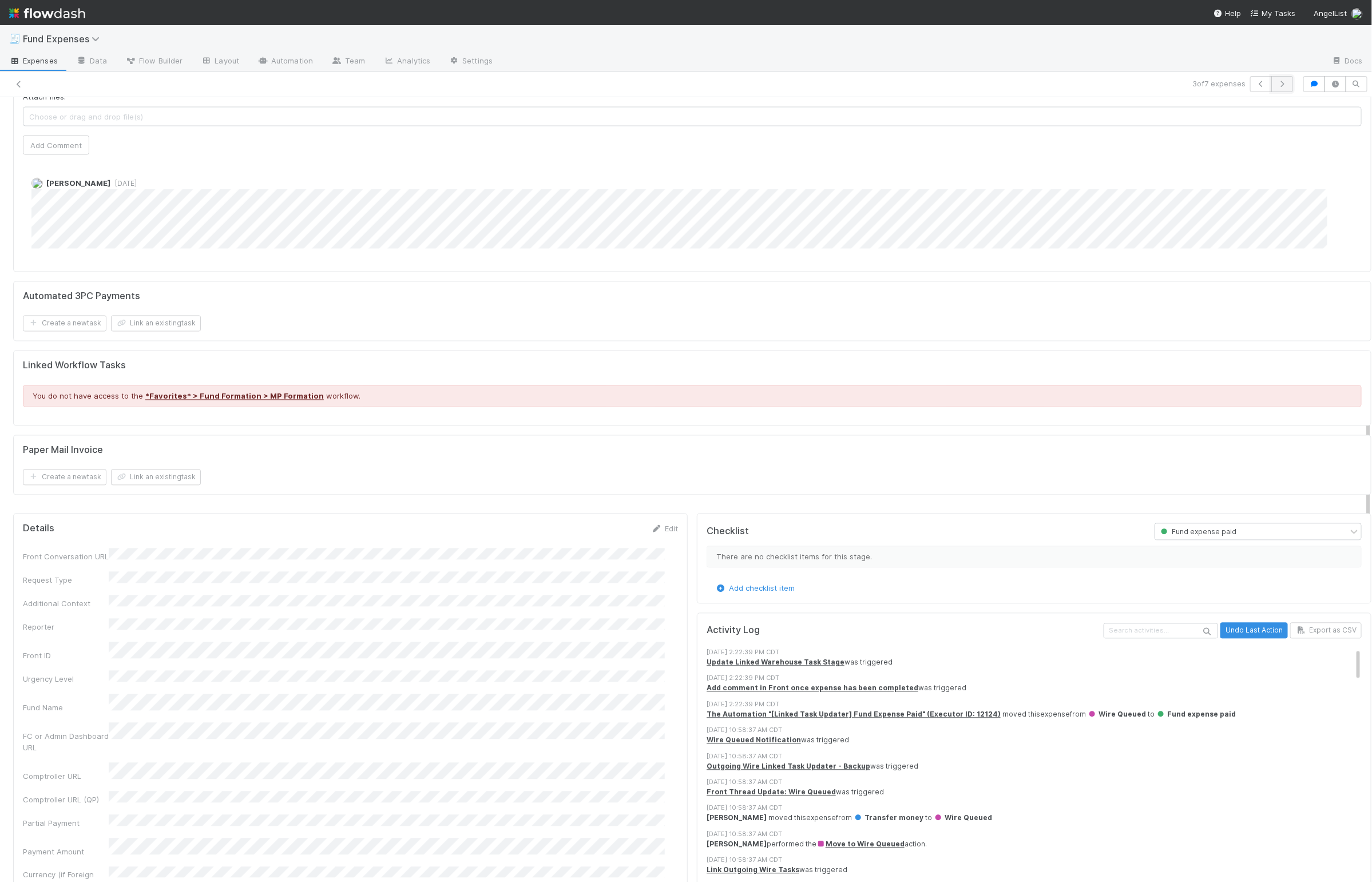
click at [1275, 85] on button "button" at bounding box center [1282, 84] width 22 height 16
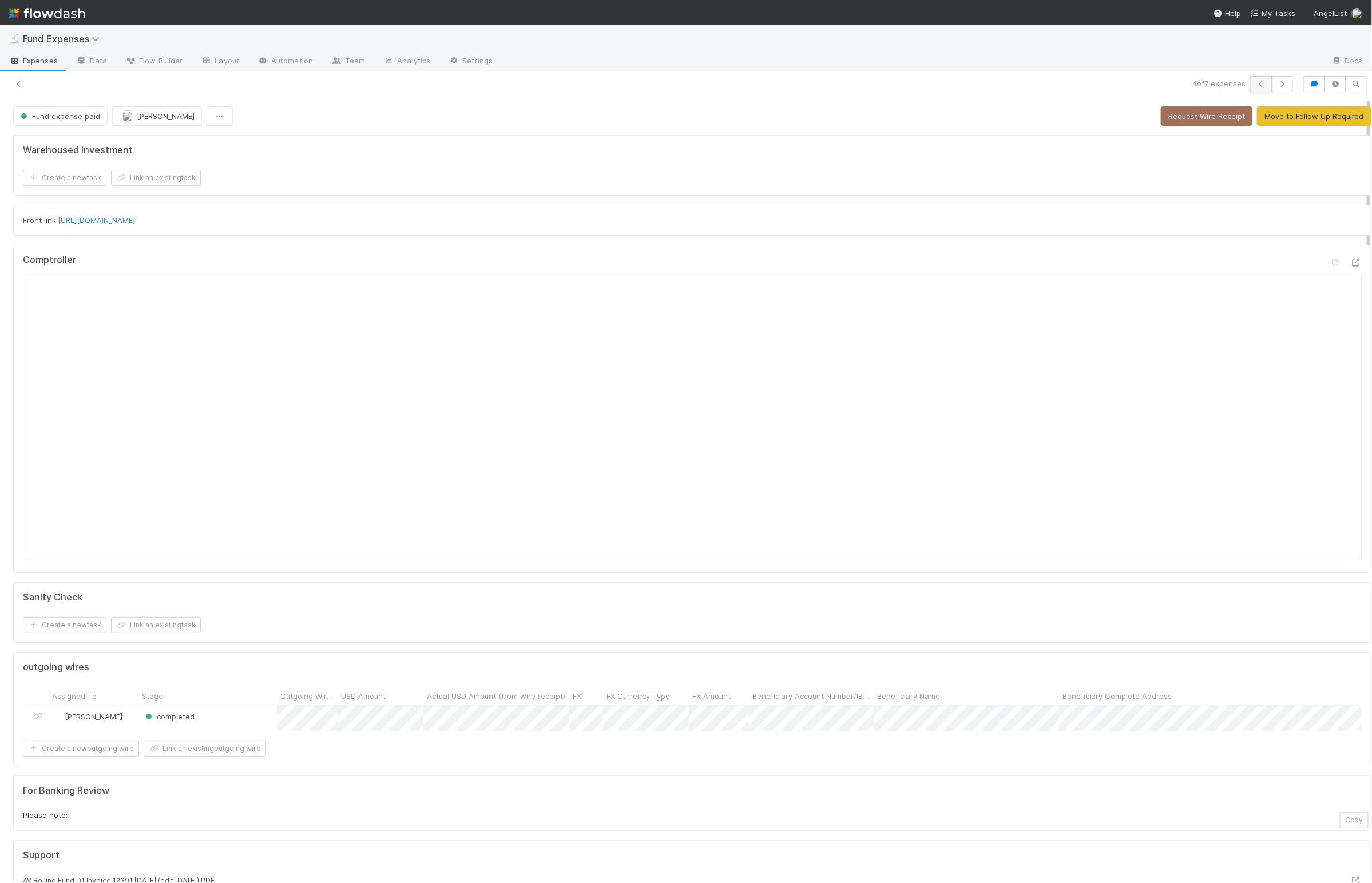
click at [1255, 83] on icon "button" at bounding box center [1260, 84] width 11 height 7
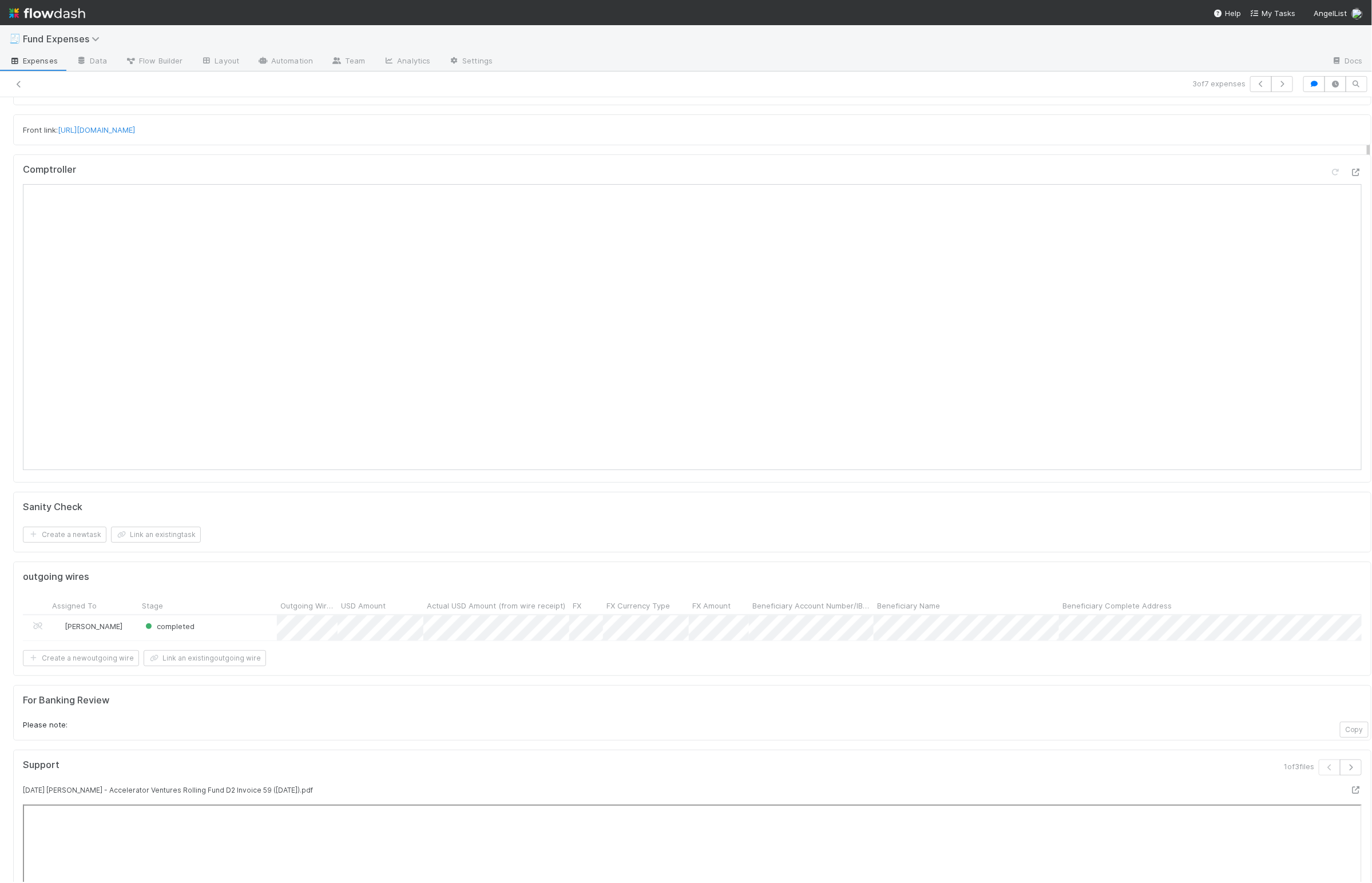
scroll to position [119, 0]
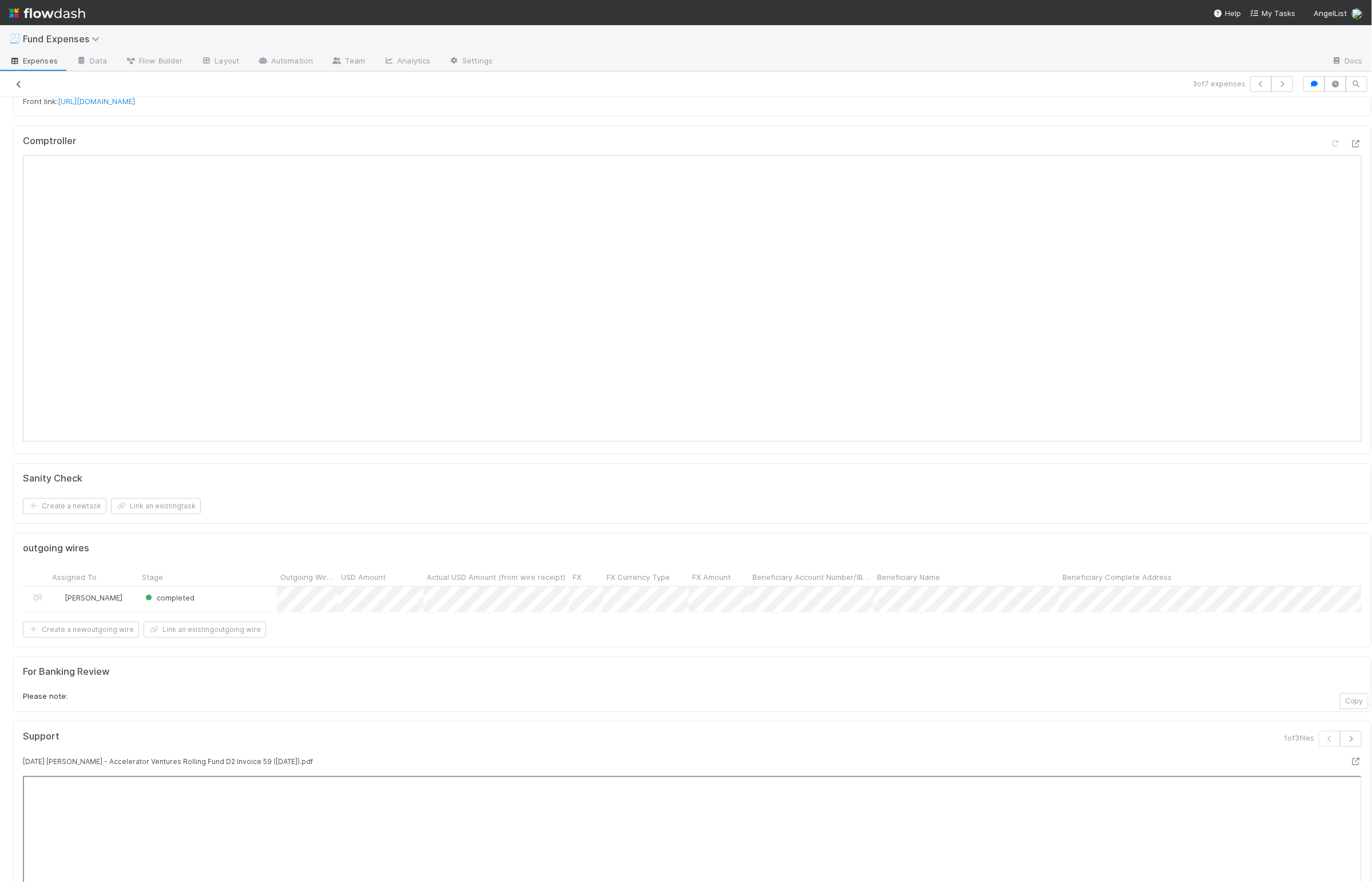
click at [22, 85] on icon at bounding box center [19, 84] width 11 height 7
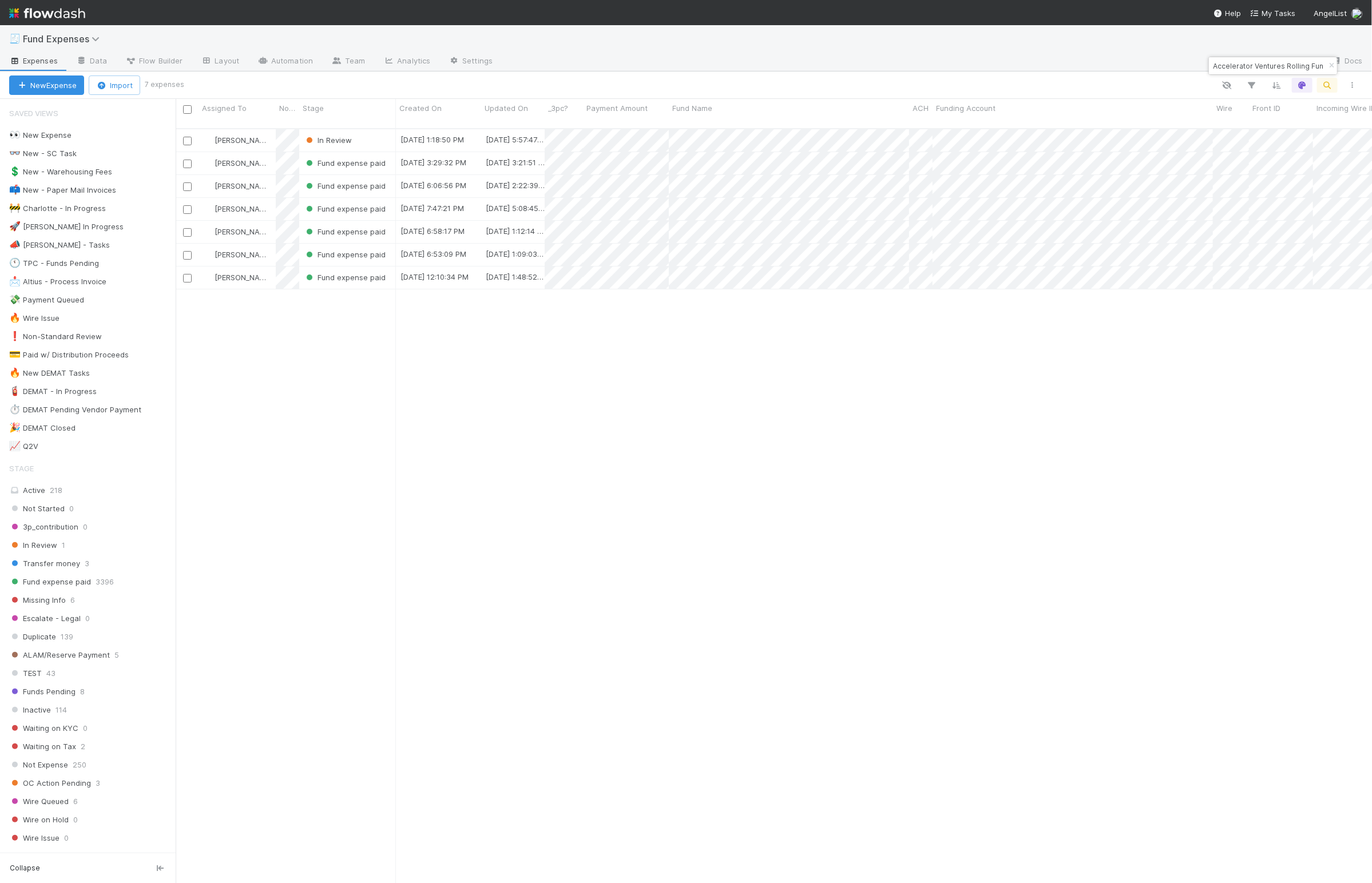
scroll to position [749, 1184]
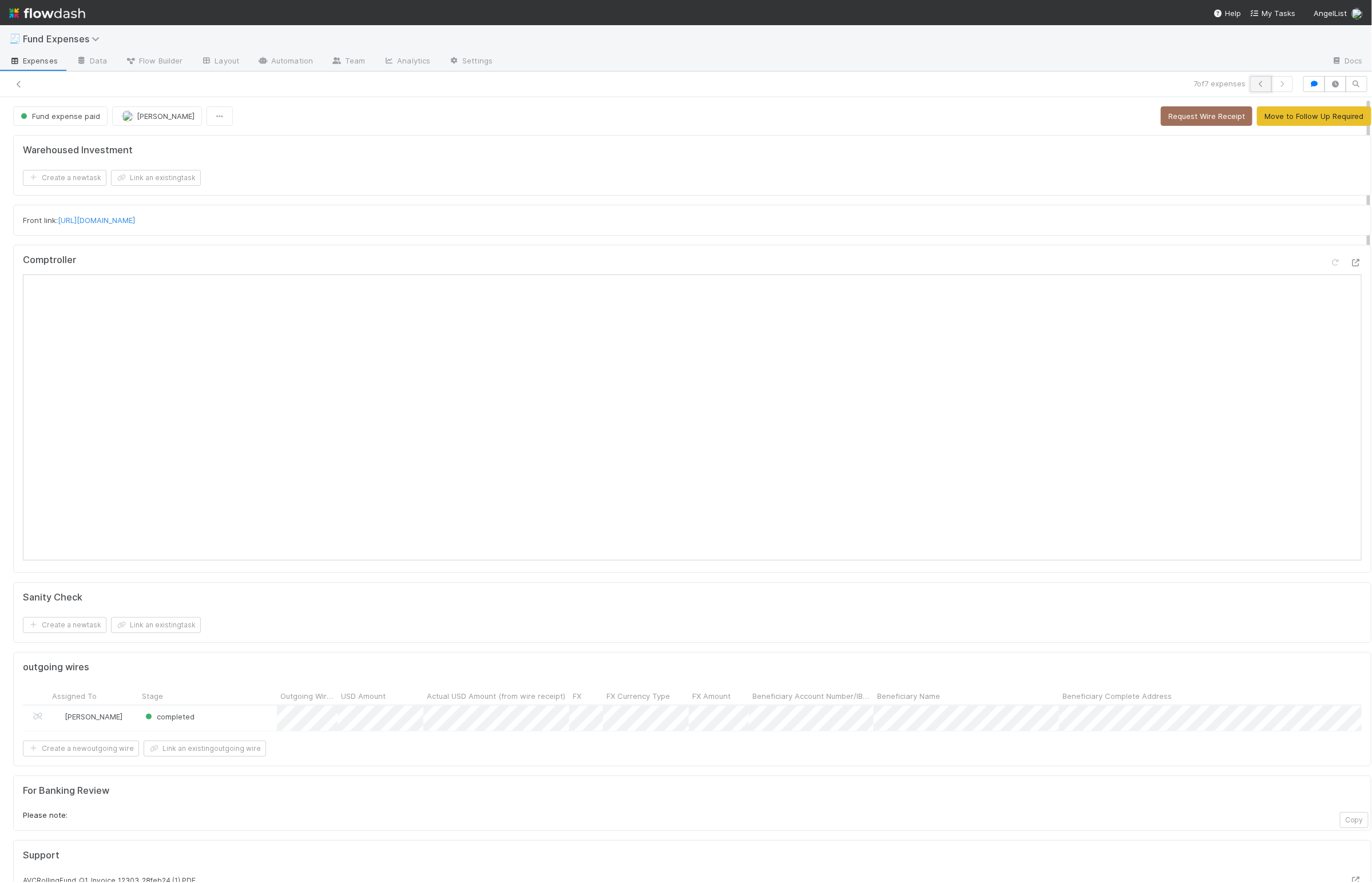
click at [1255, 84] on icon "button" at bounding box center [1260, 84] width 11 height 7
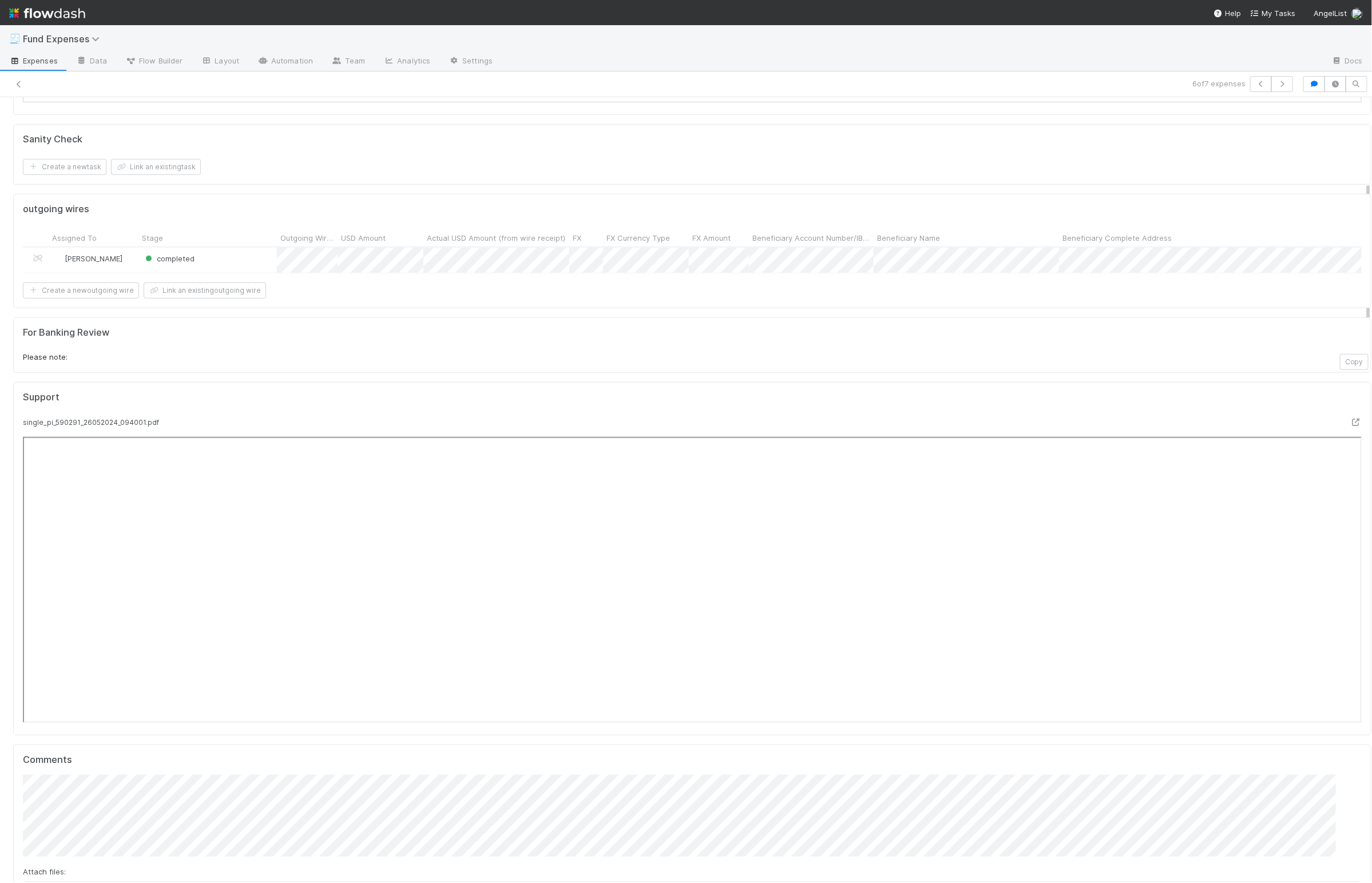
scroll to position [482, 0]
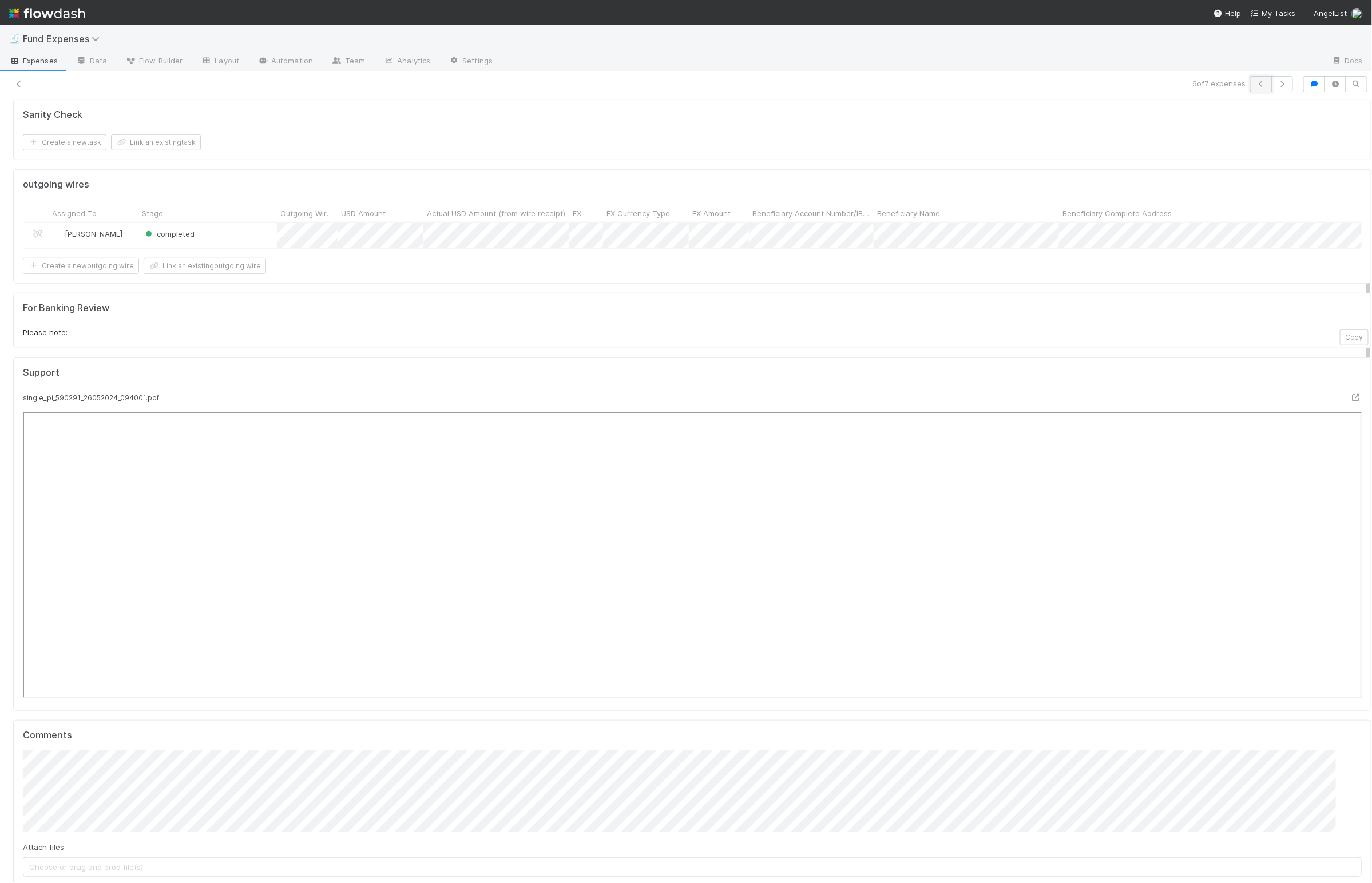
click at [1255, 85] on icon "button" at bounding box center [1260, 84] width 11 height 7
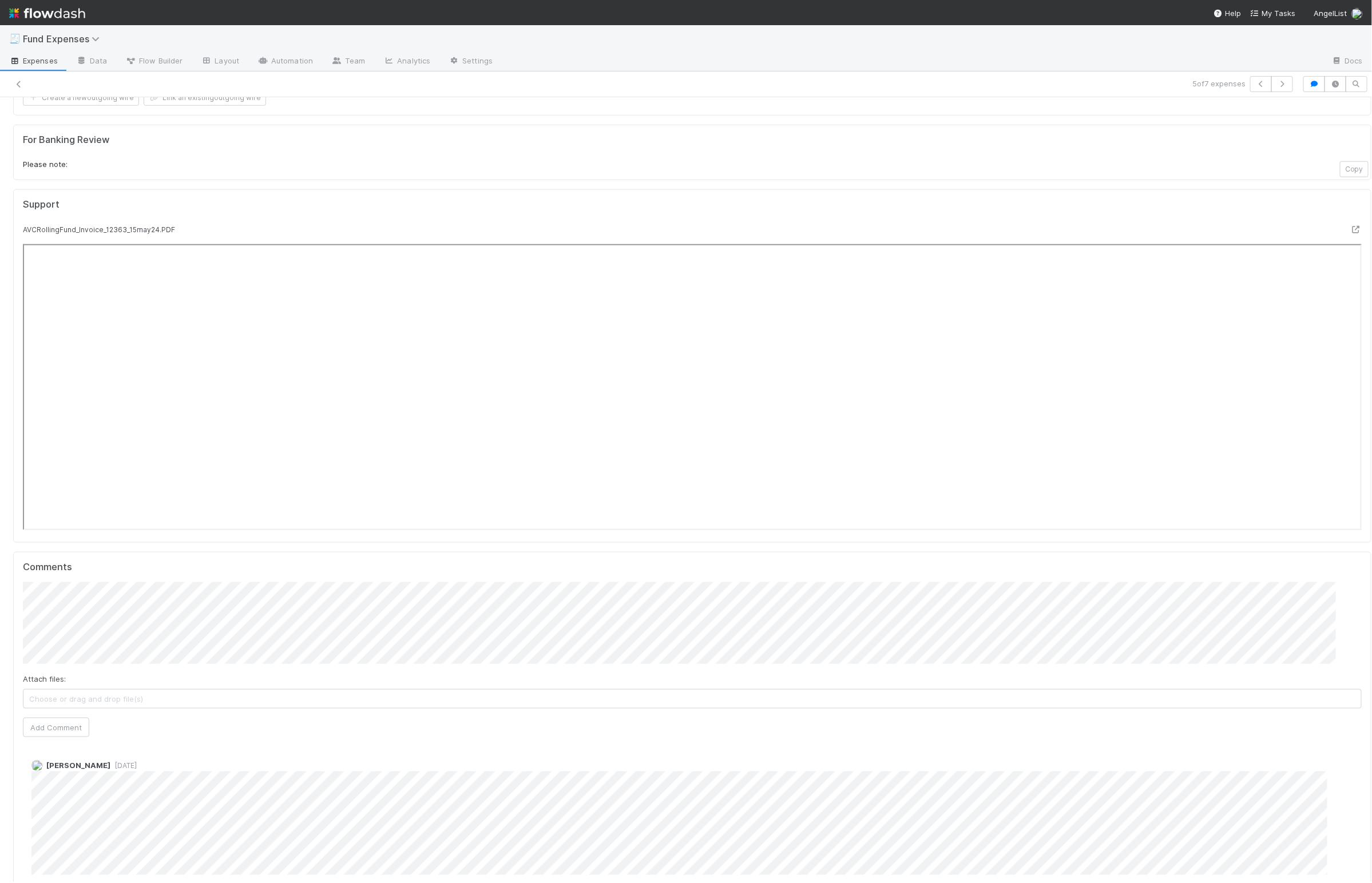
scroll to position [654, 0]
click at [629, 199] on div "Warehoused Investment Create a new task Link an existing task Front link: https…" at bounding box center [692, 304] width 1367 height 1656
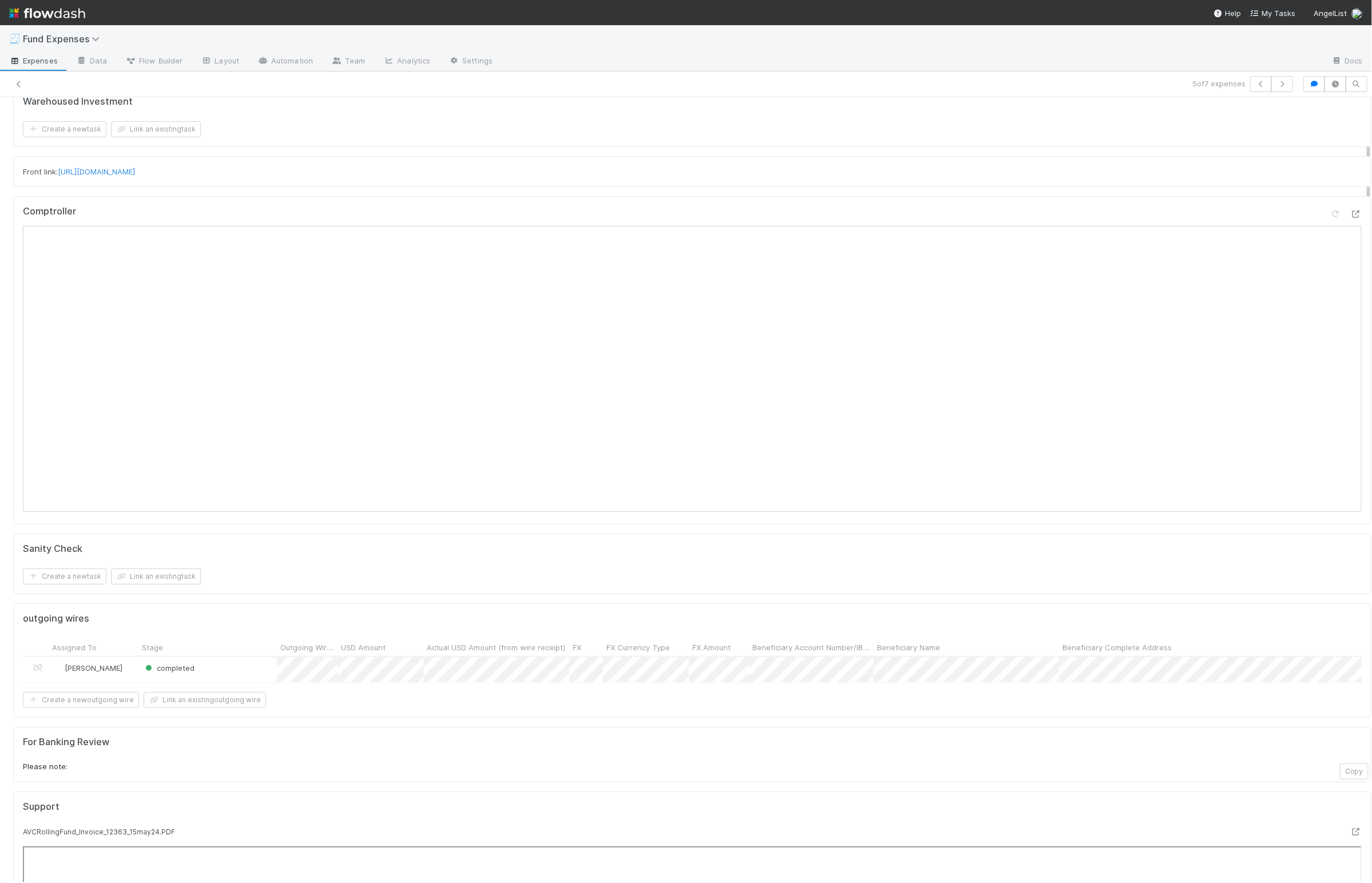
scroll to position [0, 0]
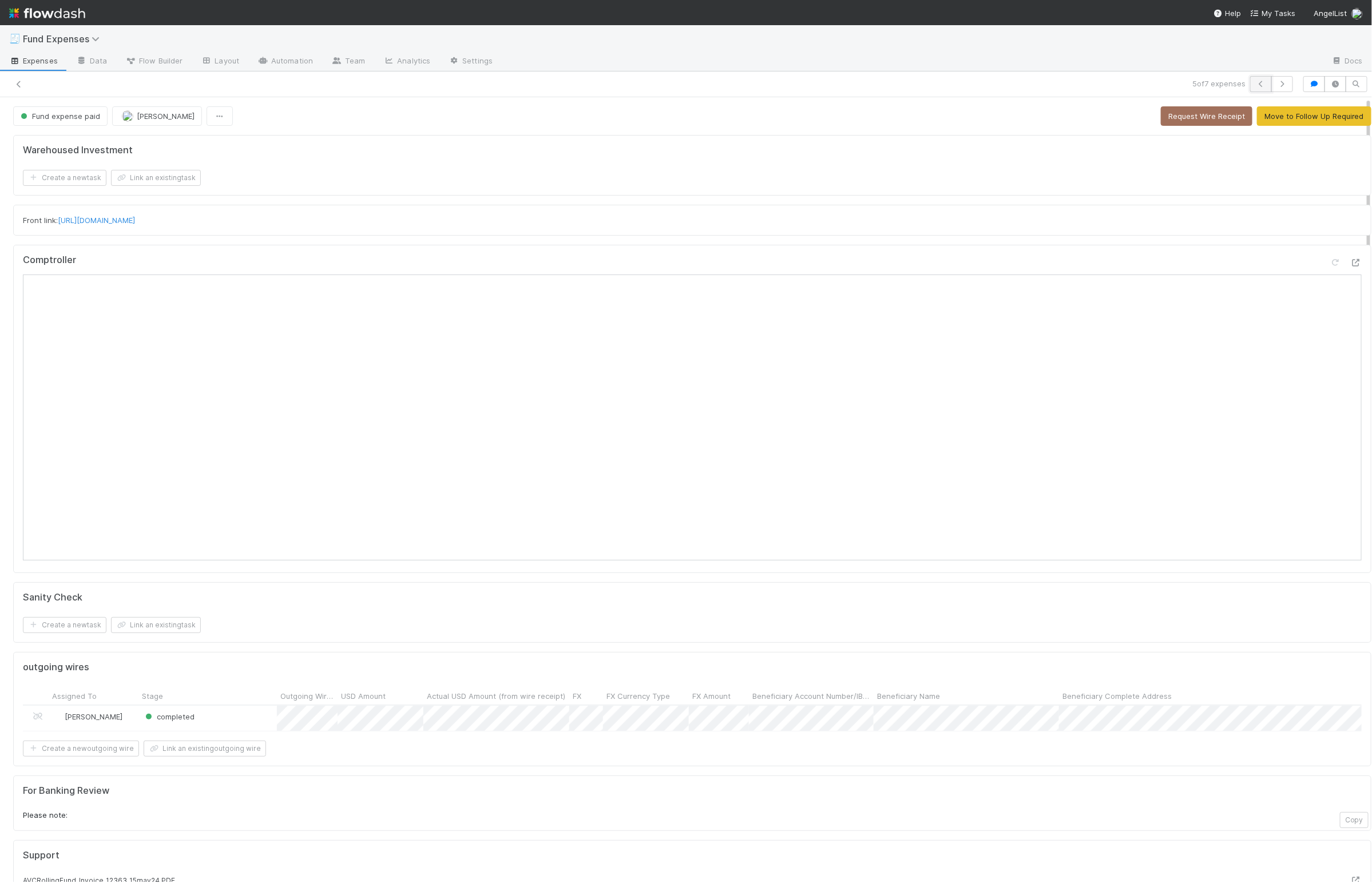
click at [1255, 82] on icon "button" at bounding box center [1260, 84] width 11 height 7
click at [1250, 91] on button "button" at bounding box center [1261, 84] width 22 height 16
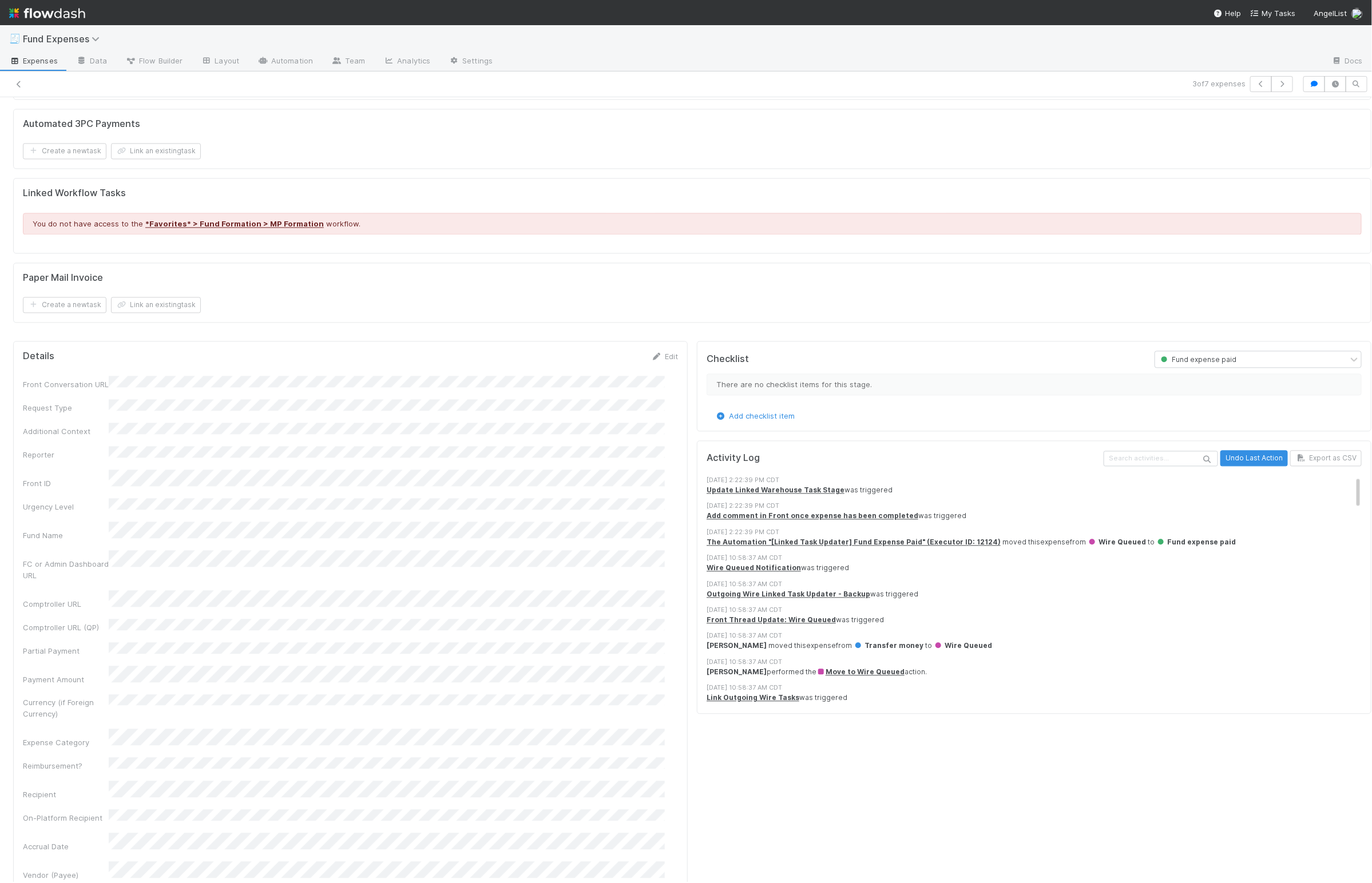
scroll to position [1685, 0]
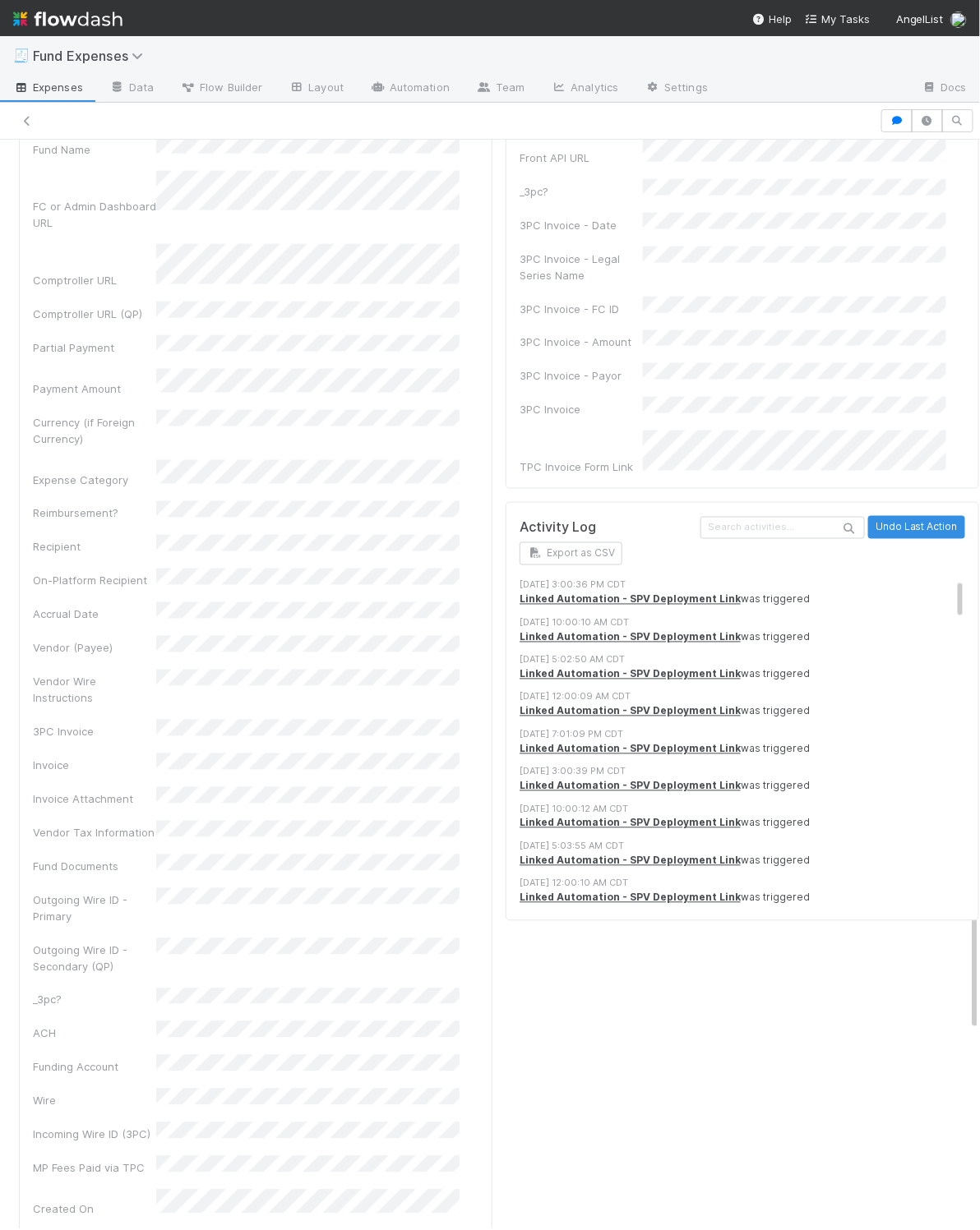
scroll to position [2390, 0]
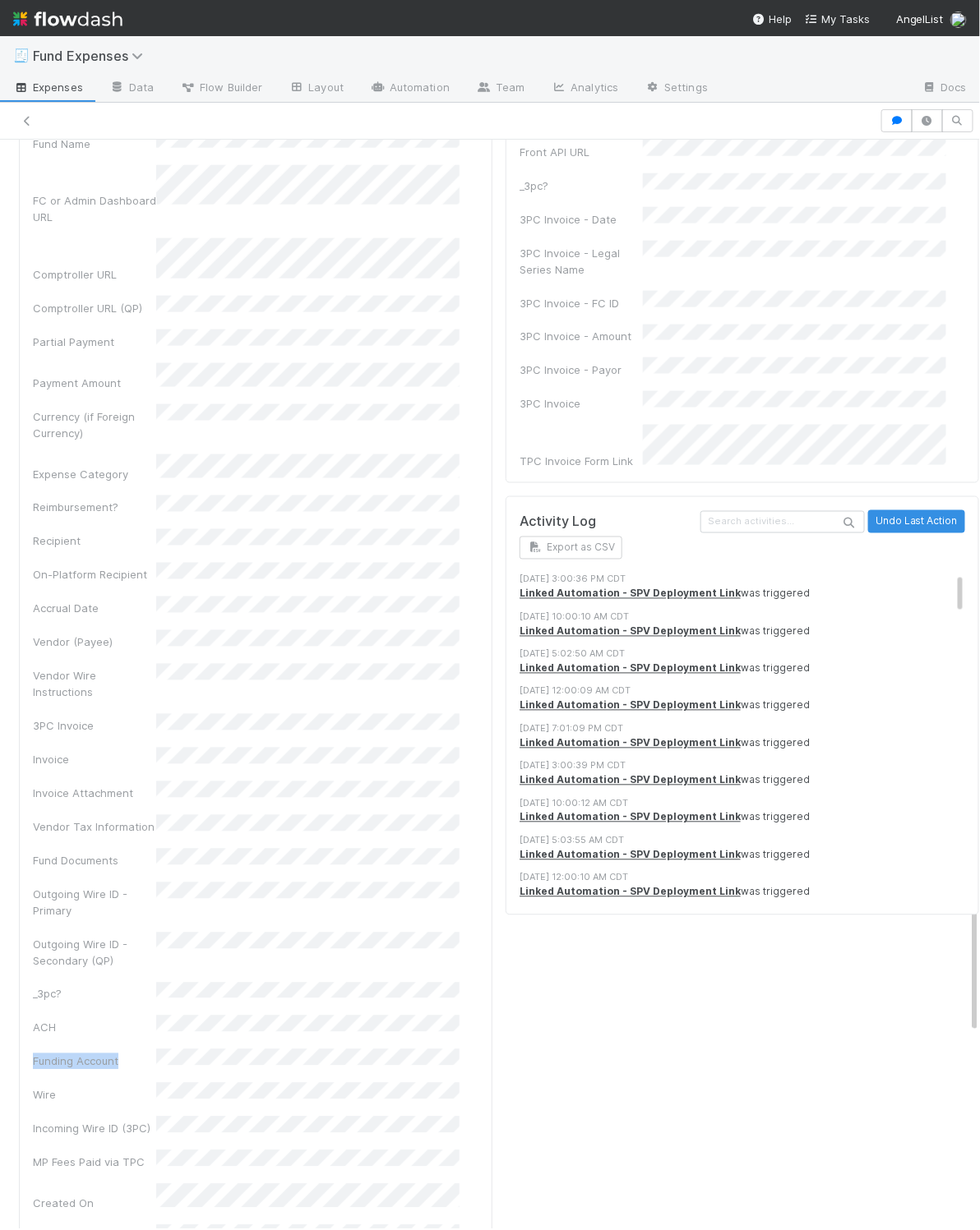
drag, startPoint x: 35, startPoint y: 935, endPoint x: 90, endPoint y: 936, distance: 55.0
click at [122, 1053] on div "Funding Account" at bounding box center [95, 1061] width 124 height 16
copy div "Funding Account"
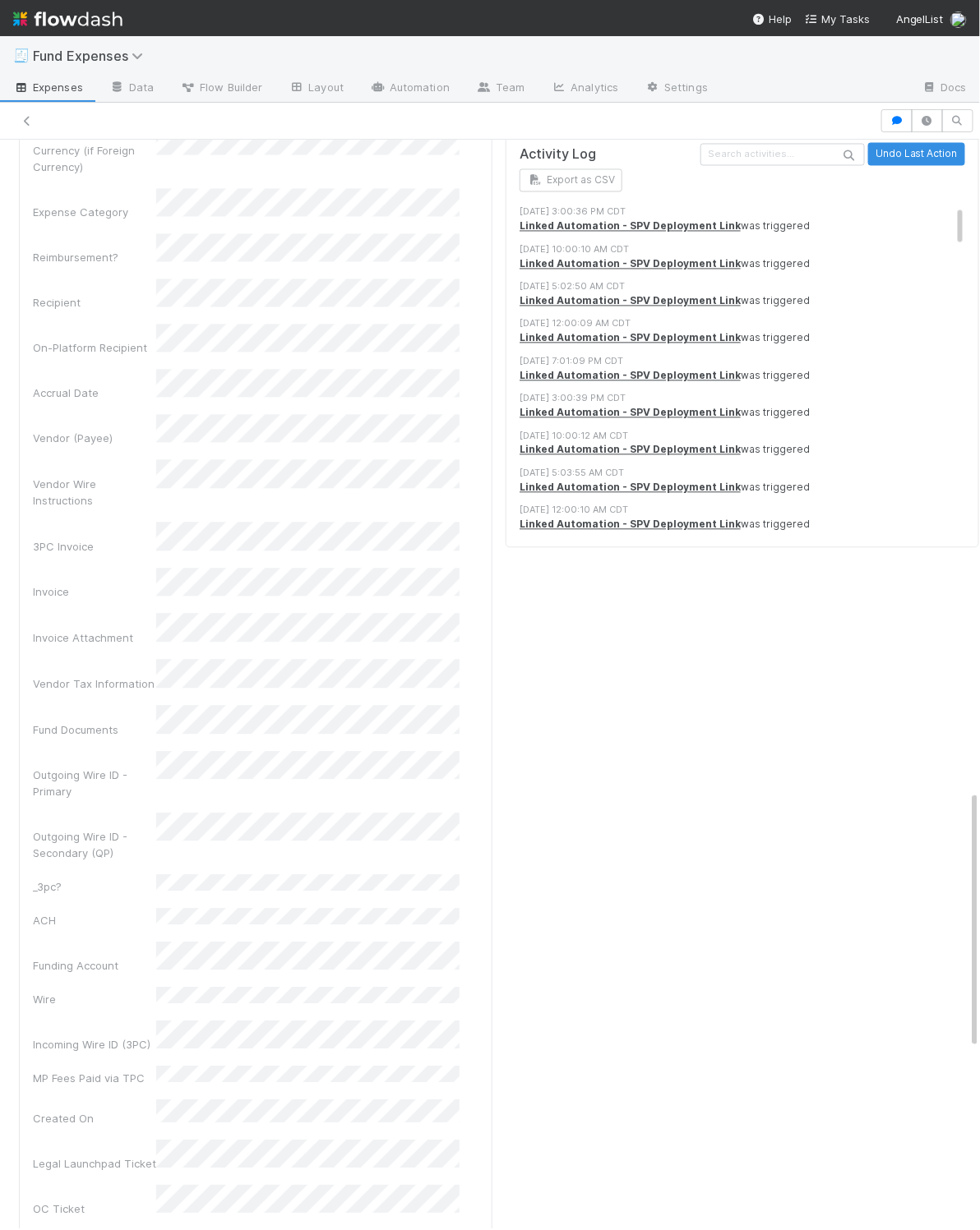
scroll to position [2770, 0]
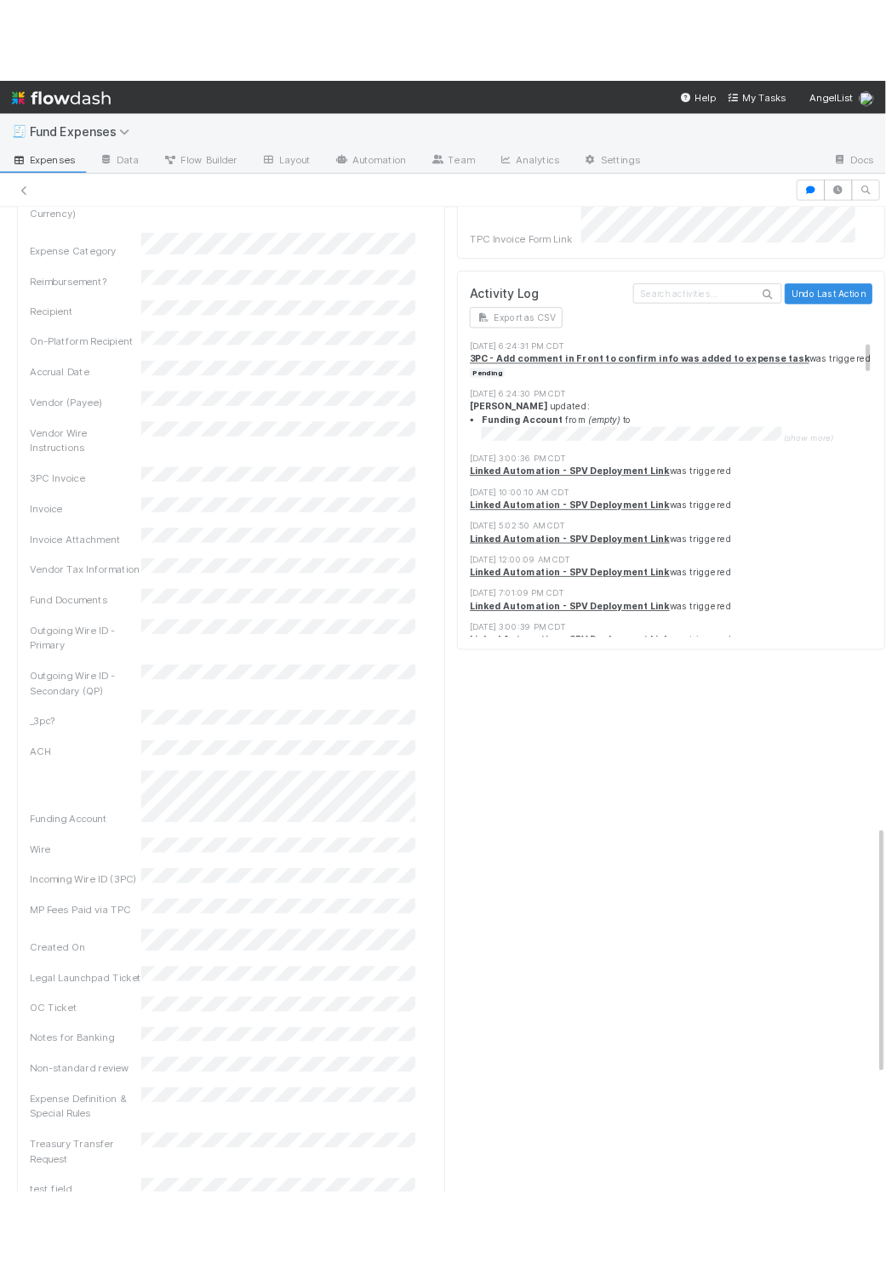
scroll to position [2807, 0]
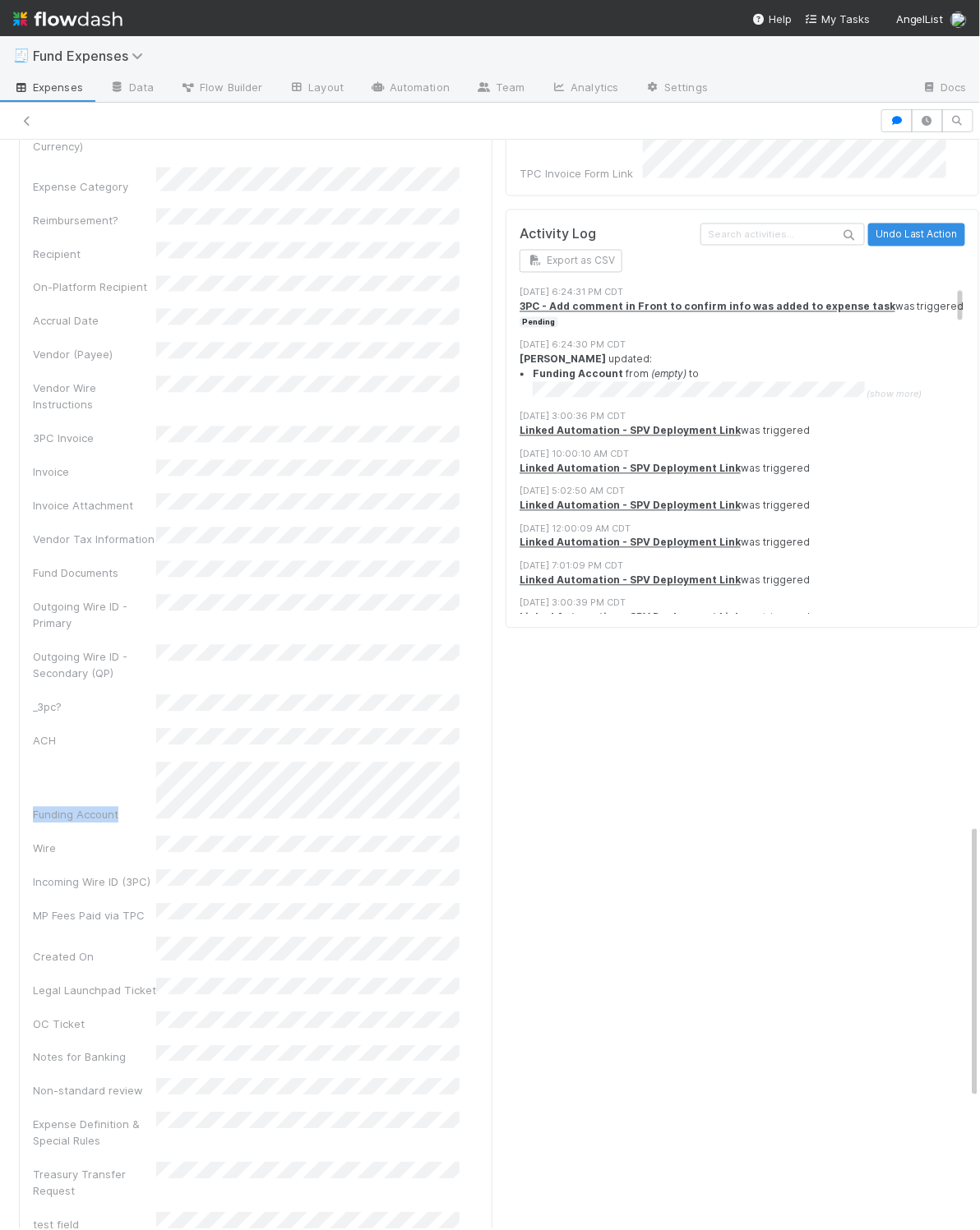
drag, startPoint x: 31, startPoint y: 653, endPoint x: 124, endPoint y: 652, distance: 93.0
click at [124, 652] on div "Details Edit Front Conversation URL Request Type Additional Context Reporter Fr…" at bounding box center [256, 488] width 473 height 1870
copy div "Funding Account"
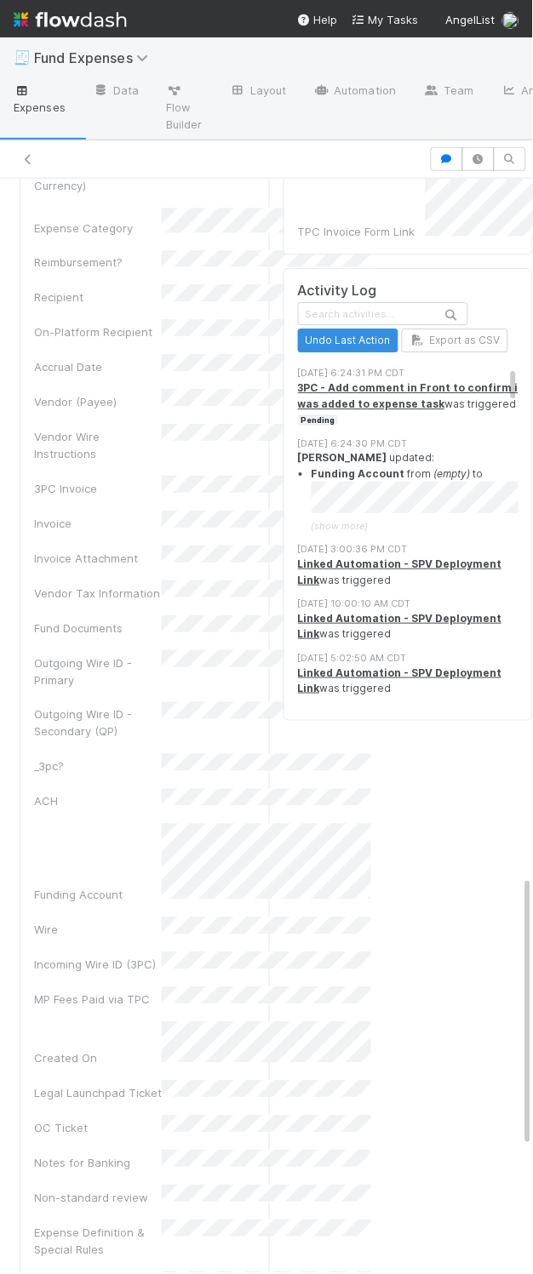
scroll to position [3215, 0]
